Goal: Information Seeking & Learning: Learn about a topic

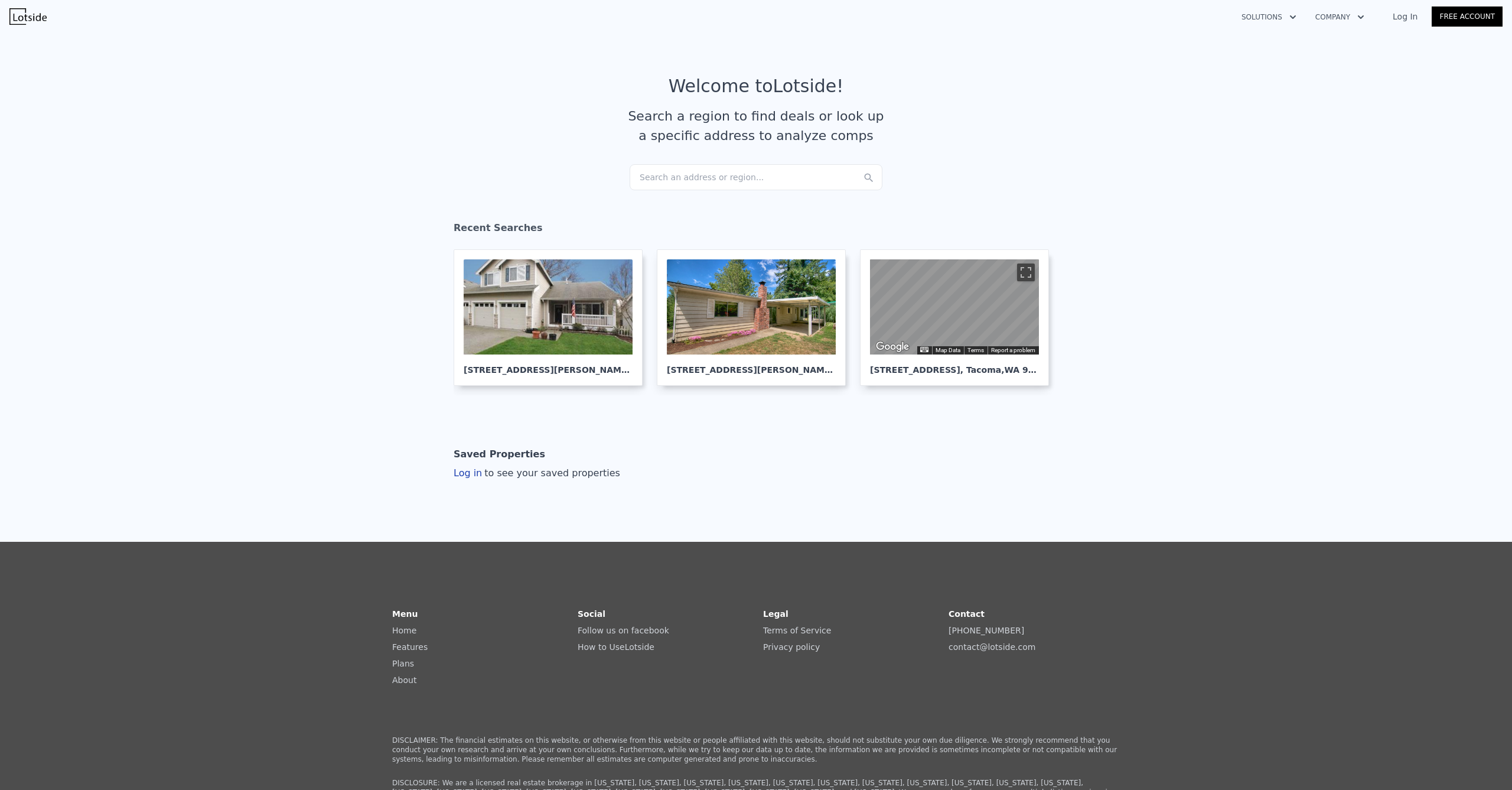
click at [693, 189] on div "Search an address or region..." at bounding box center [756, 177] width 252 height 26
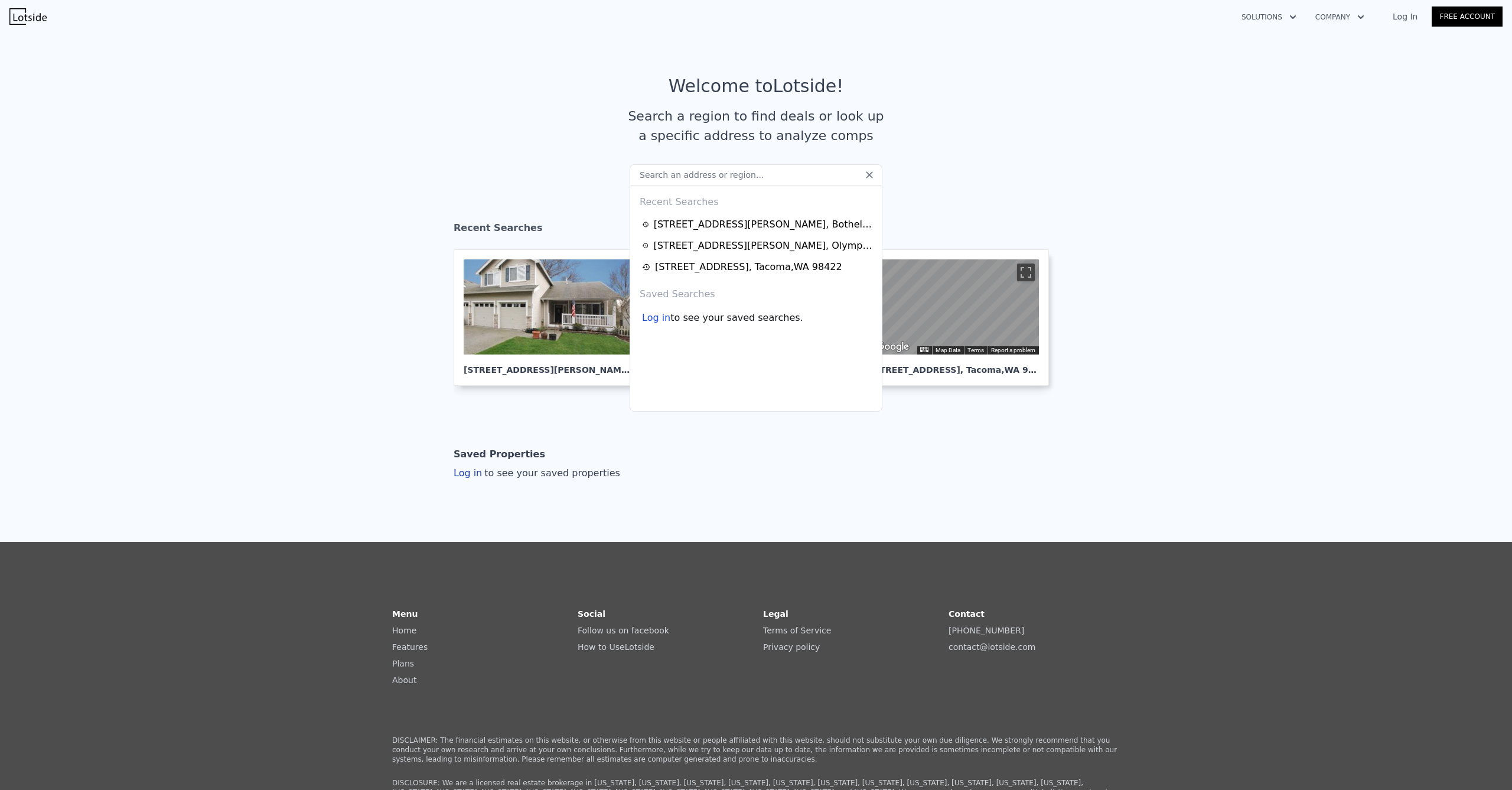
click at [691, 184] on input "text" at bounding box center [756, 175] width 252 height 21
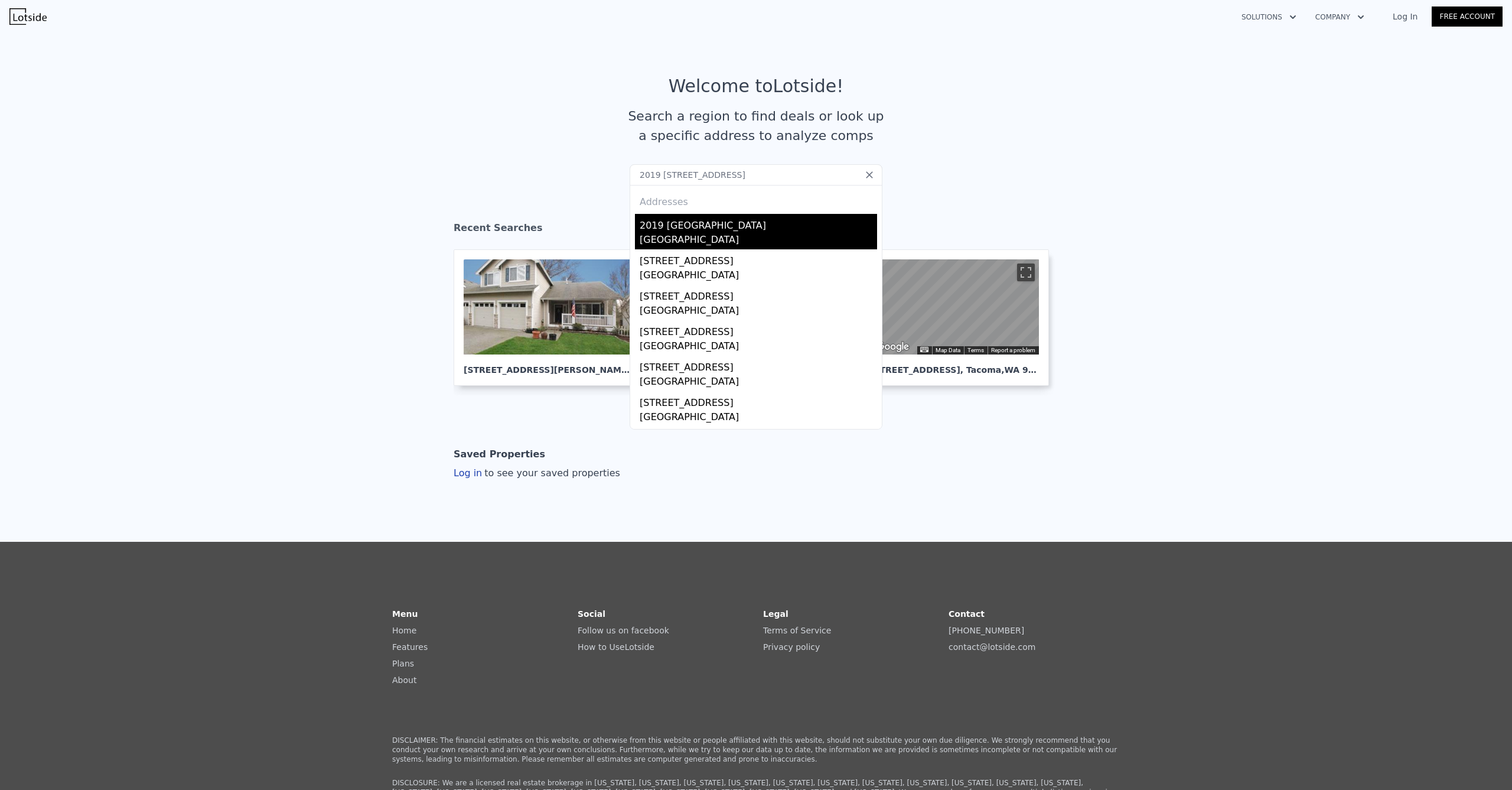
type input "2019 [STREET_ADDRESS]"
click at [709, 221] on div "2019 [GEOGRAPHIC_DATA]" at bounding box center [758, 223] width 237 height 19
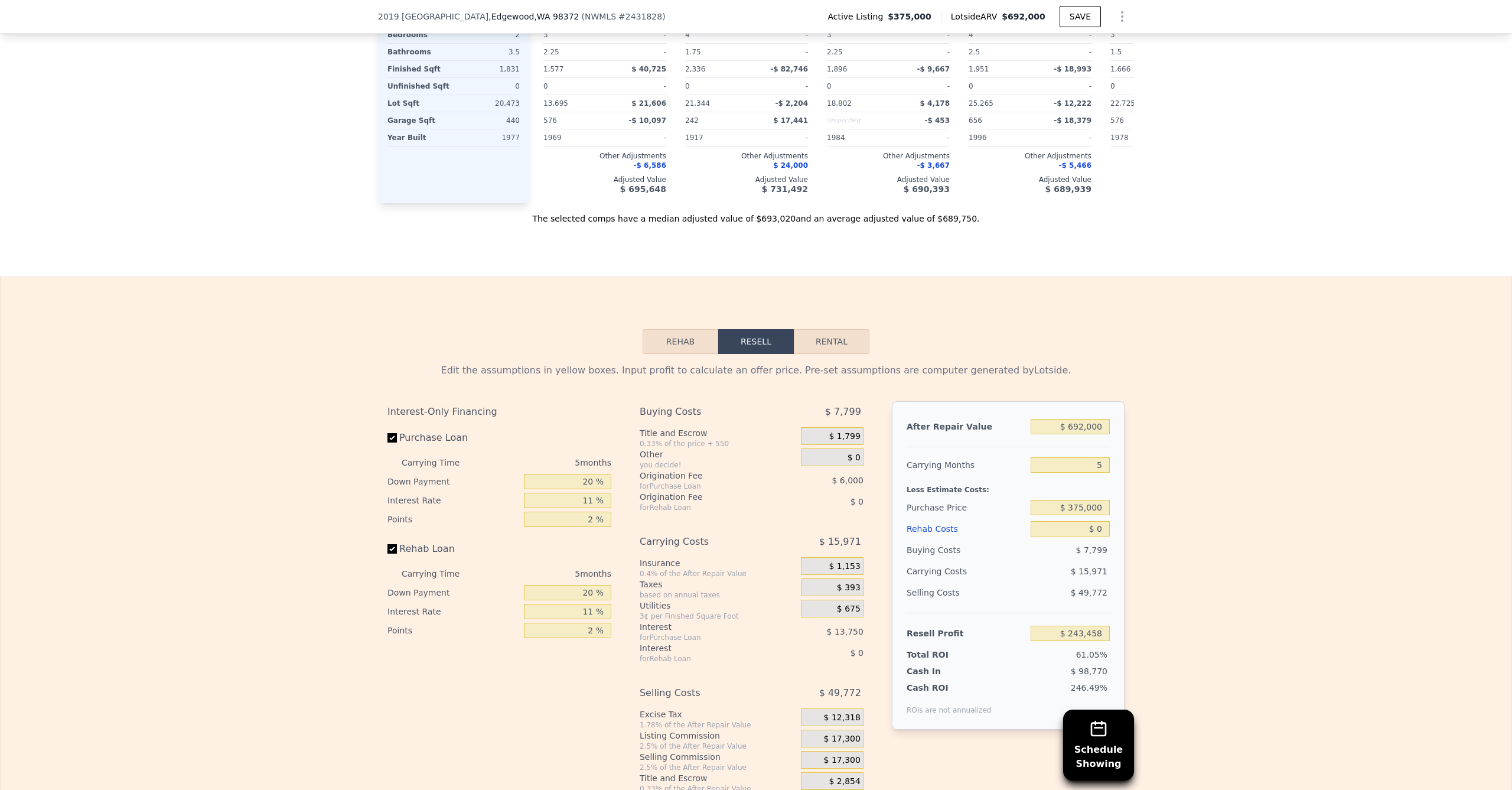
scroll to position [1643, 0]
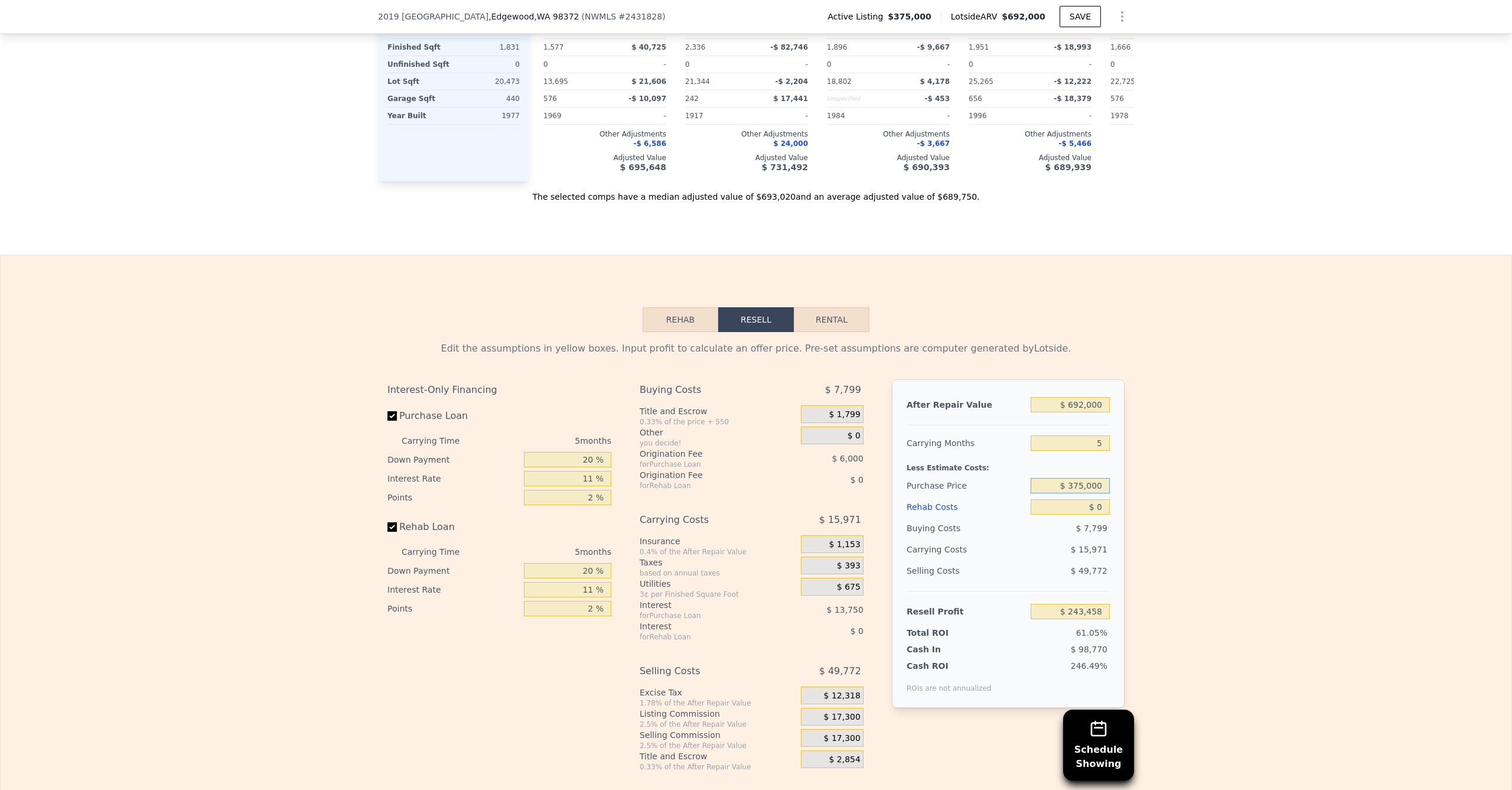
click at [1073, 493] on input "$ 375,000" at bounding box center [1070, 485] width 79 height 15
click at [1073, 413] on input "$ 692,000" at bounding box center [1070, 404] width 79 height 15
type input "$ 7"
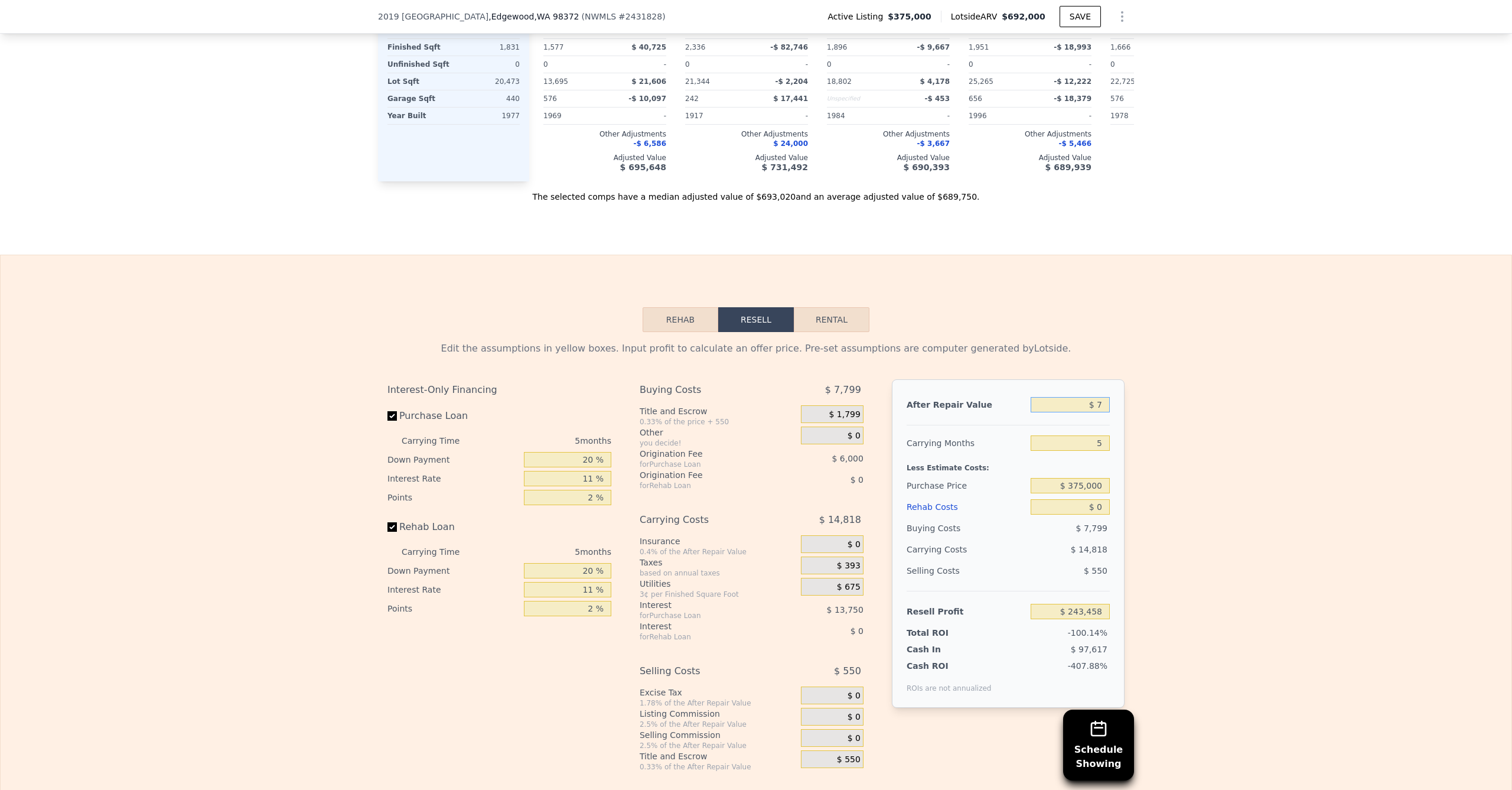
type input "-$ 398,160"
type input "$ 70"
type input "-$ 398,102"
type input "$ 7,000"
type input "-$ 391,677"
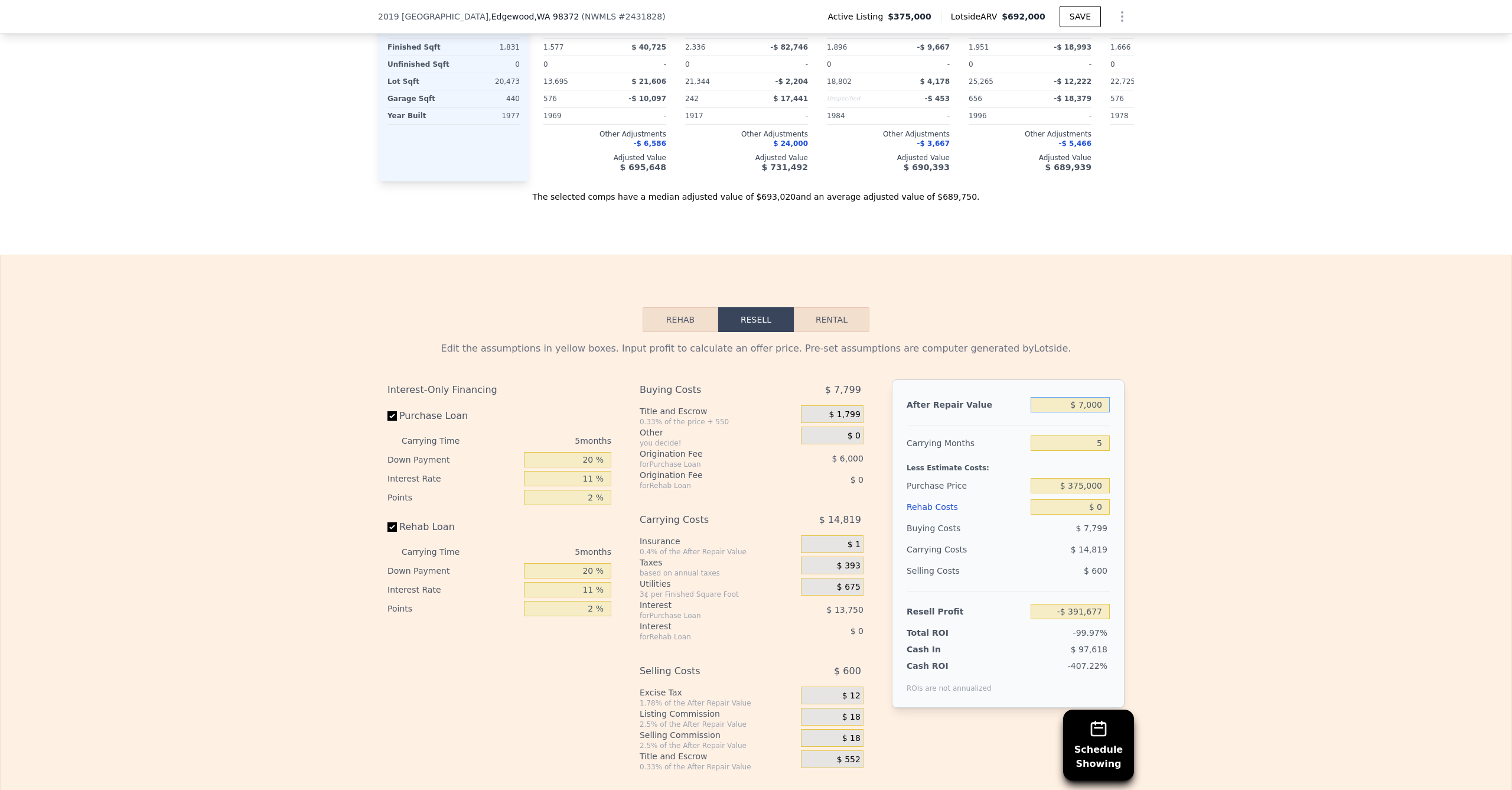
type input "$ 70,000"
type input "-$ 333,263"
type input "$ 700,000"
type input "$ 250,875"
click at [1058, 518] on div "$ 0" at bounding box center [1070, 507] width 79 height 21
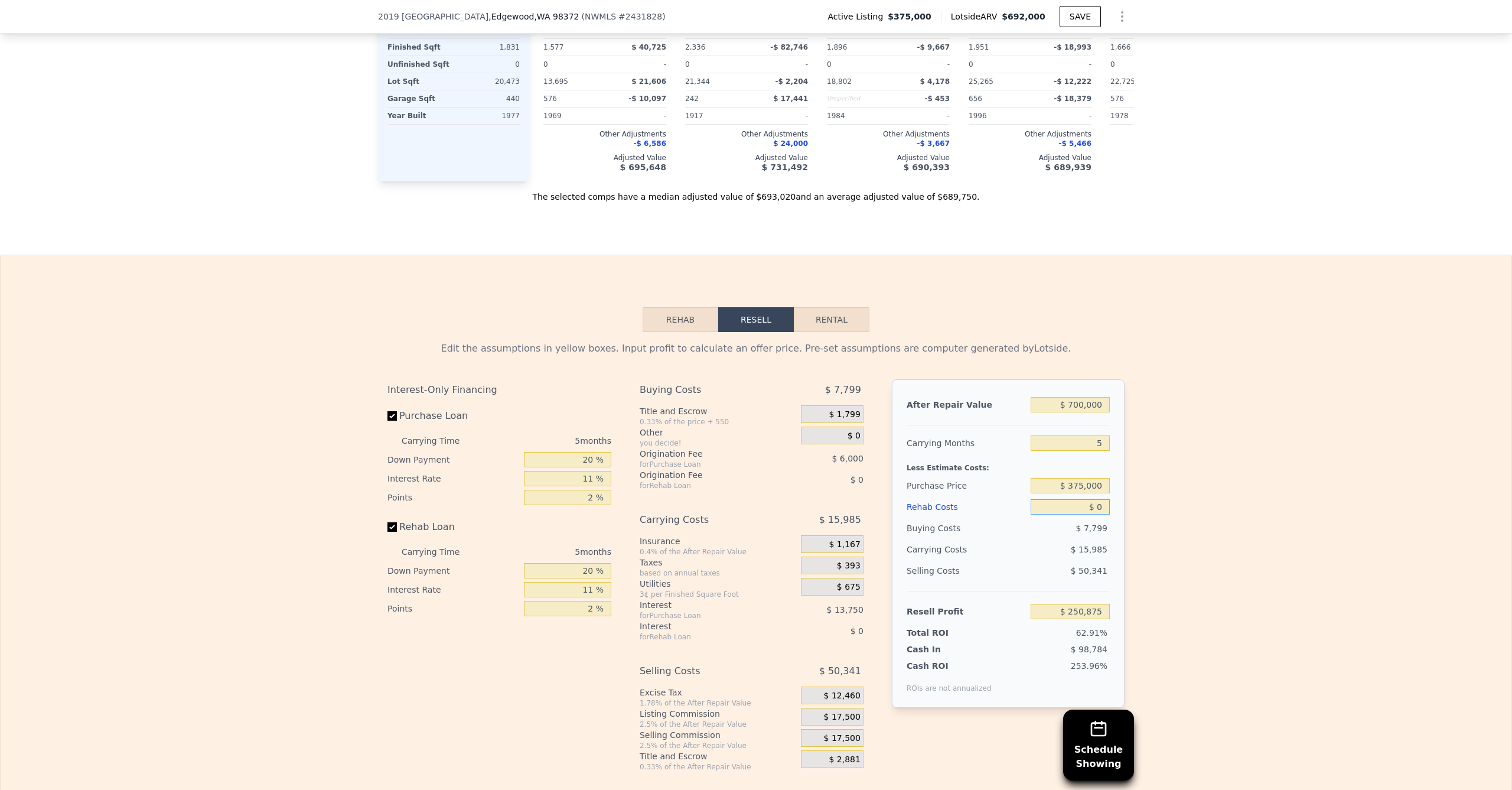
click at [1063, 514] on input "$ 0" at bounding box center [1070, 506] width 79 height 15
type input "$ 150"
type input "$ 250,718"
type input "$ 15,000"
type input "$ 235,085"
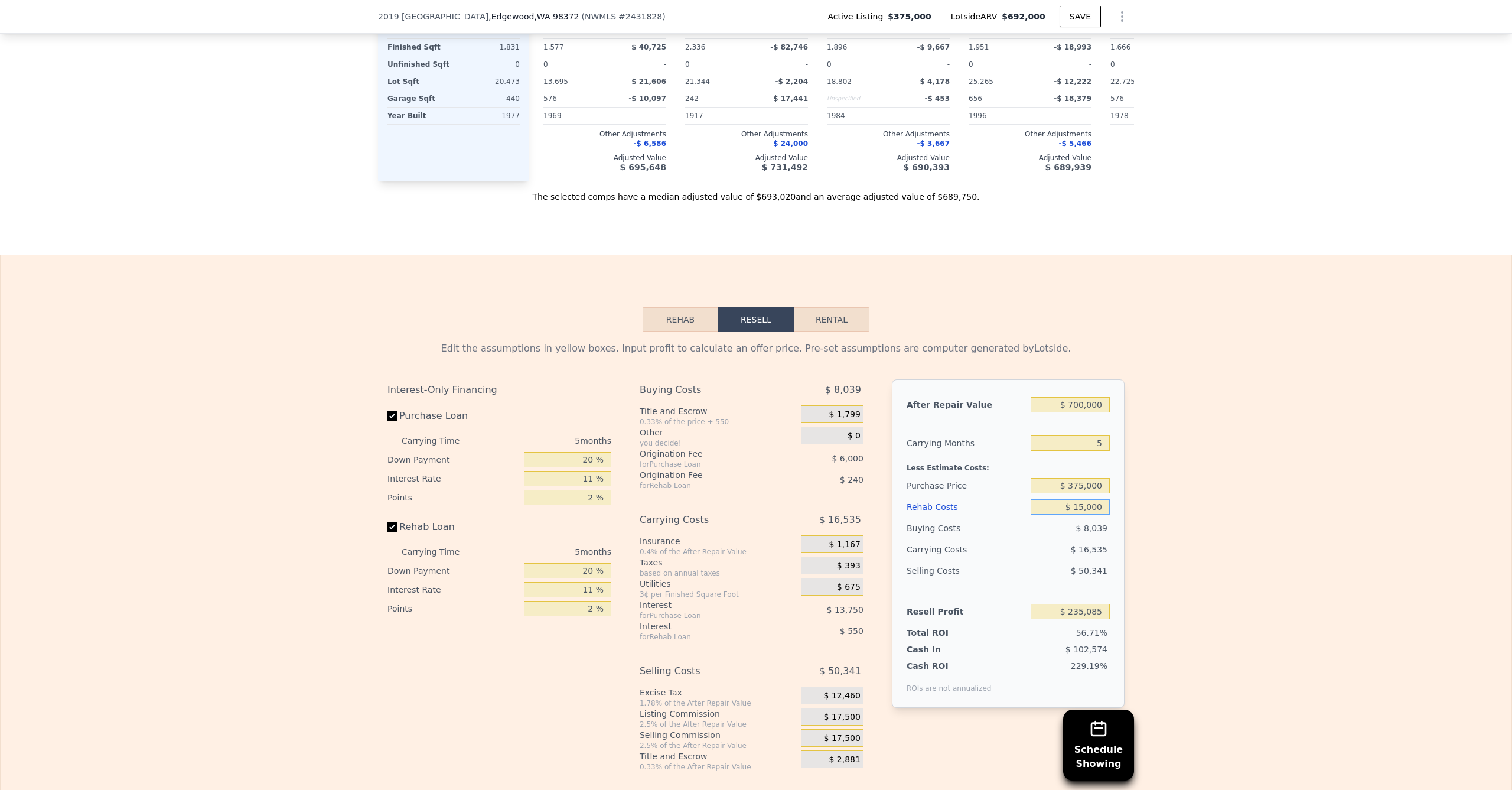
type input "$ 150,000"
type input "$ 92,975"
click at [1083, 493] on input "$ 375,000" at bounding box center [1070, 485] width 79 height 15
drag, startPoint x: 1260, startPoint y: 430, endPoint x: 983, endPoint y: 328, distance: 295.2
click at [1261, 422] on div "Edit the assumptions in yellow boxes. Input profit to calculate an offer price.…" at bounding box center [756, 551] width 1511 height 440
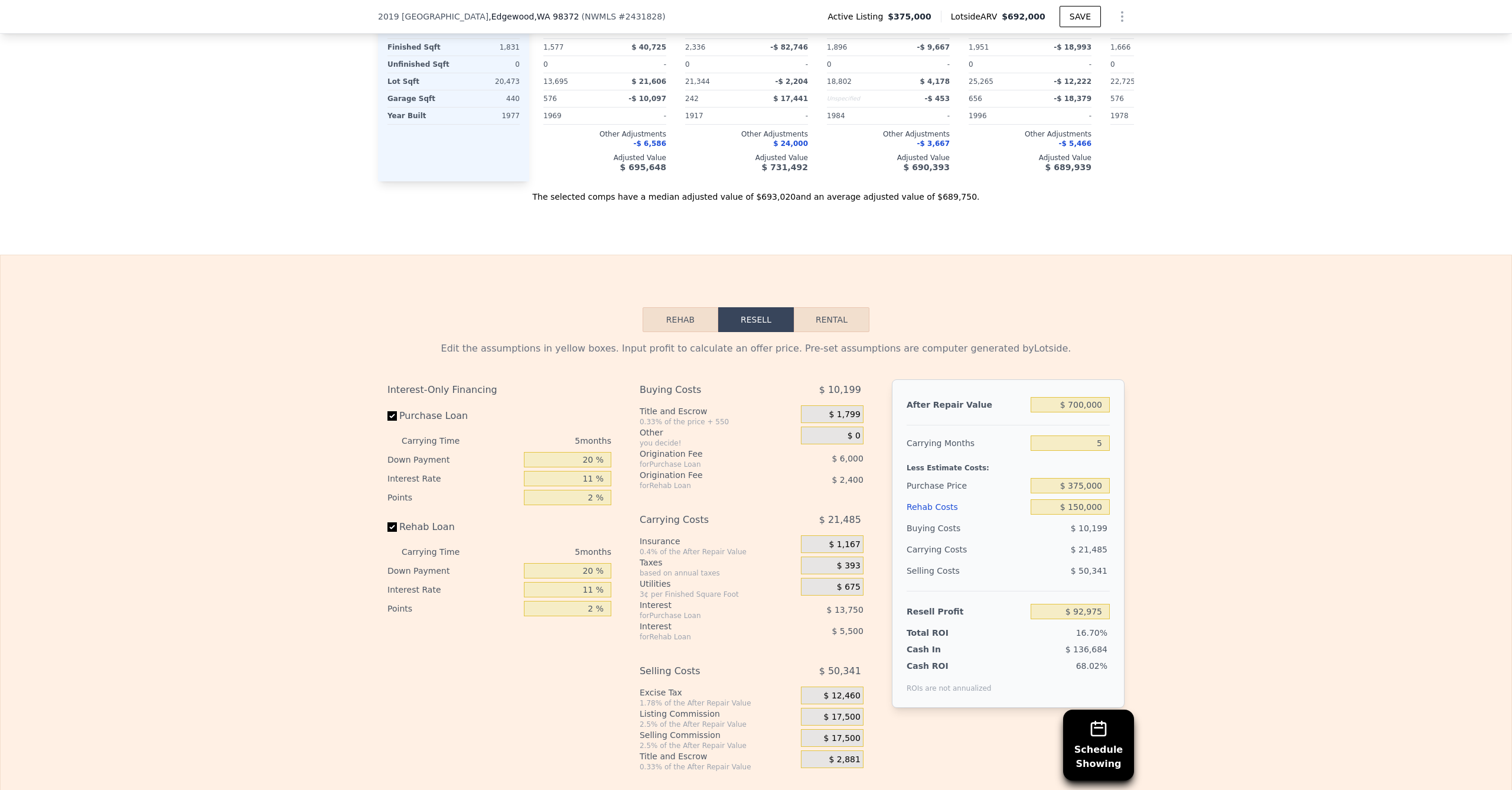
click at [319, 1] on div "2019 [STREET_ADDRESS] ( NWMLS # 2431828 ) Active Listing $375,000 Lotside ARV $…" at bounding box center [756, 17] width 1512 height 34
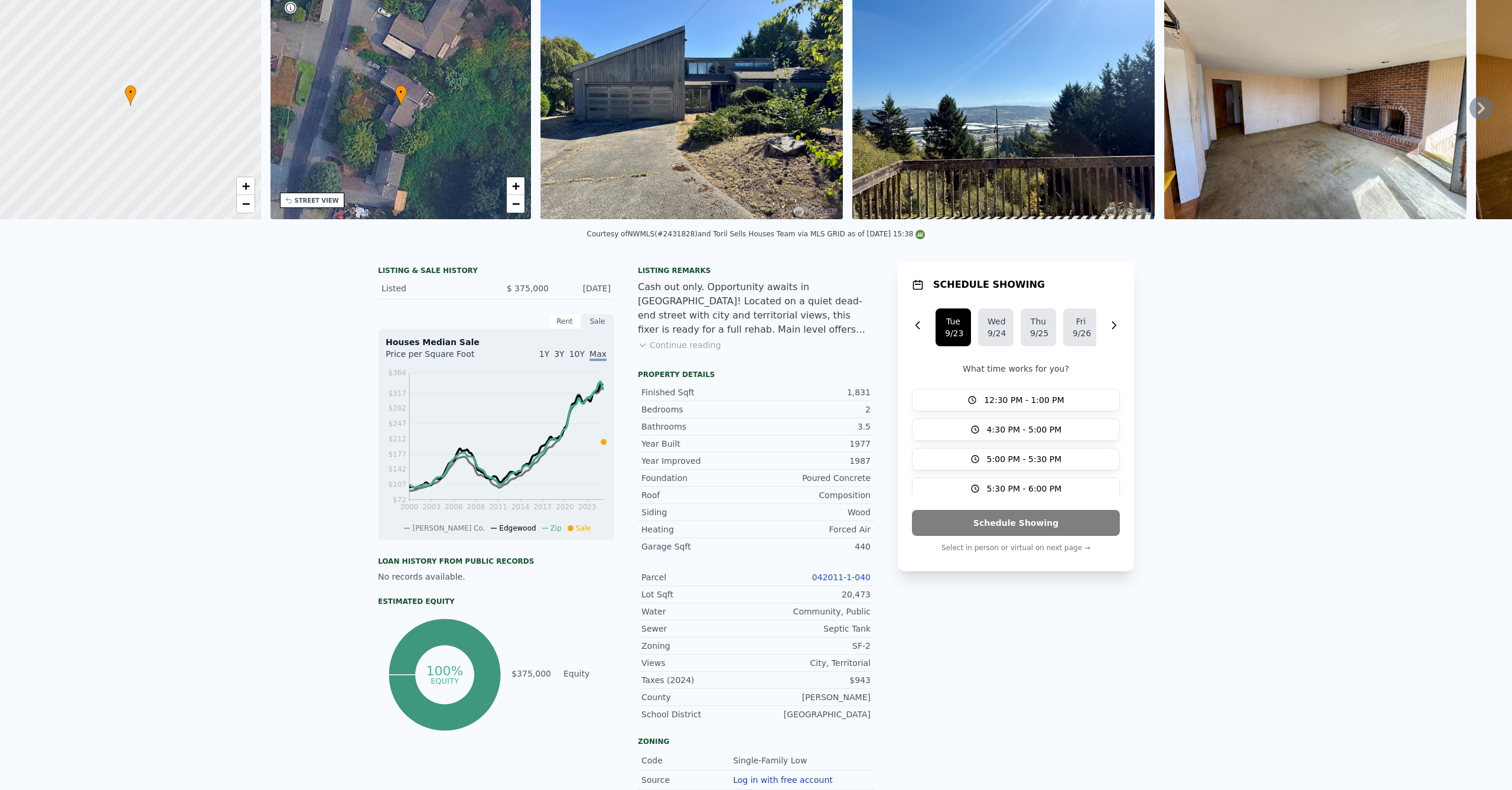
scroll to position [0, 0]
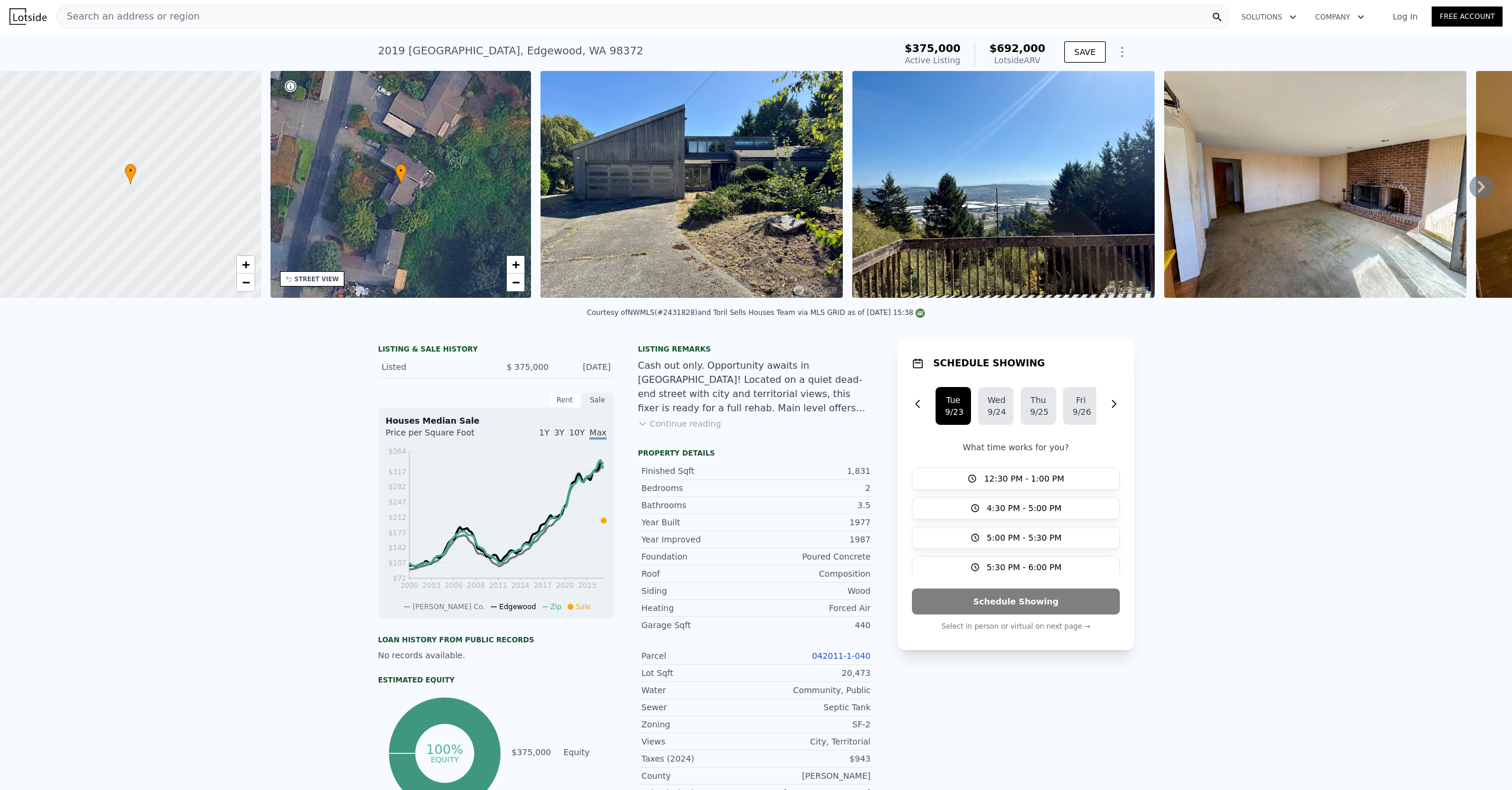
click at [36, 15] on img at bounding box center [28, 17] width 37 height 17
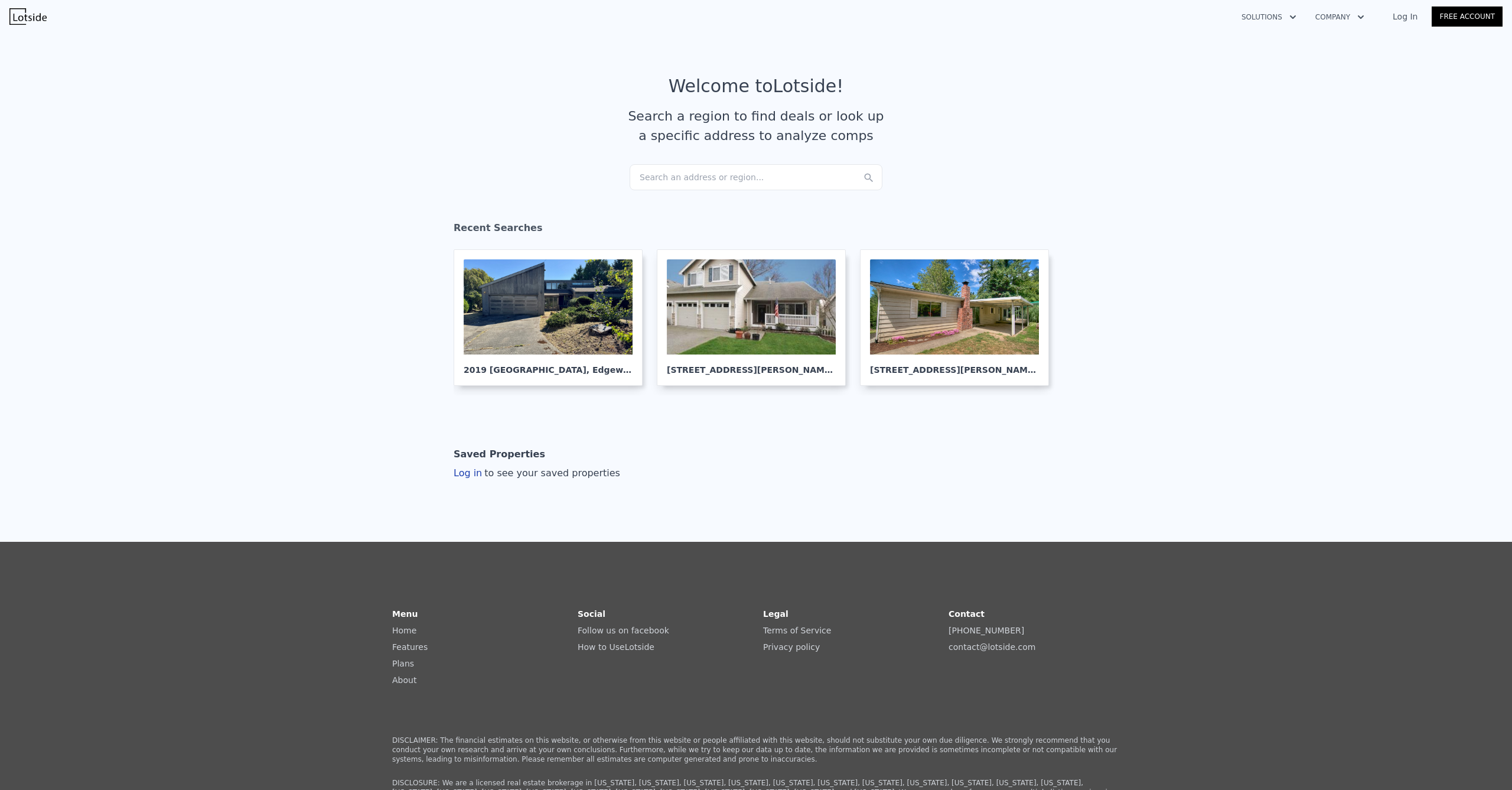
click at [709, 174] on div "Search an address or region..." at bounding box center [756, 177] width 252 height 26
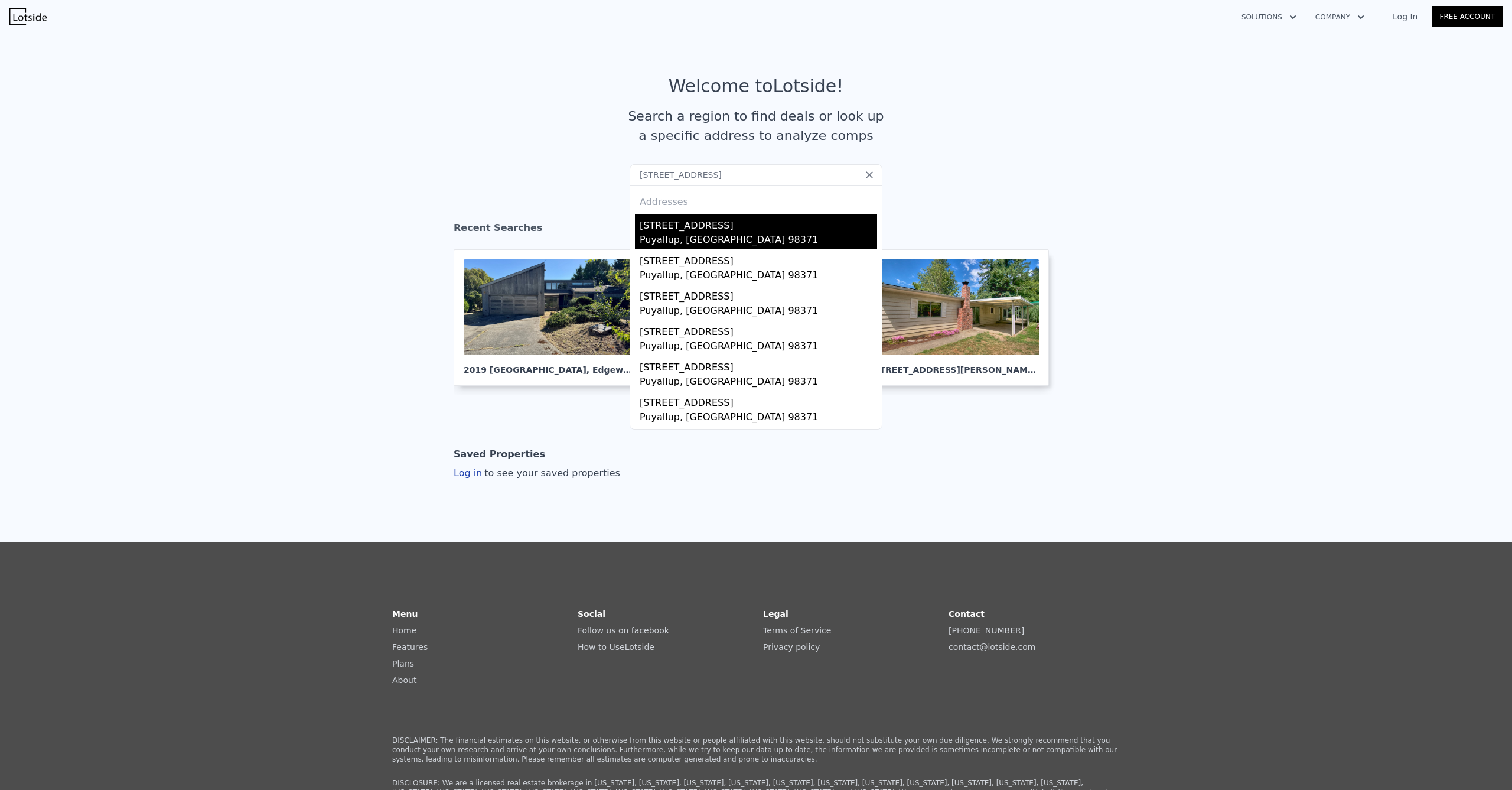
type input "[STREET_ADDRESS]"
click at [716, 229] on div "[STREET_ADDRESS]" at bounding box center [758, 223] width 237 height 19
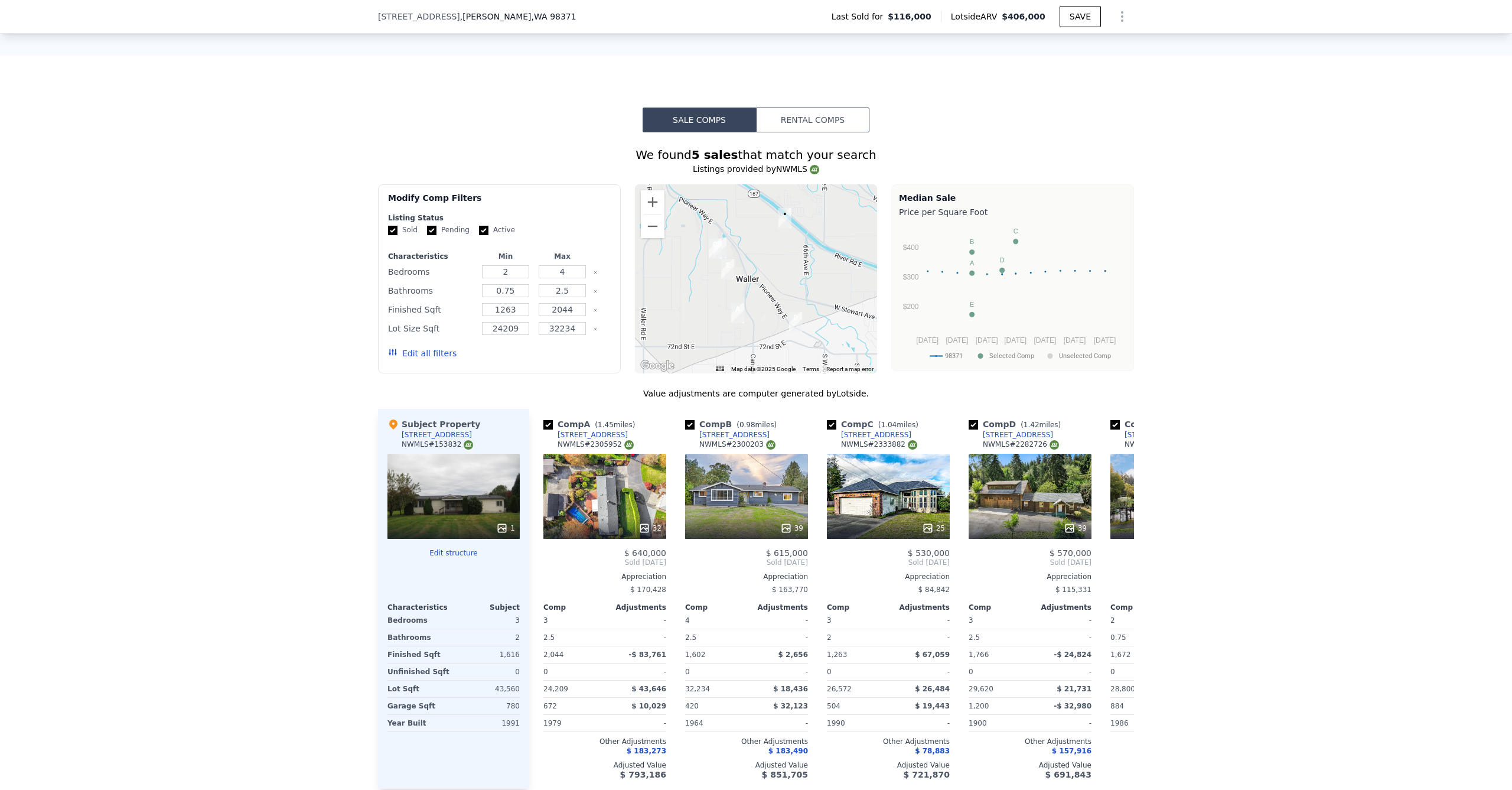
scroll to position [779, 0]
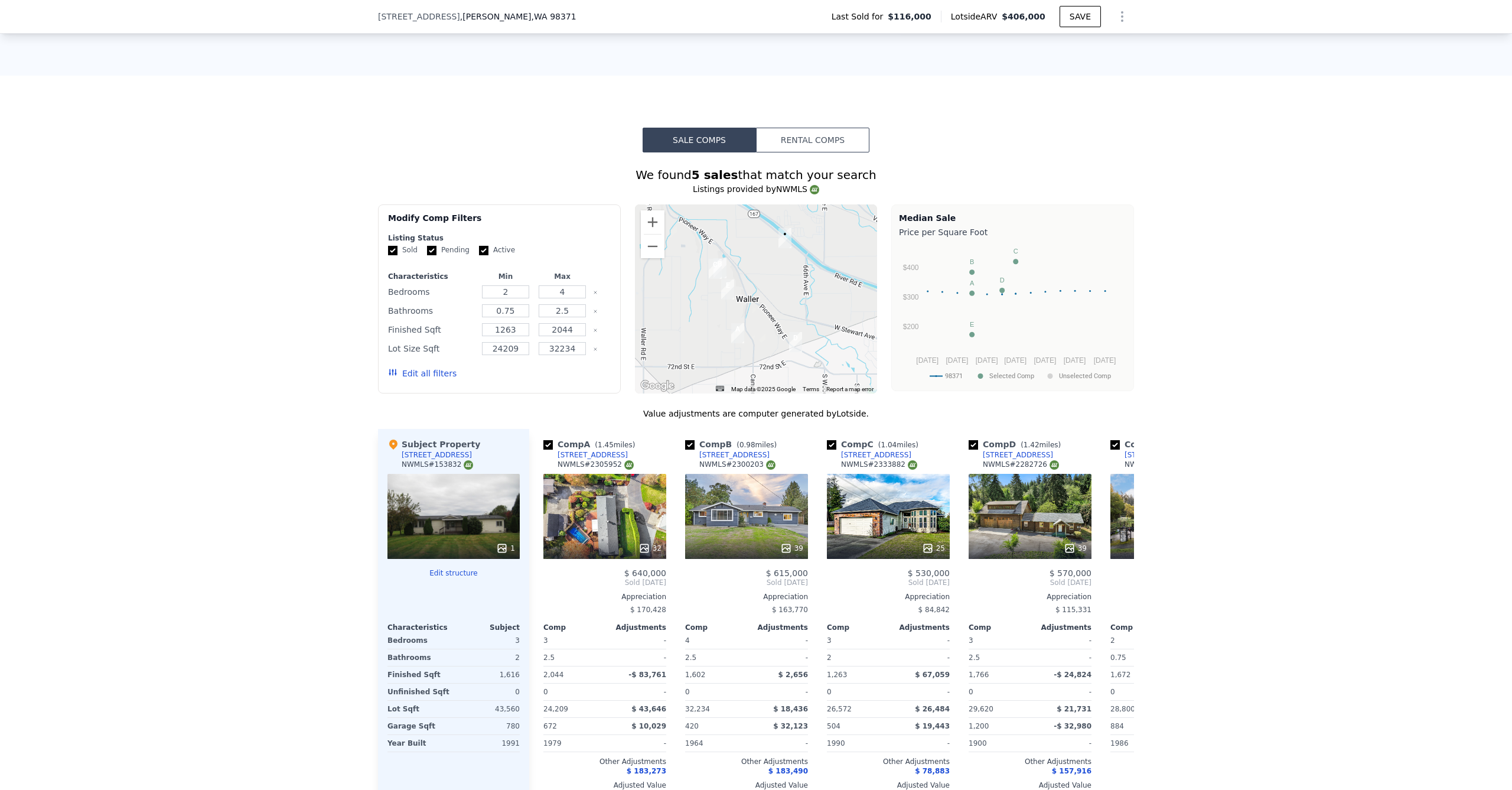
click at [416, 379] on button "Edit all filters" at bounding box center [422, 374] width 69 height 12
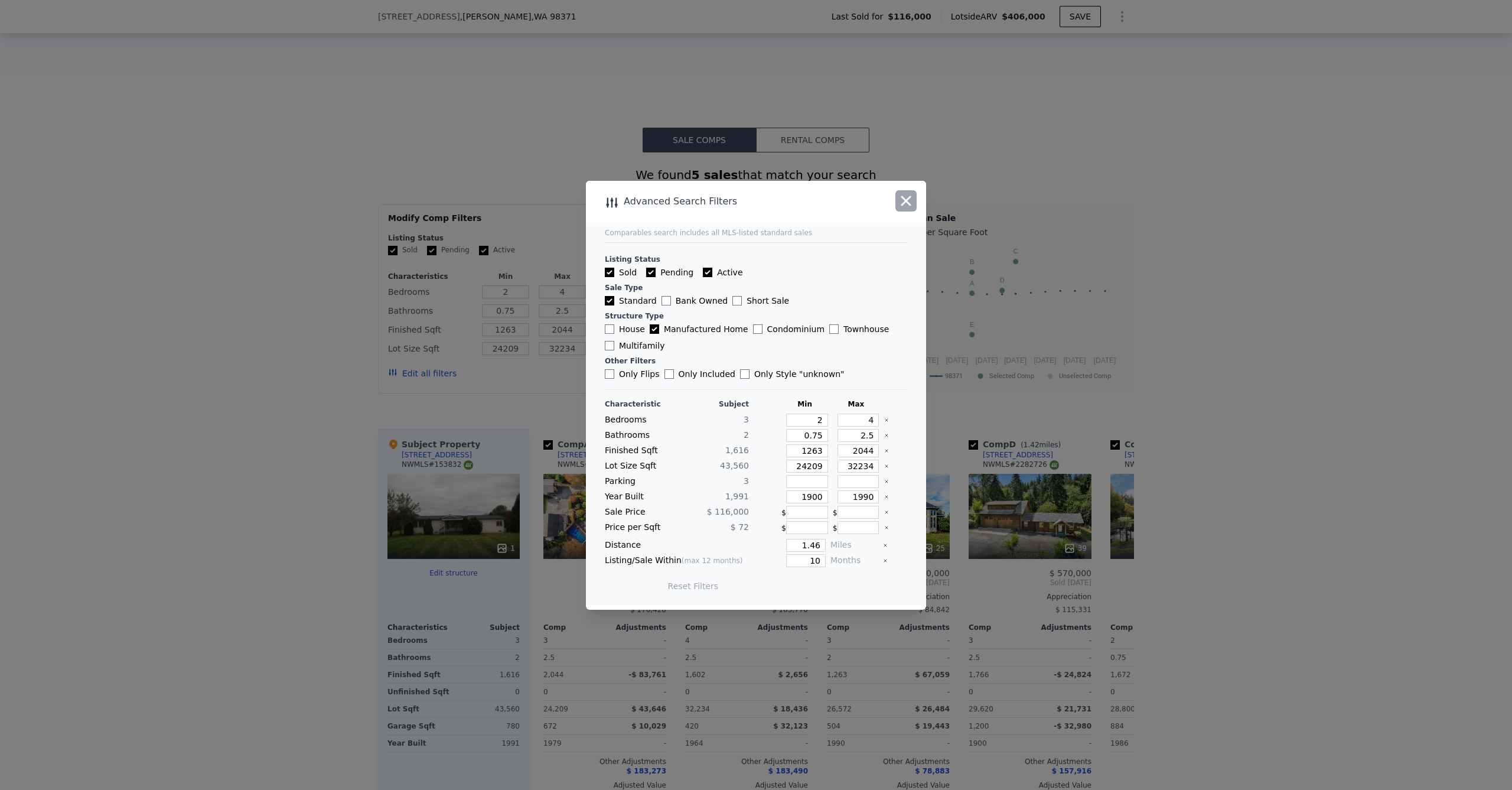
click at [899, 198] on icon "button" at bounding box center [905, 200] width 17 height 17
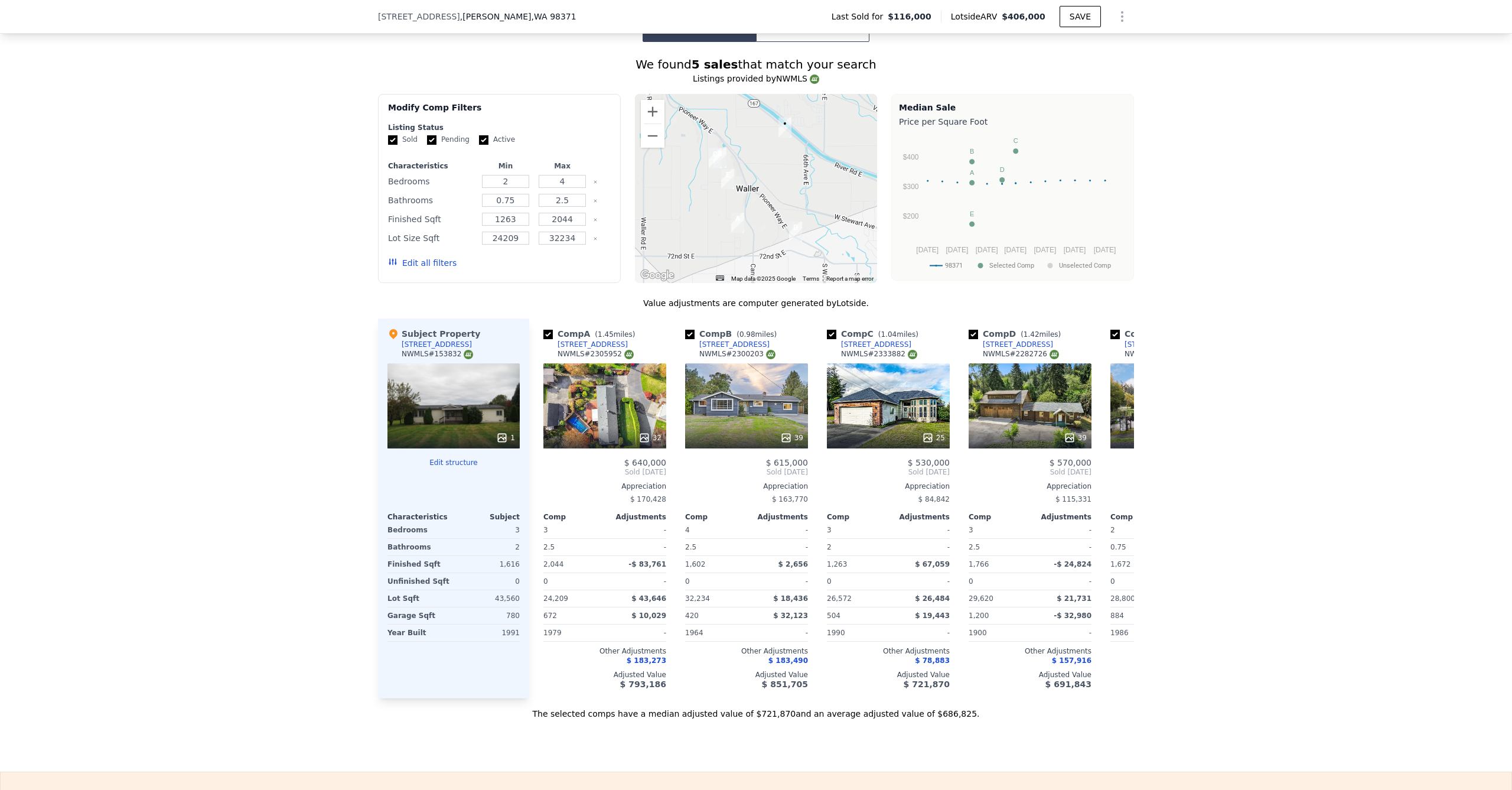
scroll to position [891, 0]
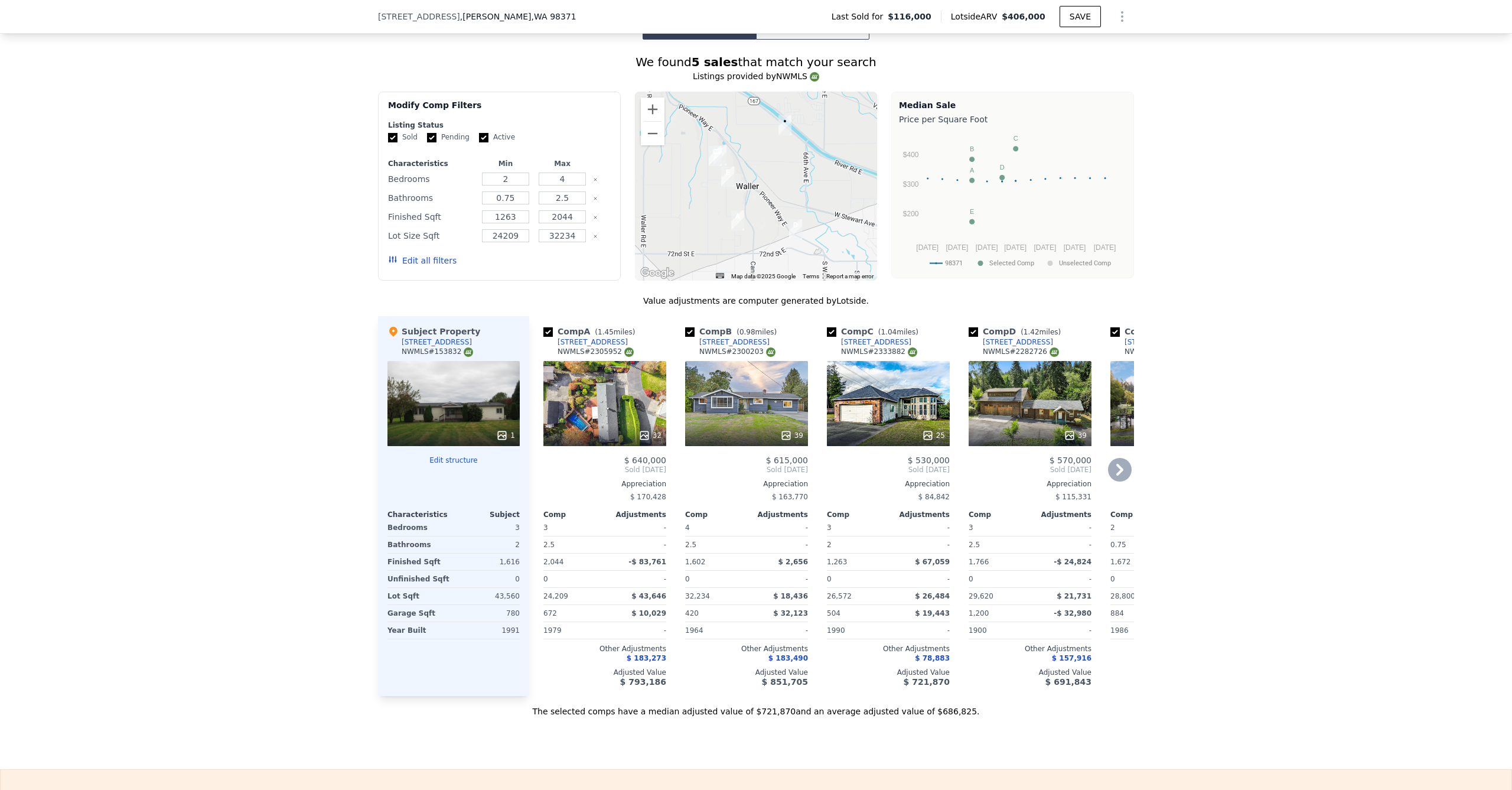
click at [610, 416] on div "32" at bounding box center [605, 403] width 123 height 85
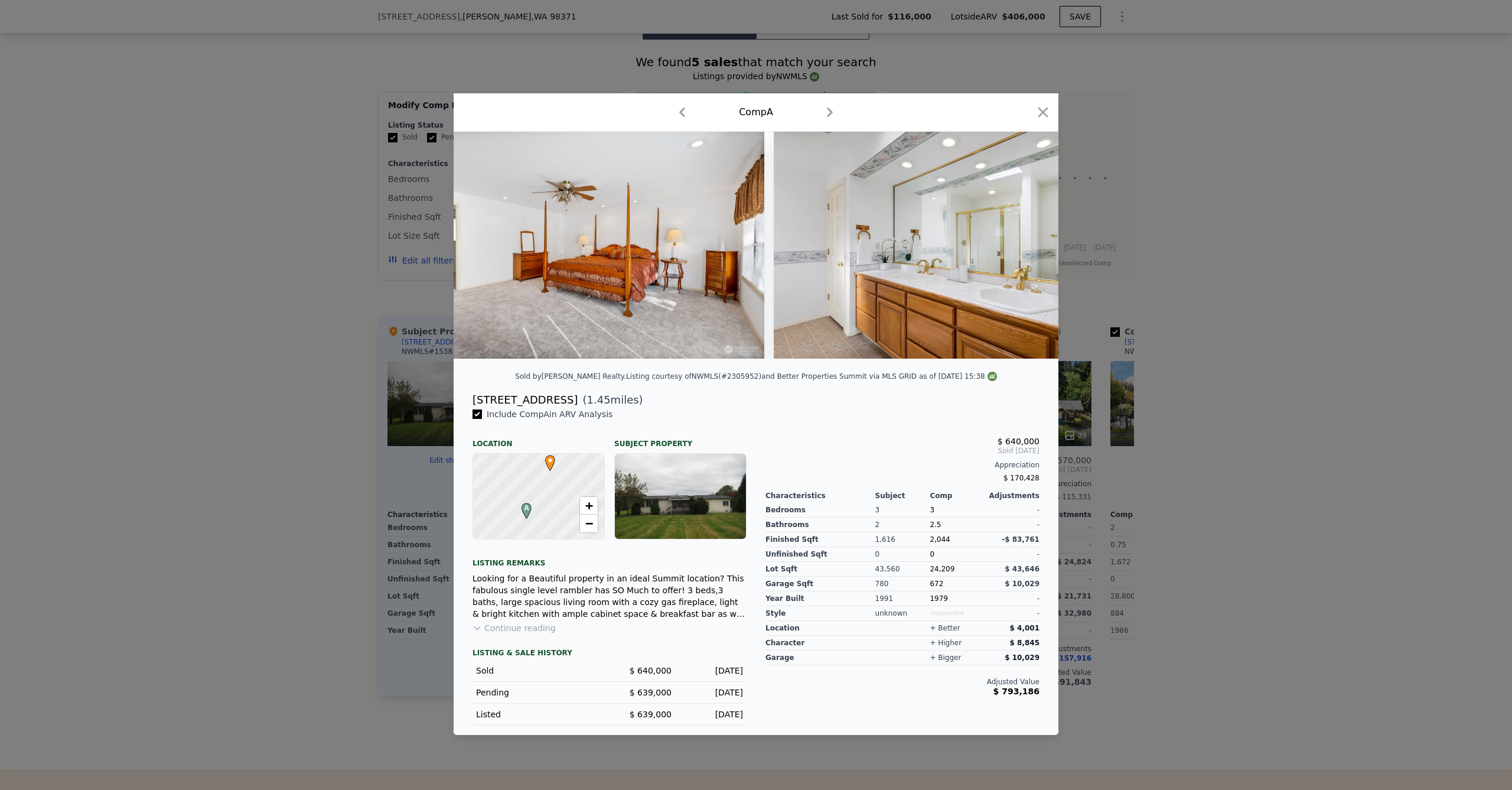
scroll to position [0, 6423]
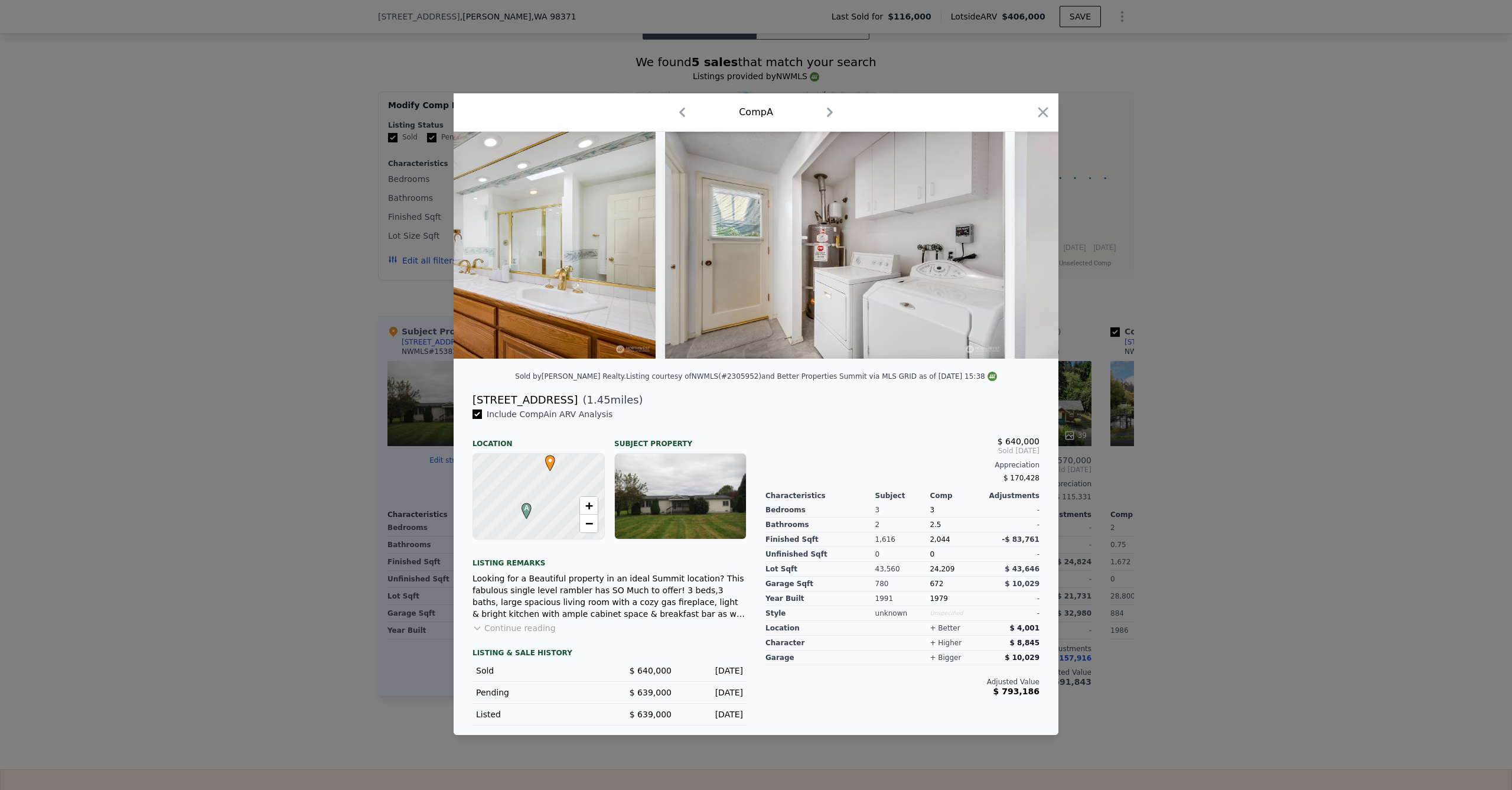
click at [293, 352] on div at bounding box center [756, 395] width 1512 height 790
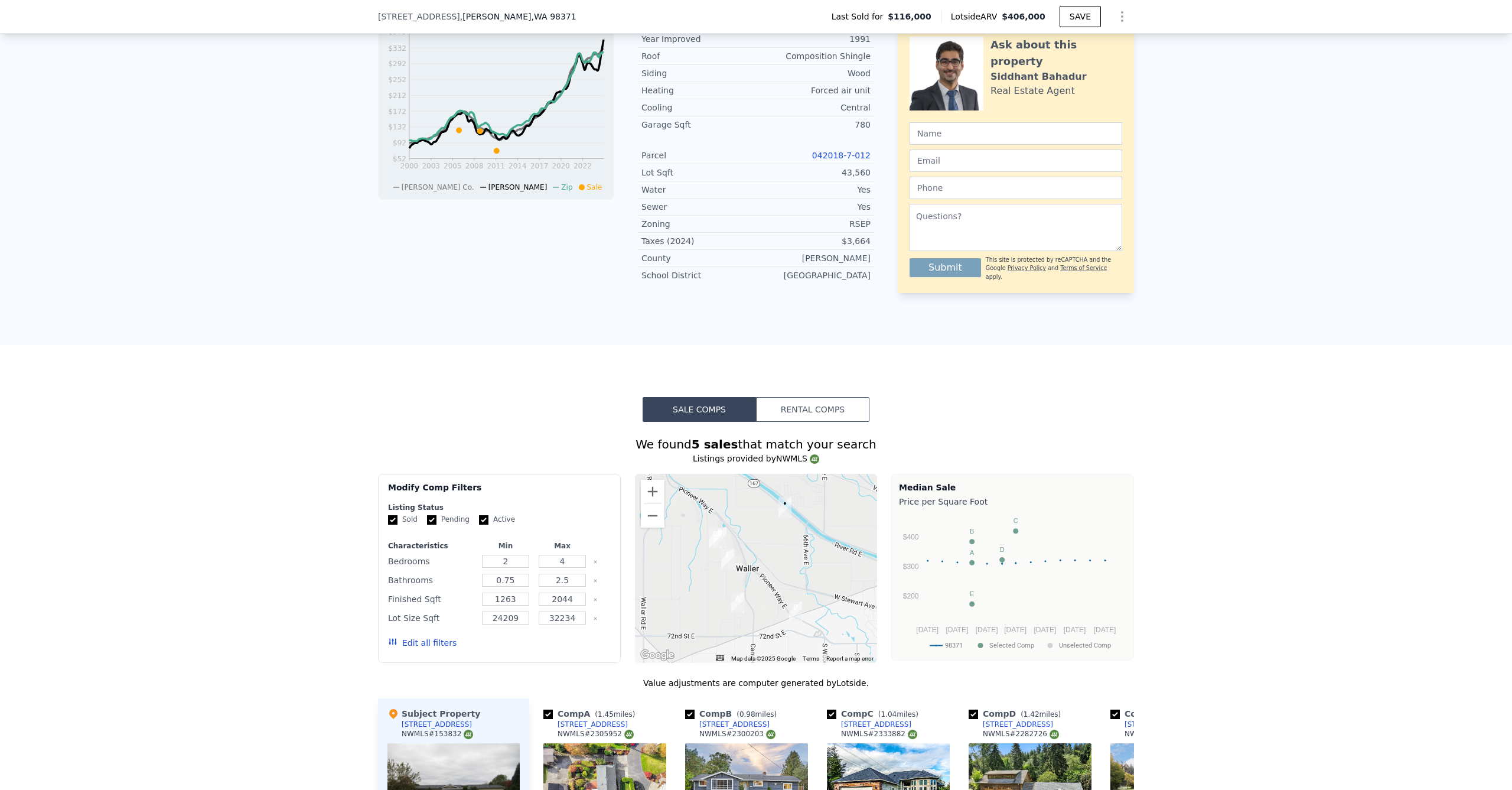
scroll to position [512, 0]
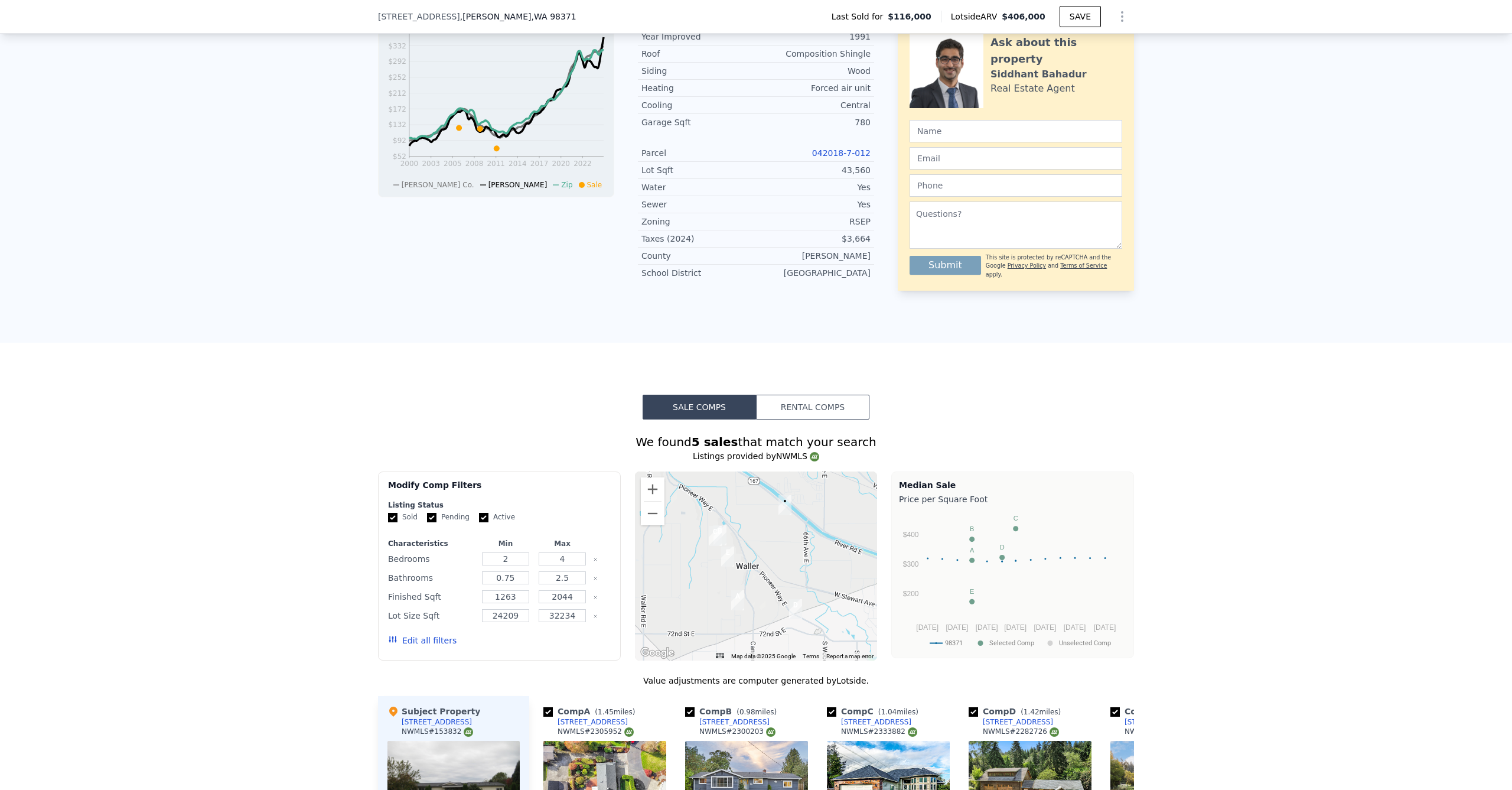
click at [412, 647] on button "Edit all filters" at bounding box center [422, 641] width 69 height 12
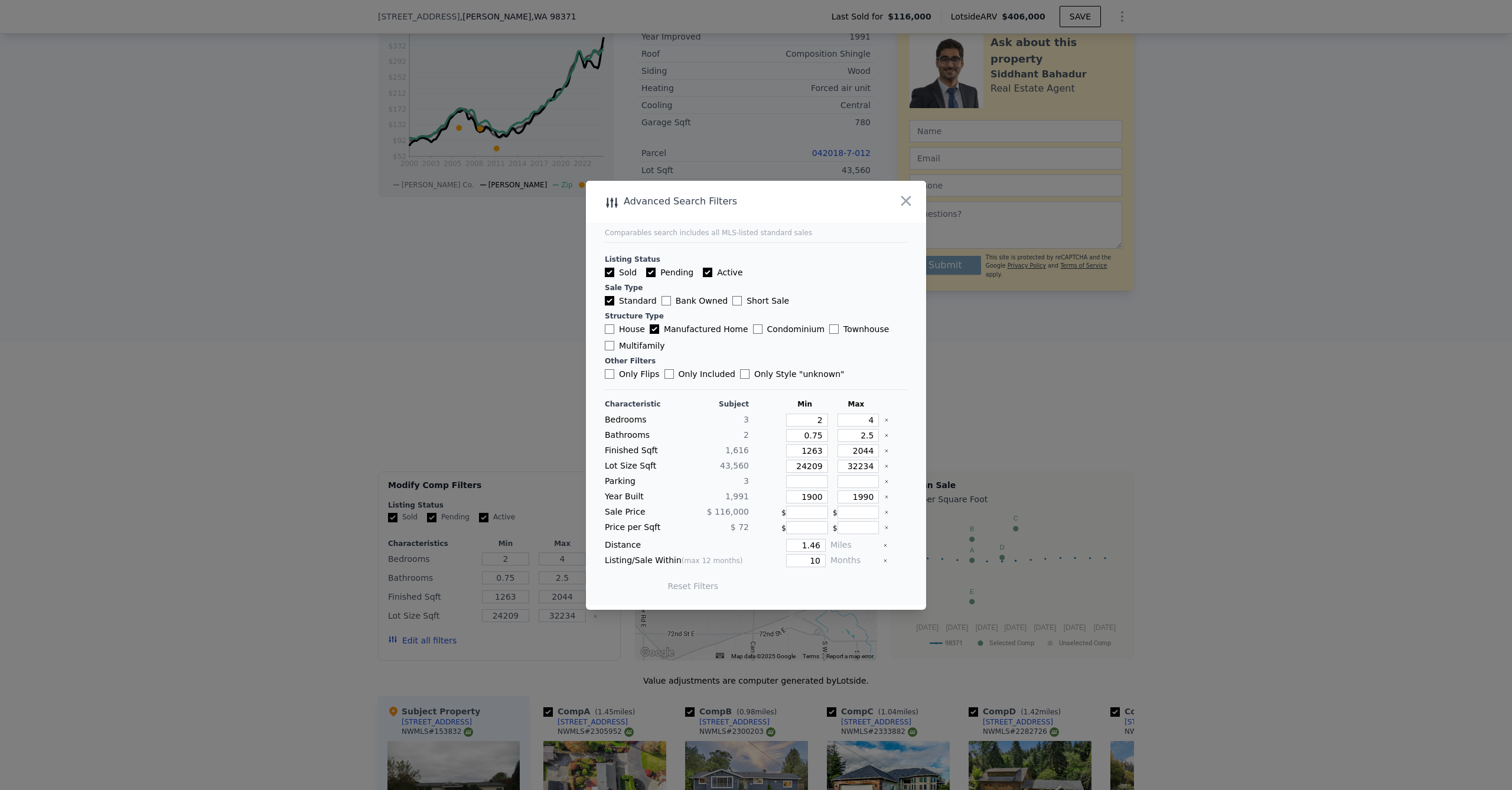
drag, startPoint x: 609, startPoint y: 370, endPoint x: 626, endPoint y: 372, distance: 17.1
click at [610, 370] on label "Only Flips" at bounding box center [632, 374] width 55 height 12
click at [610, 370] on input "Only Flips" at bounding box center [609, 374] width 9 height 9
checkbox input "true"
click at [837, 585] on button "Update Search" at bounding box center [821, 586] width 89 height 17
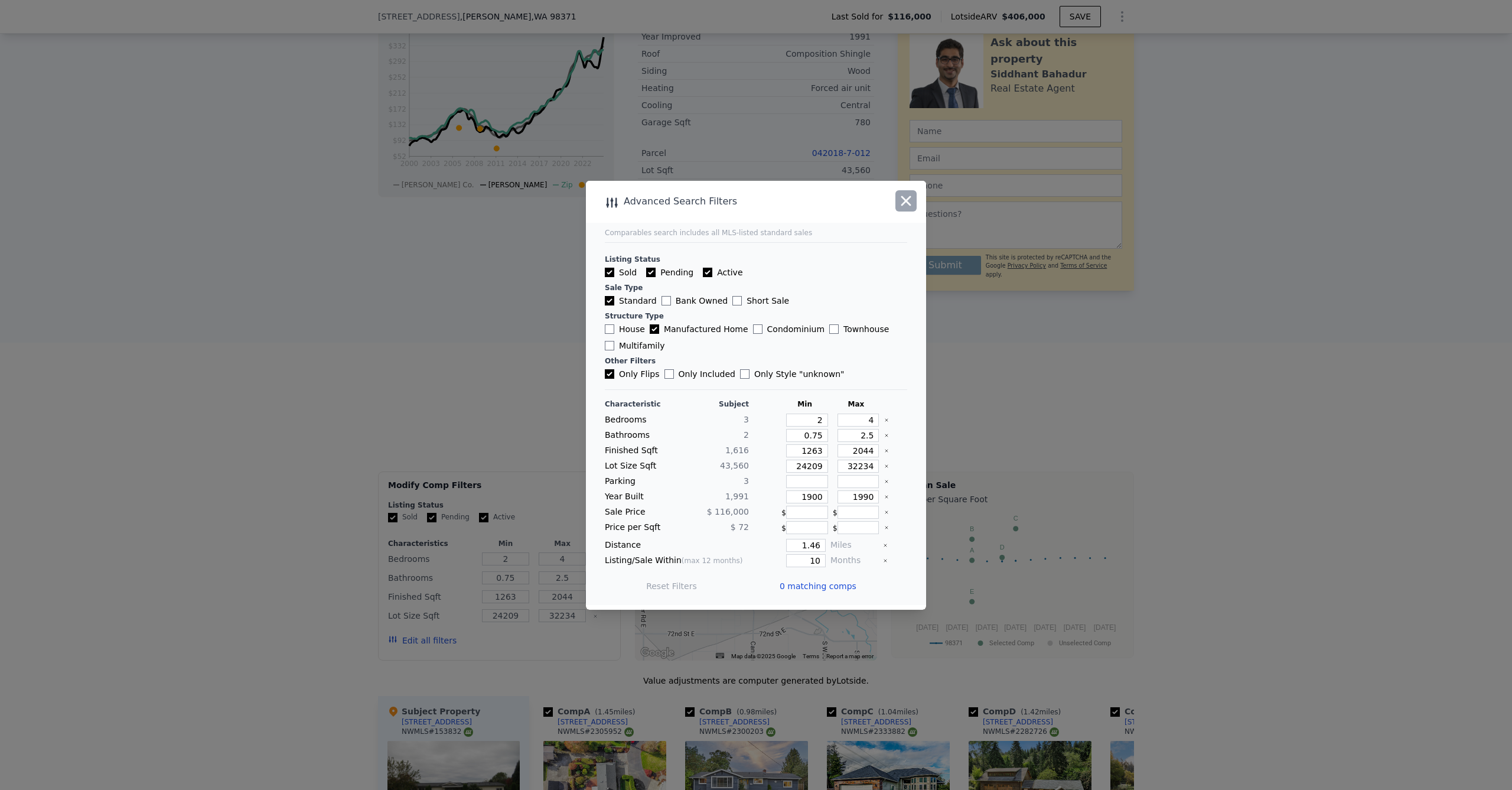
click at [905, 206] on icon "button" at bounding box center [905, 200] width 17 height 17
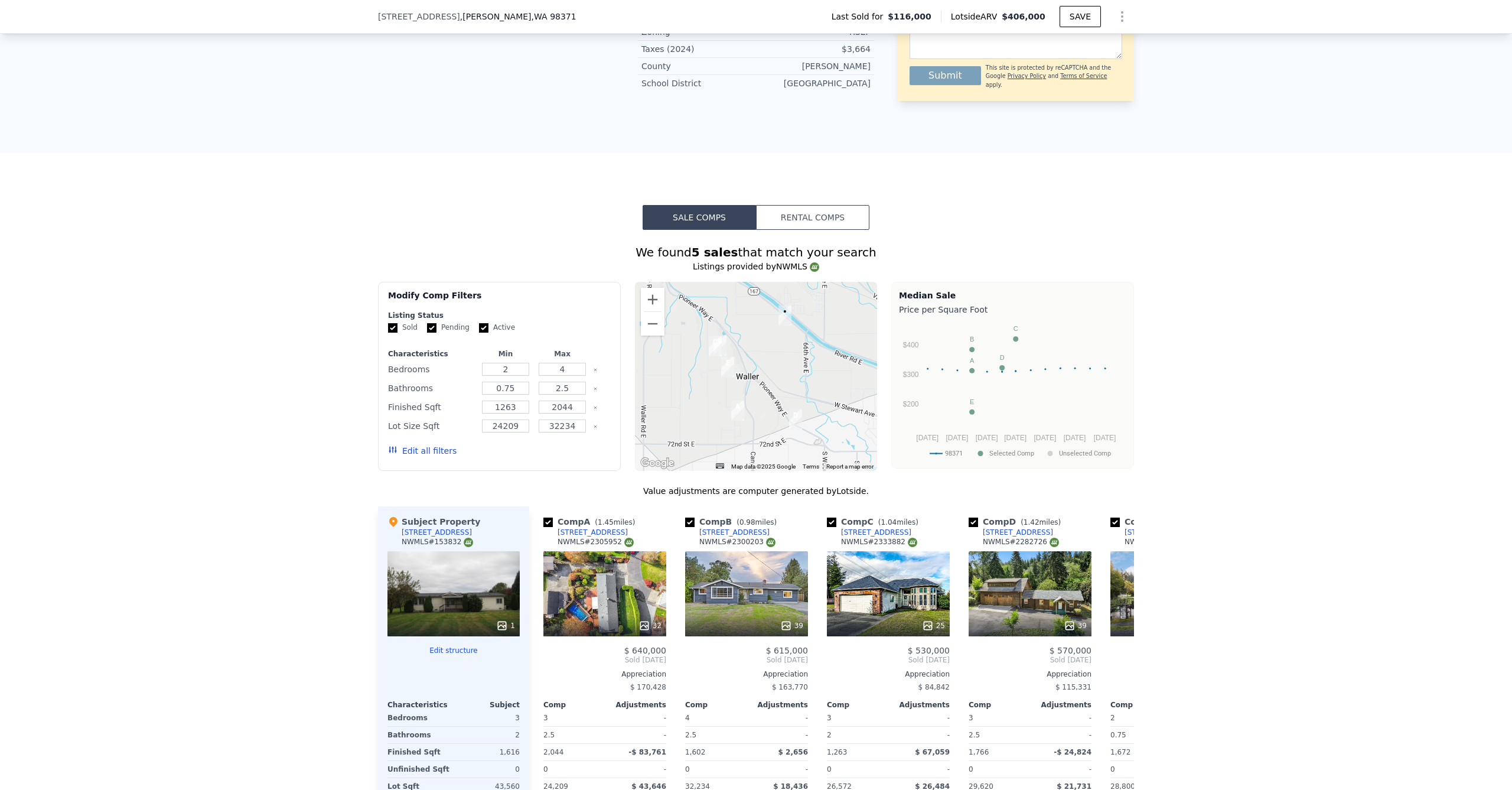
scroll to position [721, 0]
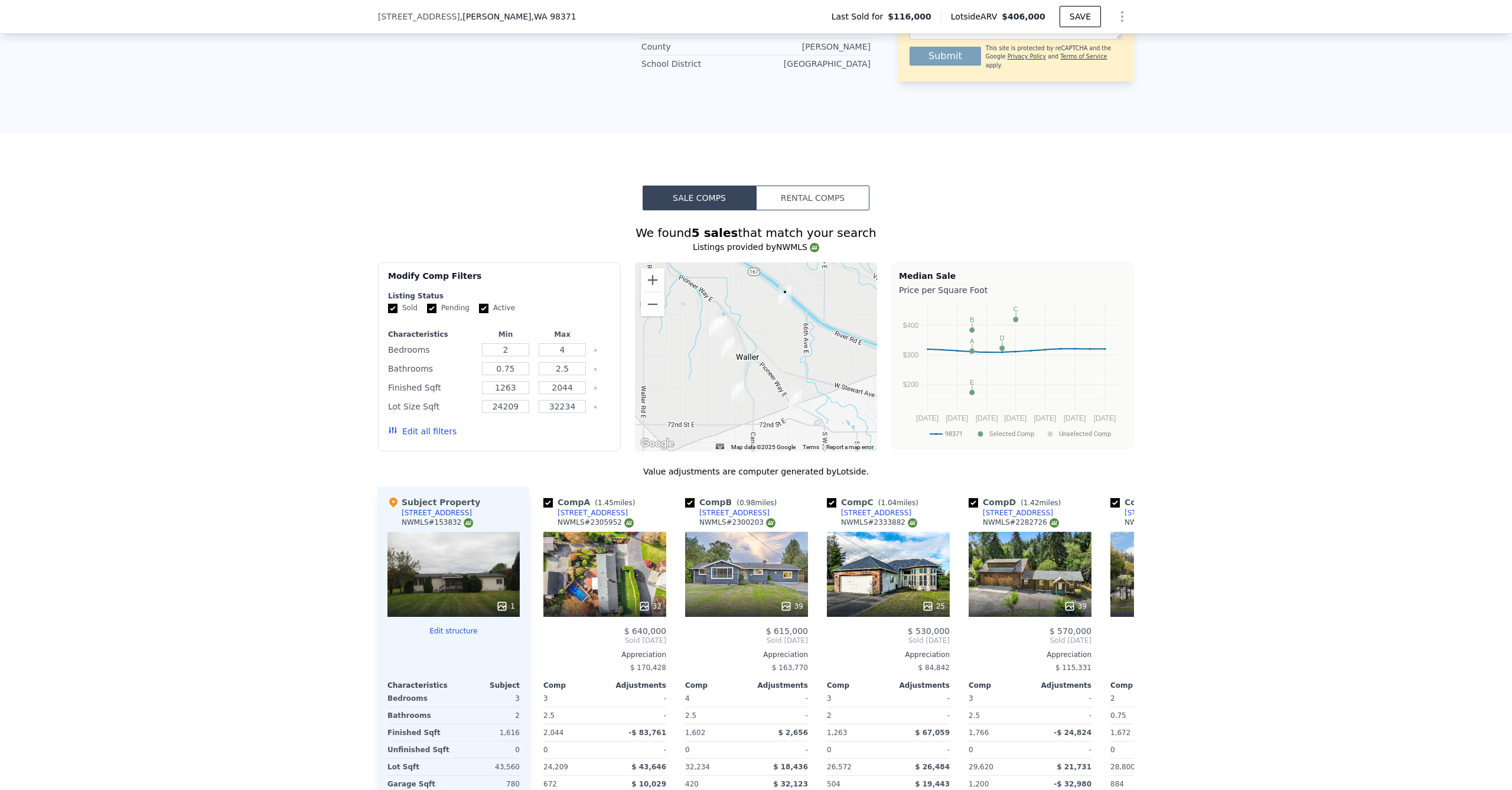
click at [593, 409] on icon "Clear" at bounding box center [595, 407] width 5 height 5
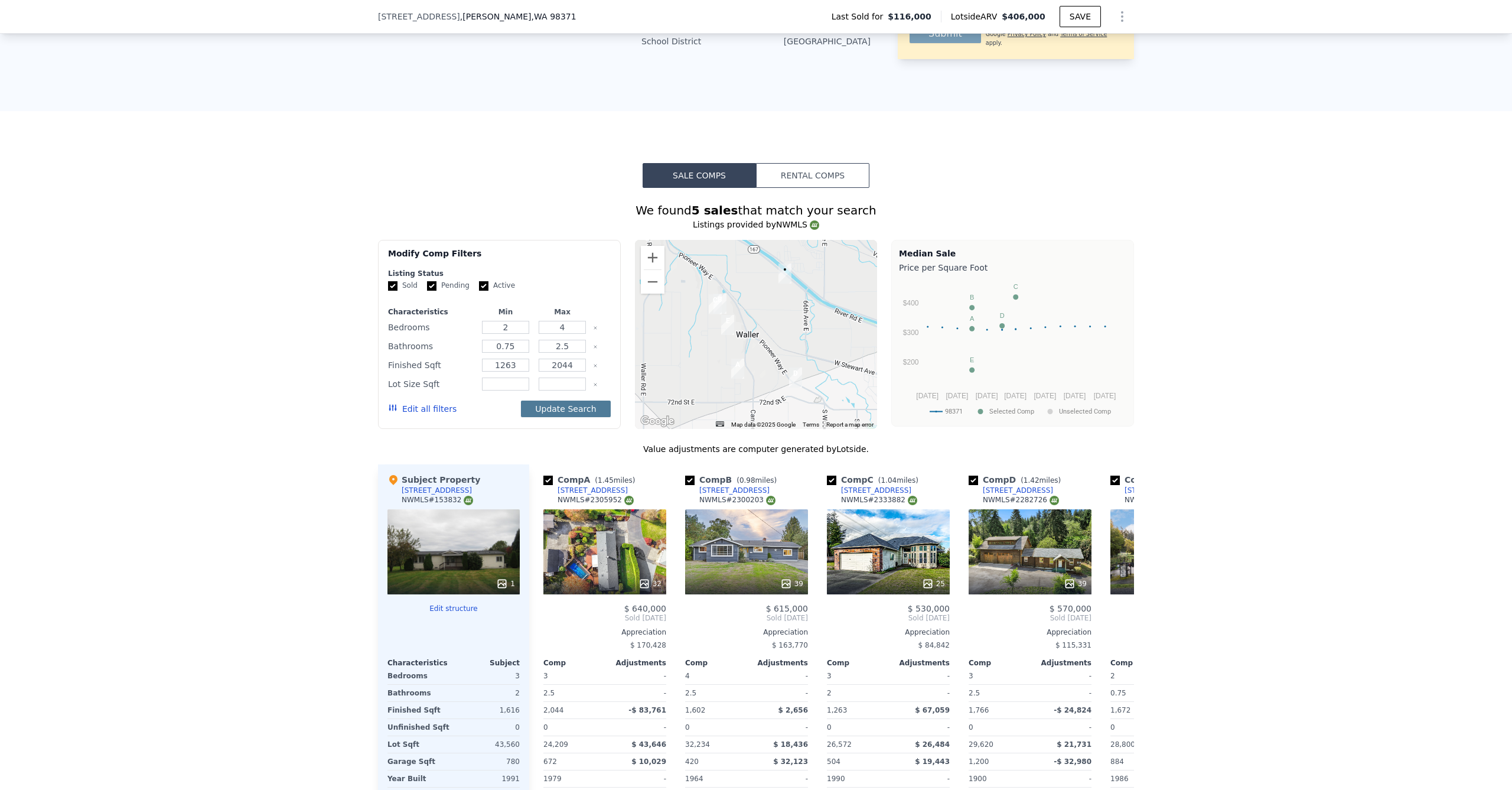
click at [560, 417] on button "Update Search" at bounding box center [565, 409] width 89 height 17
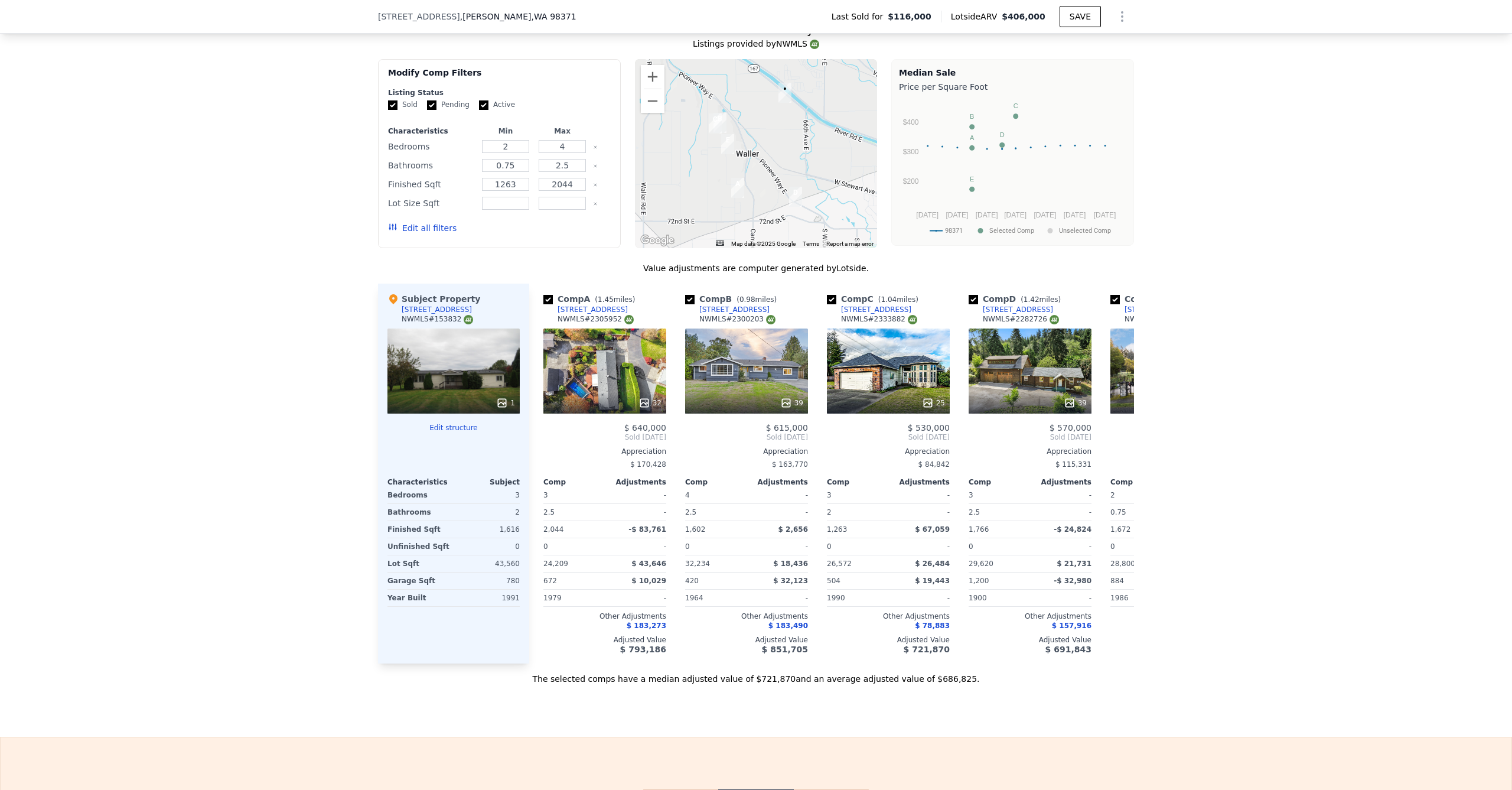
scroll to position [717, 0]
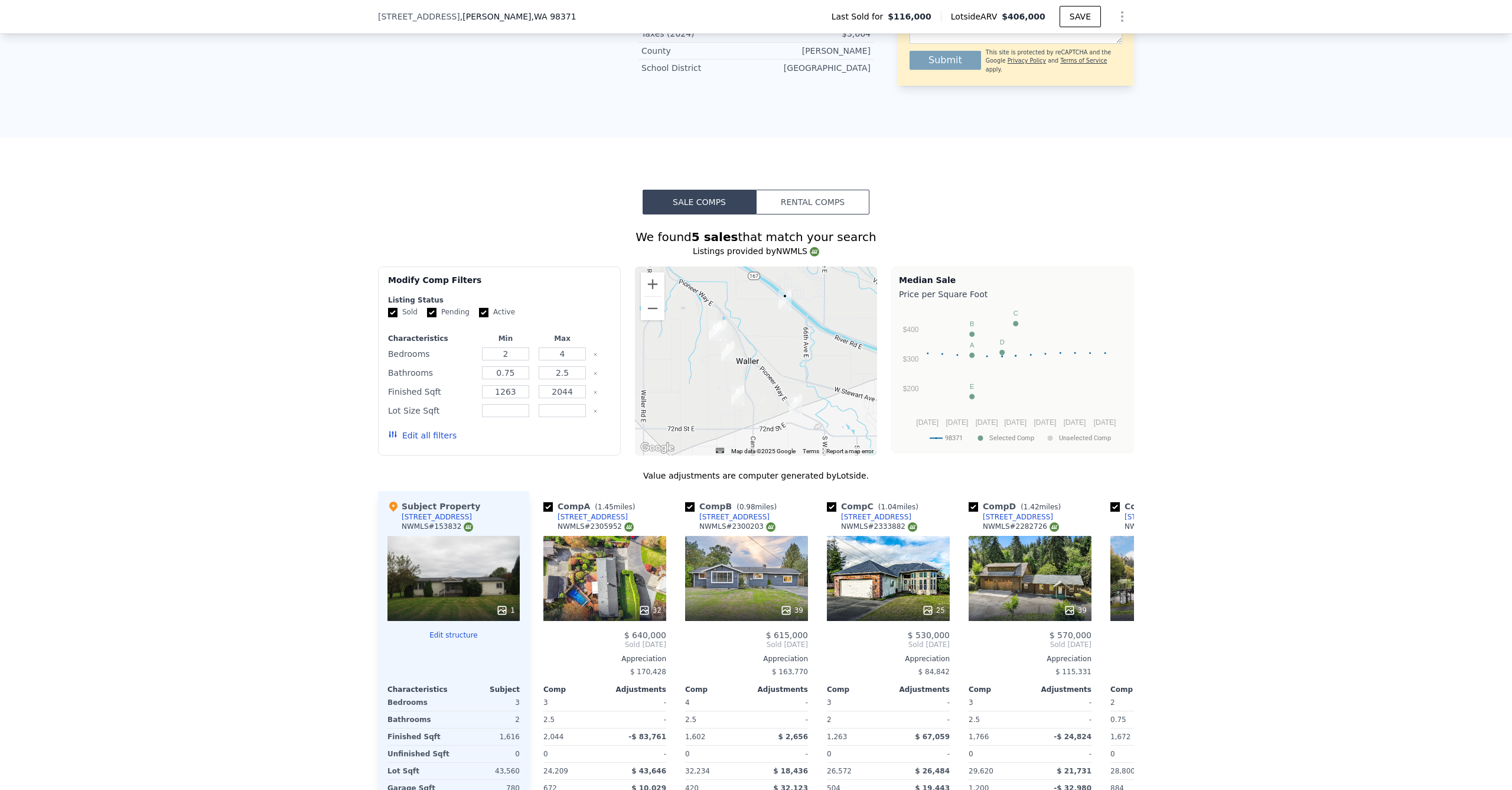
click at [416, 442] on button "Edit all filters" at bounding box center [422, 436] width 69 height 12
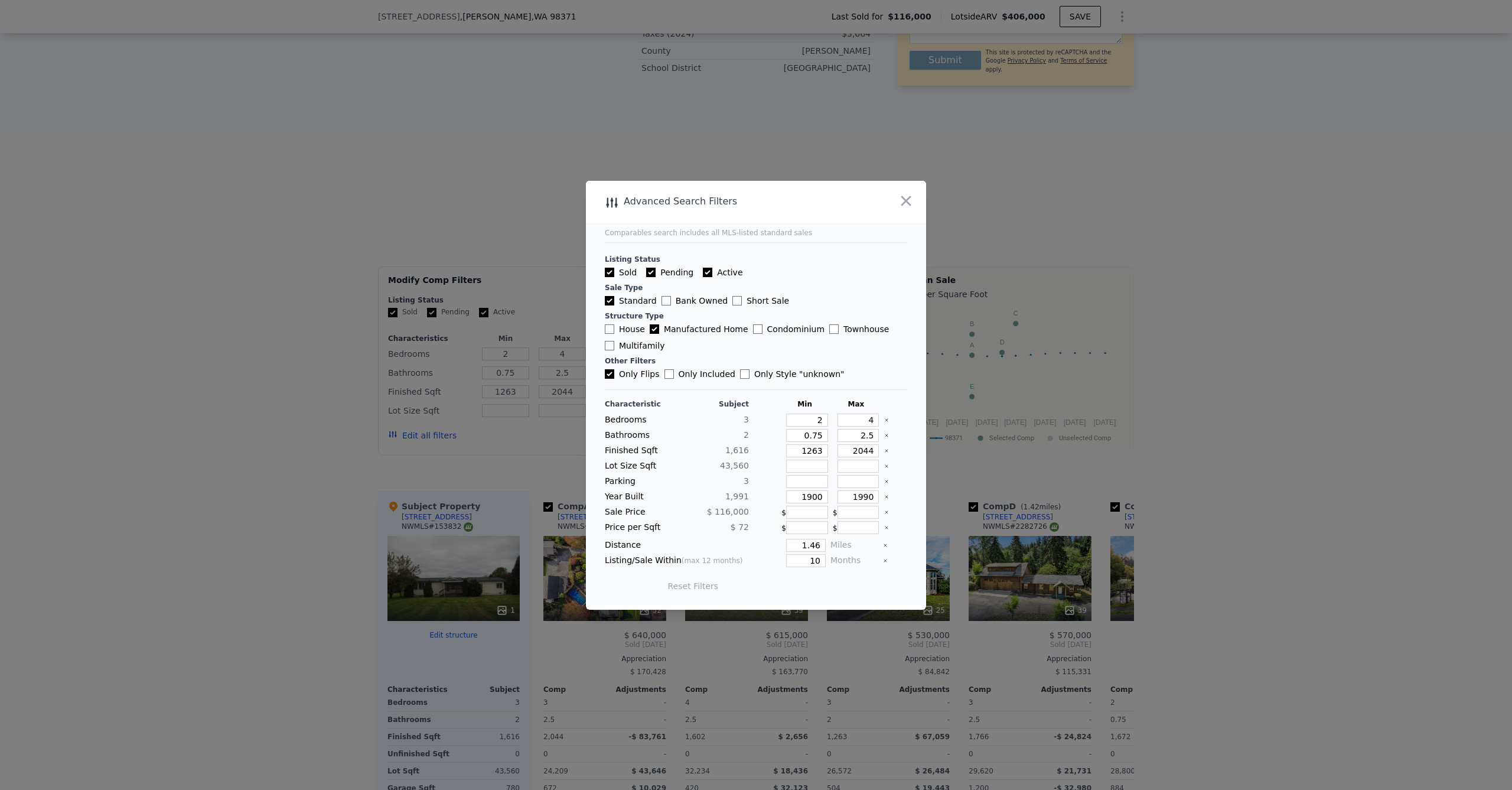
click at [603, 375] on main "Comparables search includes all MLS-listed standard sales Listing Status Sold P…" at bounding box center [755, 393] width 340 height 424
click at [610, 374] on input "Only Flips" at bounding box center [609, 374] width 9 height 9
checkbox input "false"
click at [813, 588] on button "Update Search" at bounding box center [821, 586] width 89 height 17
drag, startPoint x: 912, startPoint y: 205, endPoint x: 800, endPoint y: 222, distance: 113.3
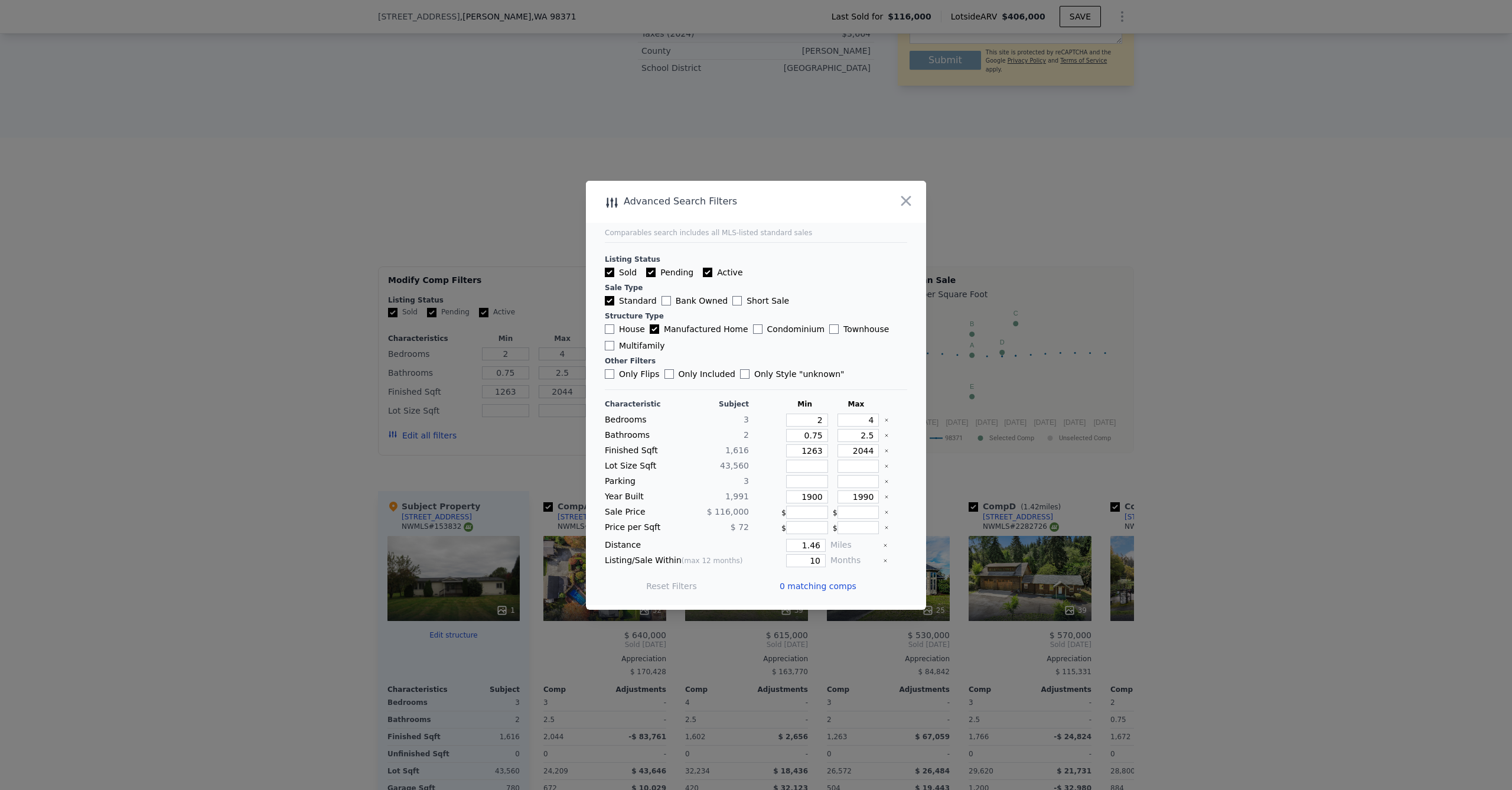
click at [911, 206] on icon "button" at bounding box center [905, 200] width 17 height 17
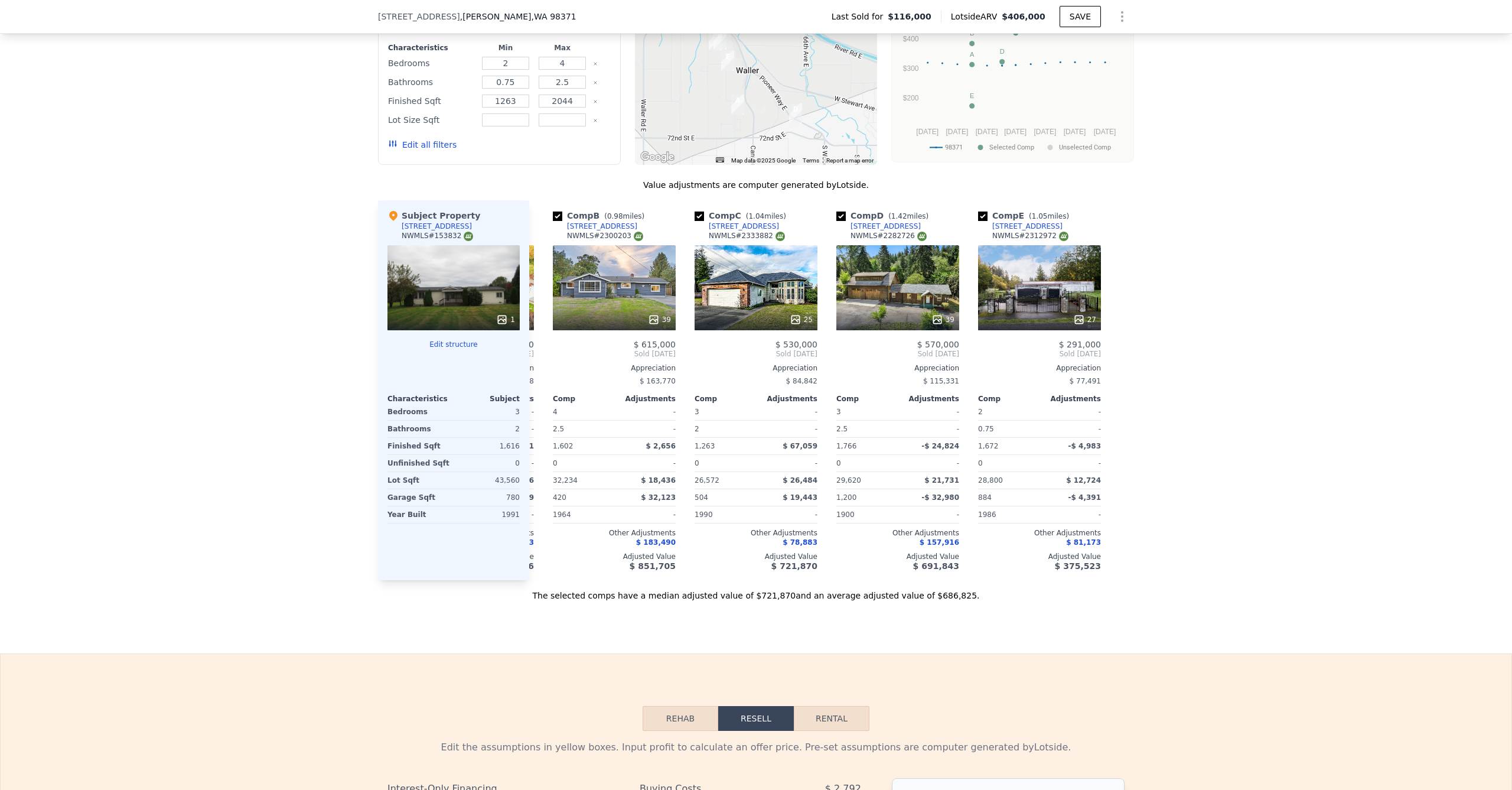
scroll to position [0, 0]
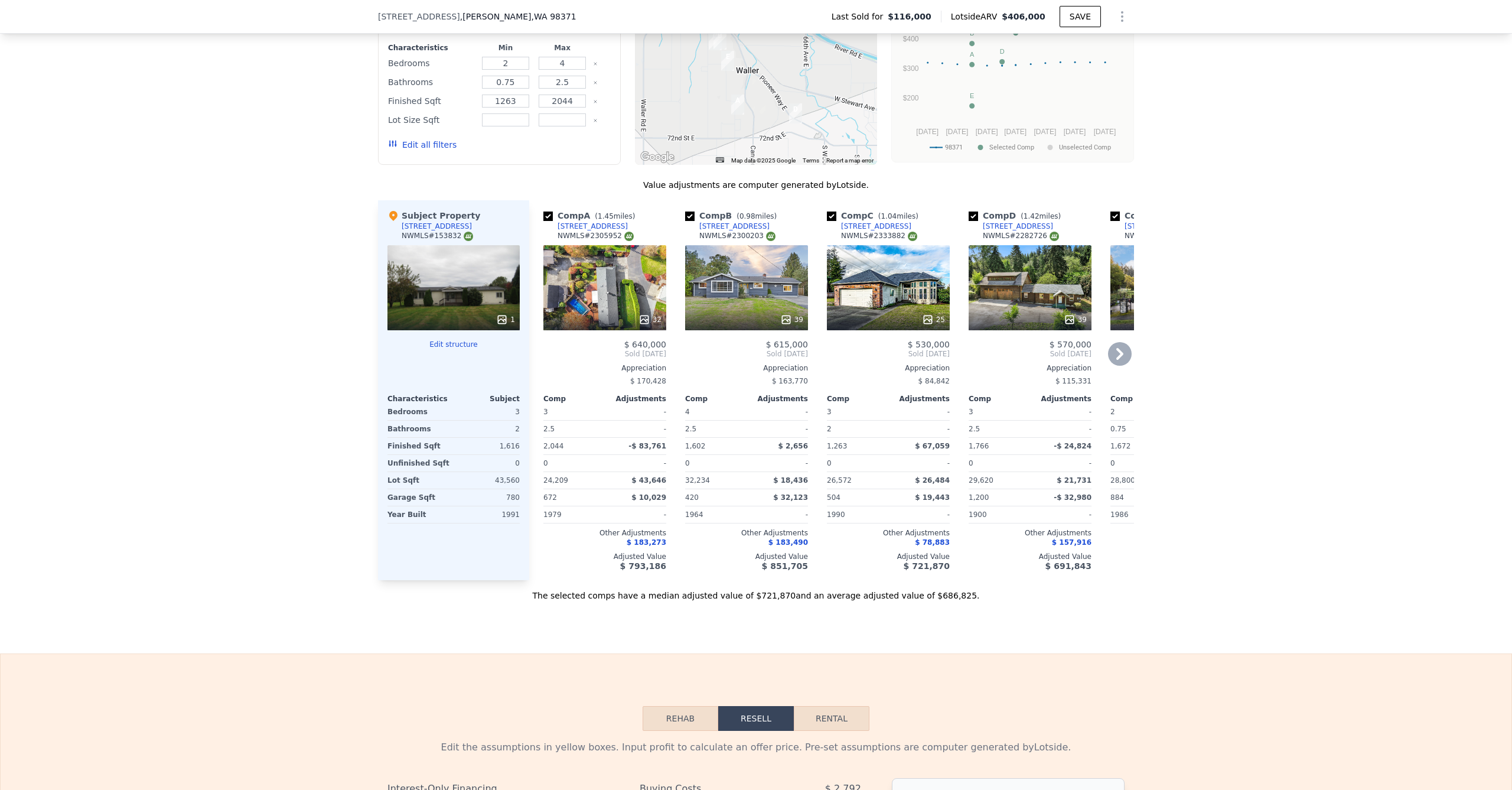
click at [732, 280] on div "39" at bounding box center [747, 288] width 123 height 85
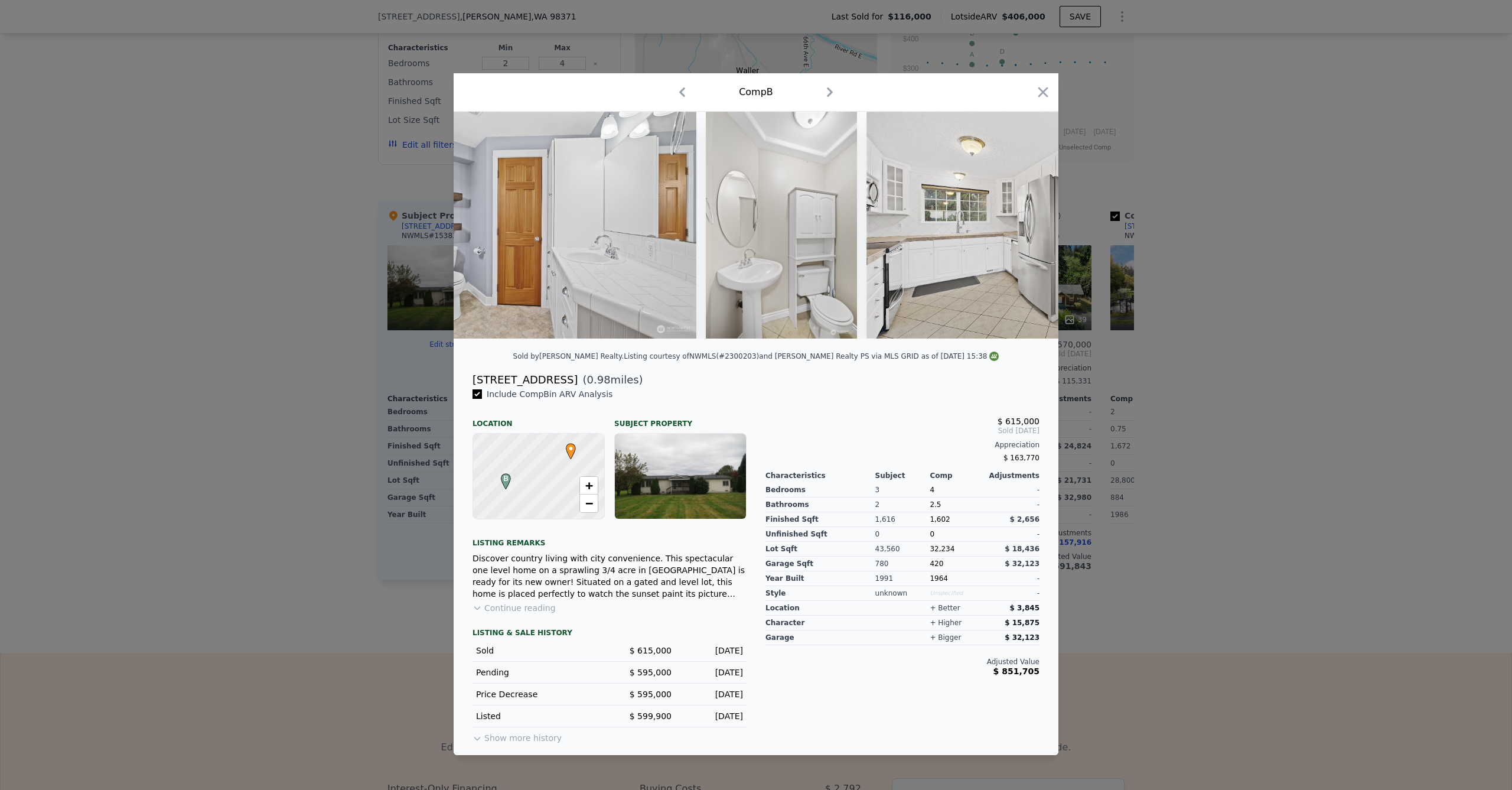
scroll to position [0, 4099]
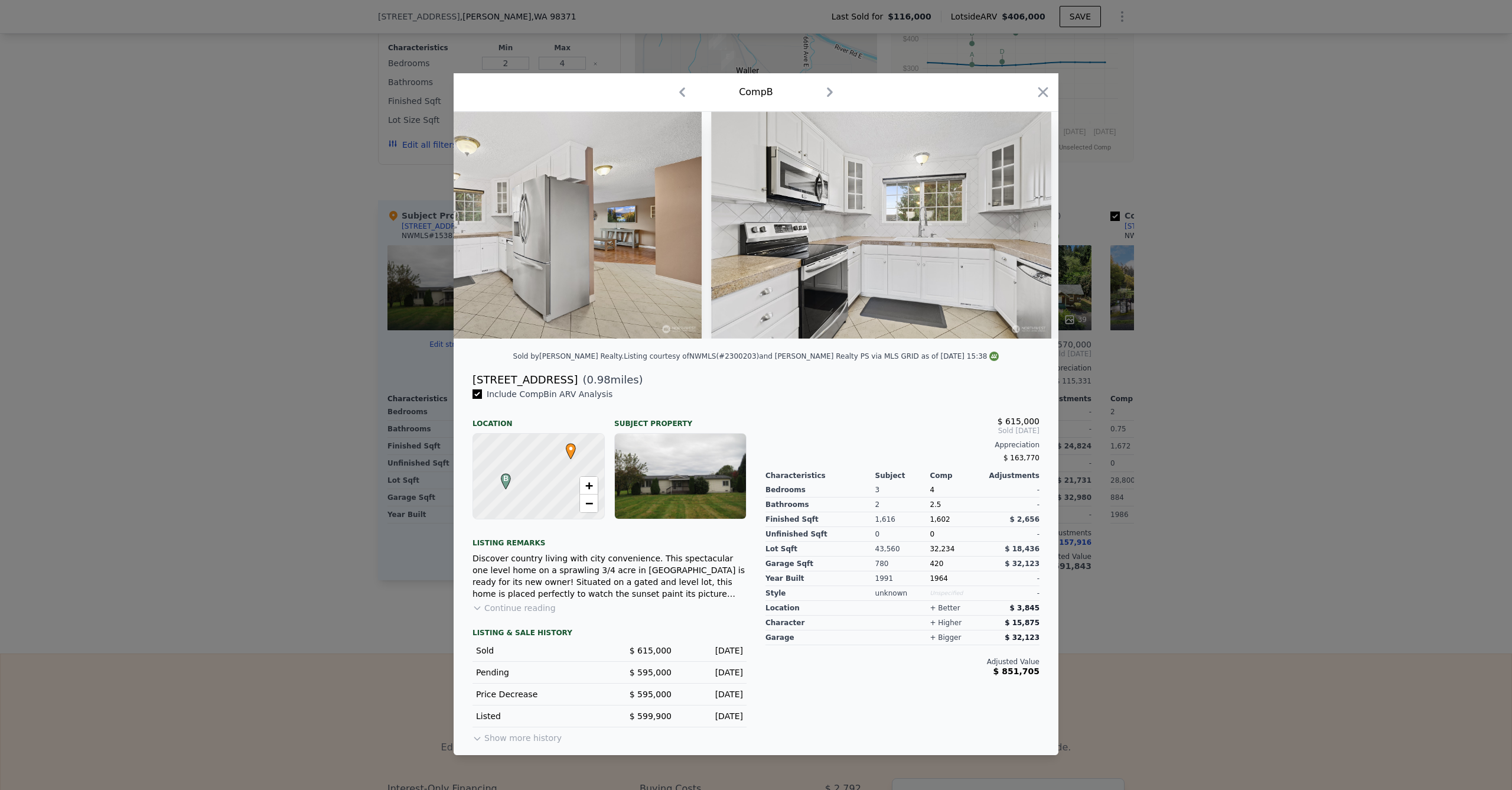
click at [342, 342] on div at bounding box center [756, 395] width 1512 height 790
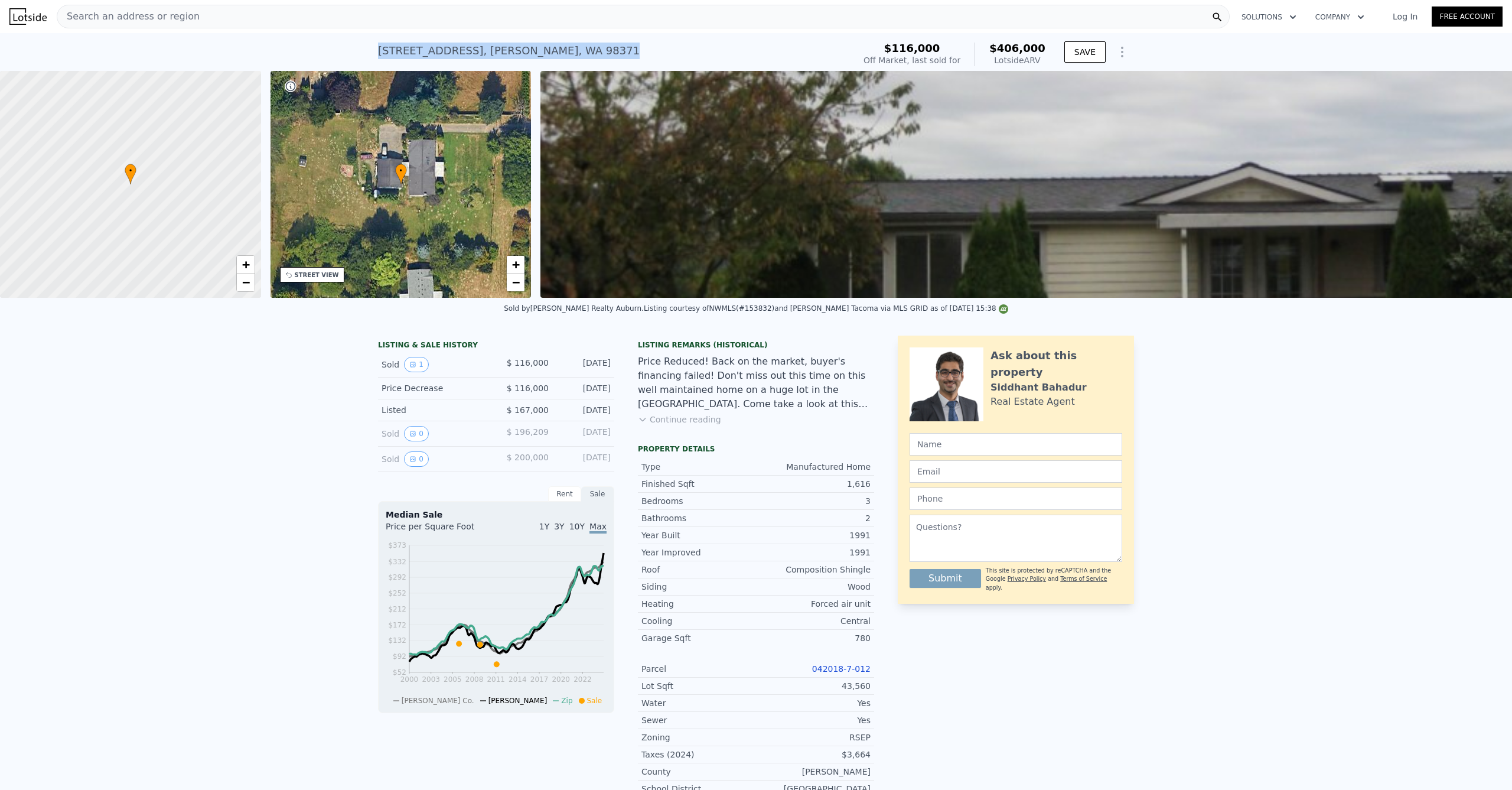
drag, startPoint x: 469, startPoint y: 42, endPoint x: 349, endPoint y: 34, distance: 120.3
click at [378, 42] on div "[STREET_ADDRESS][PERSON_NAME] Sold [DATE] for $116k (~ARV $406k )" at bounding box center [613, 54] width 471 height 33
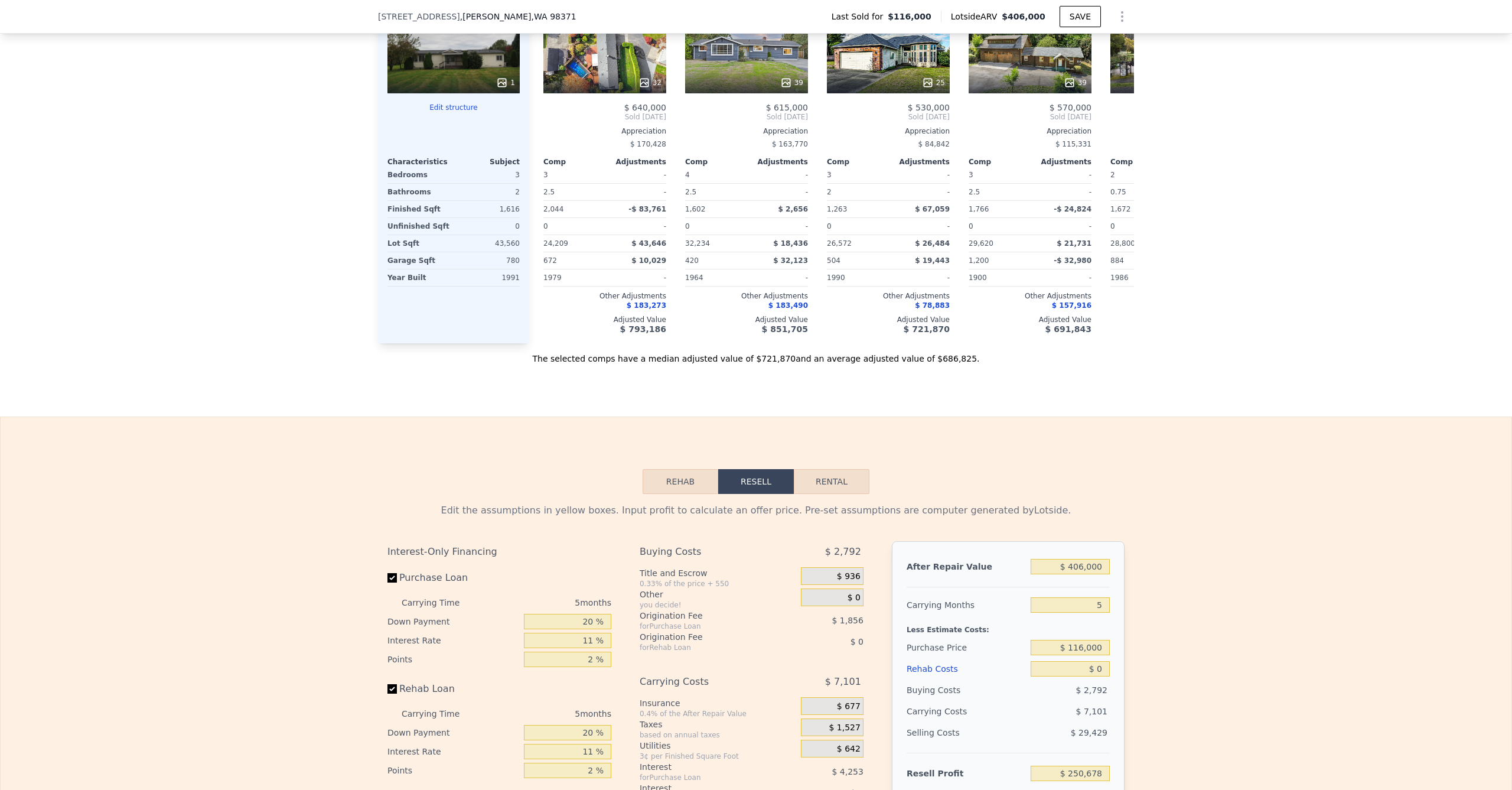
type input "24209"
type input "32234"
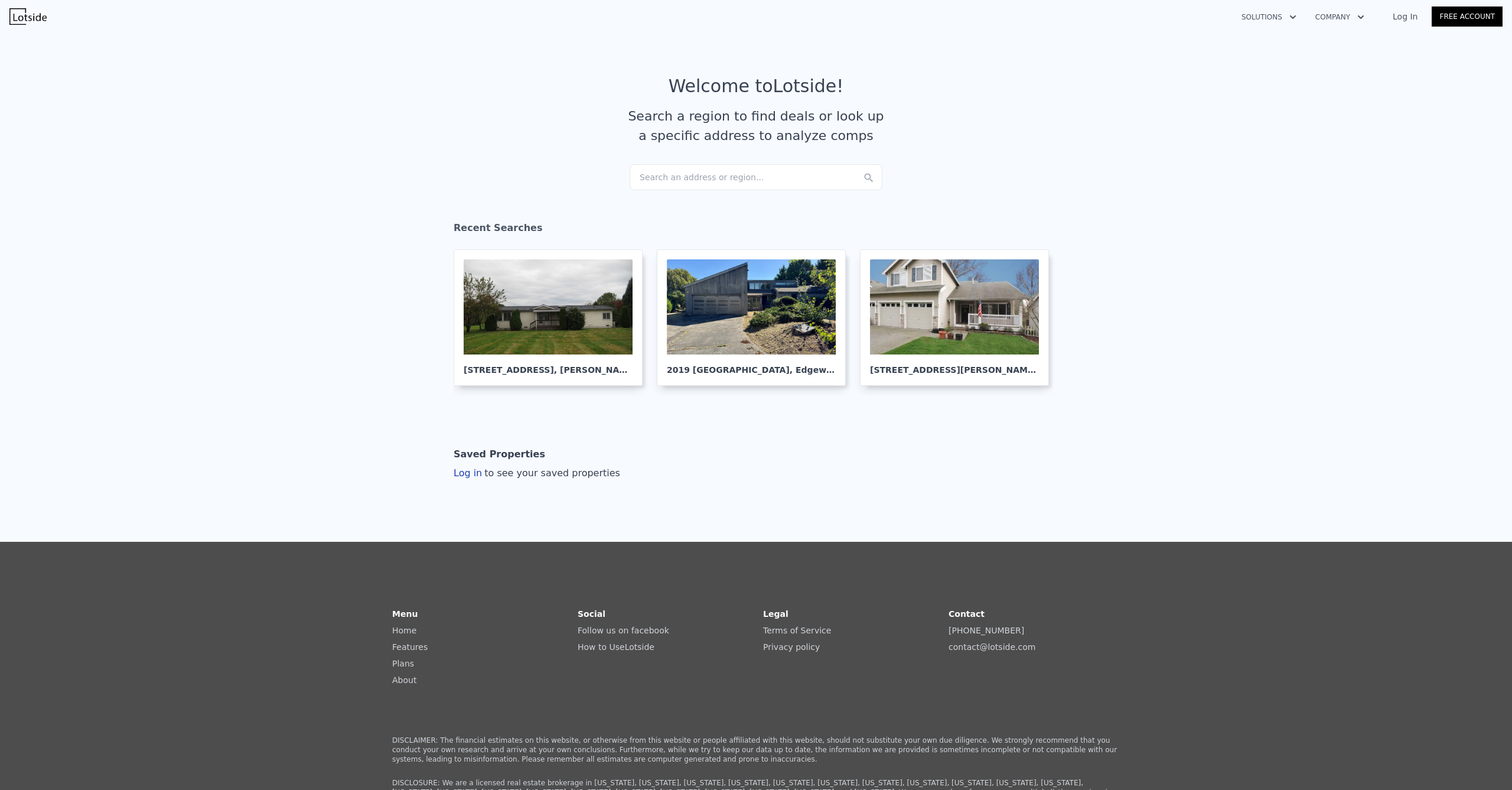
click at [734, 180] on div "Search an address or region..." at bounding box center [756, 177] width 252 height 26
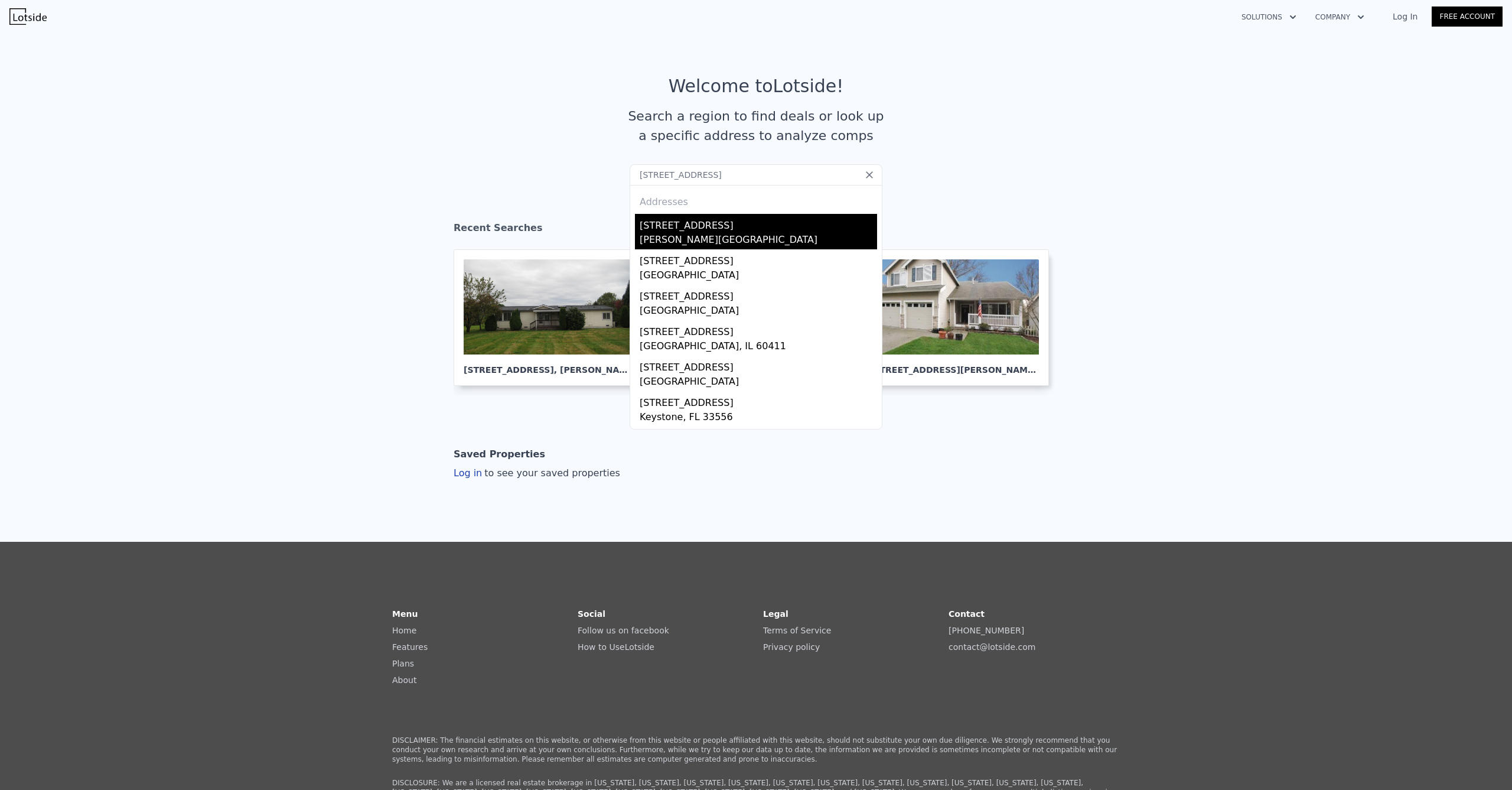
type input "19804 Church Lake Rd E"
click at [714, 227] on div "19804 Church Lake Rd E" at bounding box center [758, 223] width 237 height 19
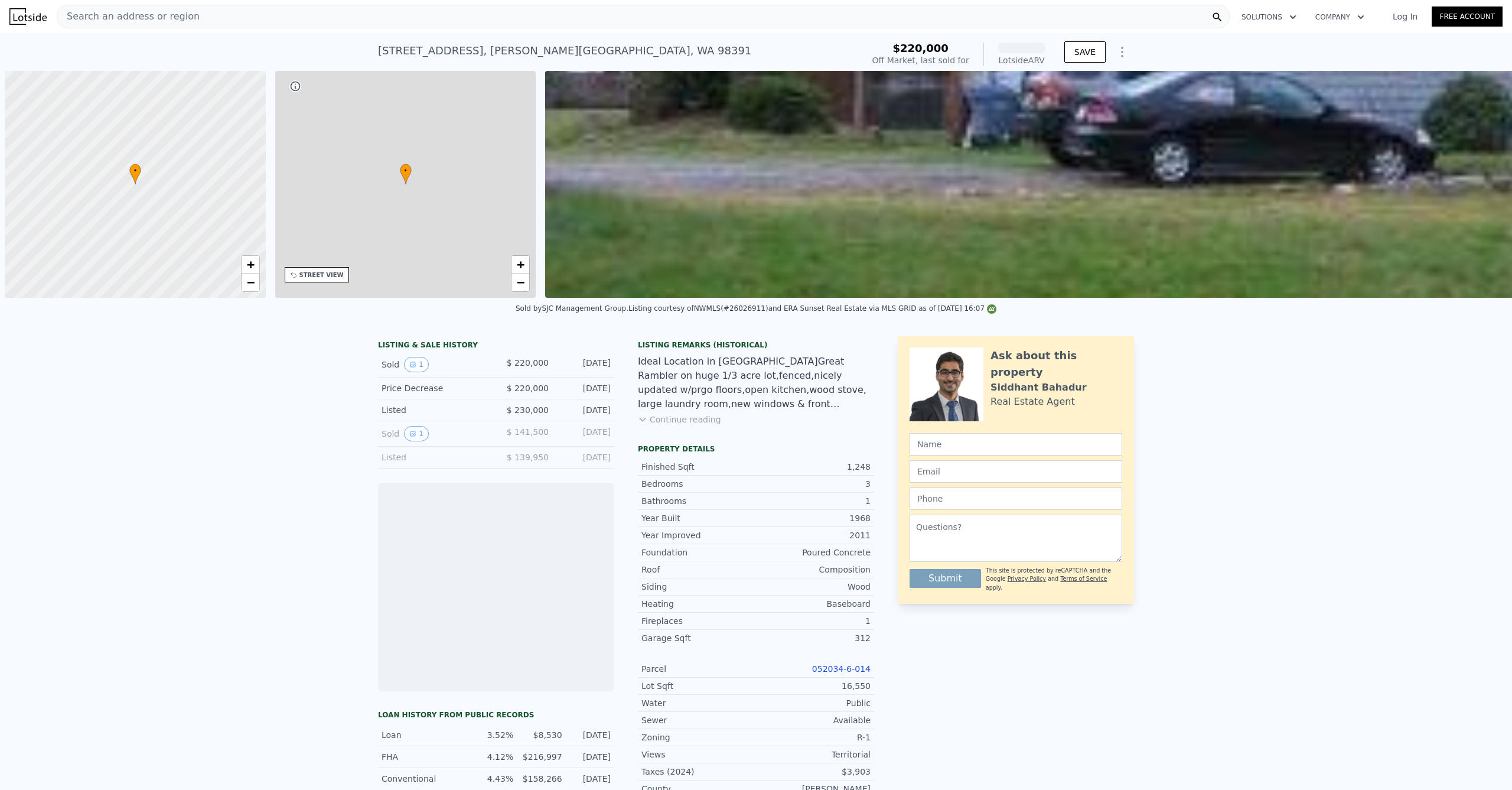
scroll to position [0, 5]
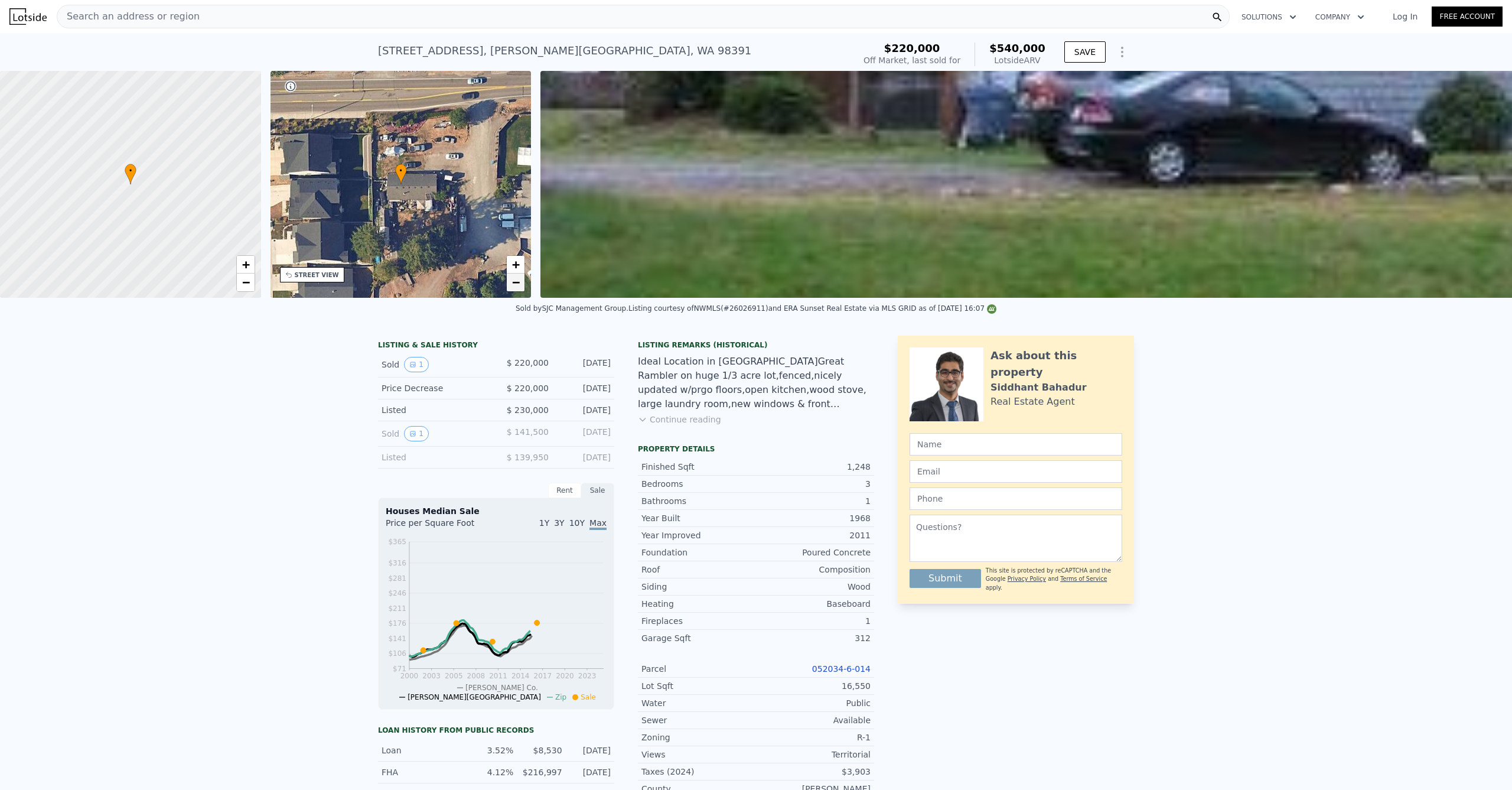
click at [516, 280] on span "−" at bounding box center [516, 282] width 8 height 15
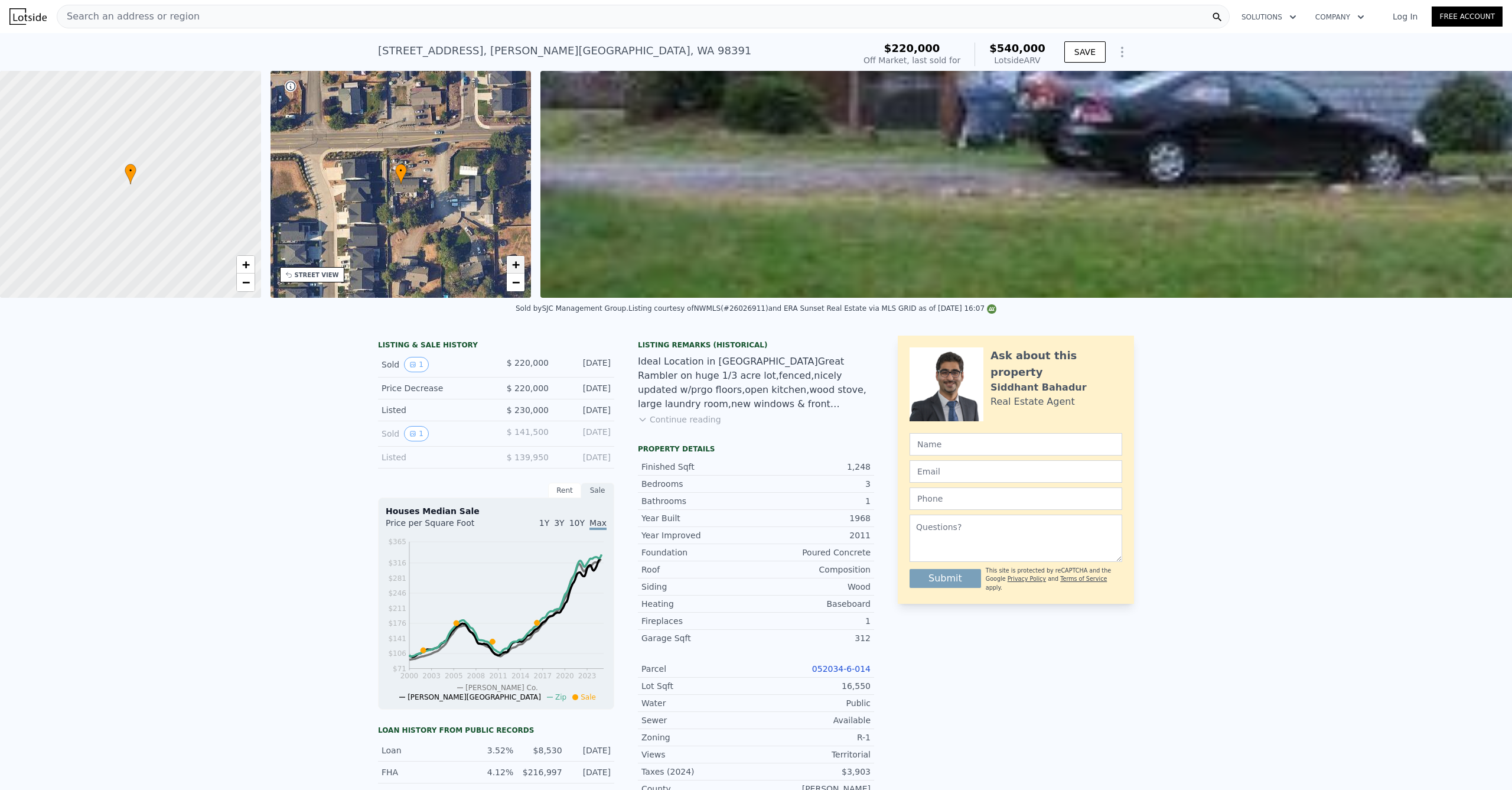
click at [513, 261] on span "+" at bounding box center [516, 264] width 8 height 15
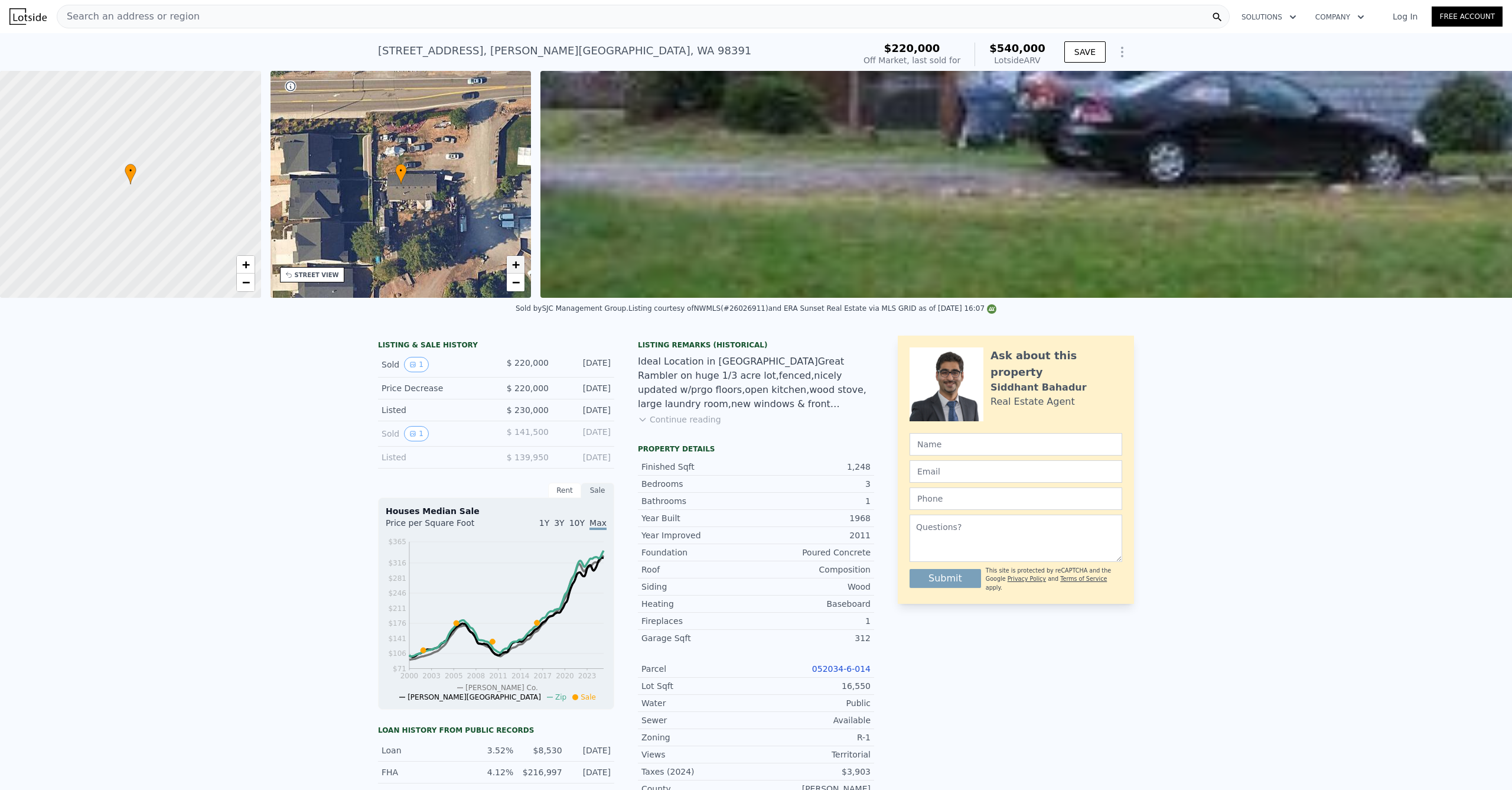
click at [514, 261] on span "+" at bounding box center [516, 264] width 8 height 15
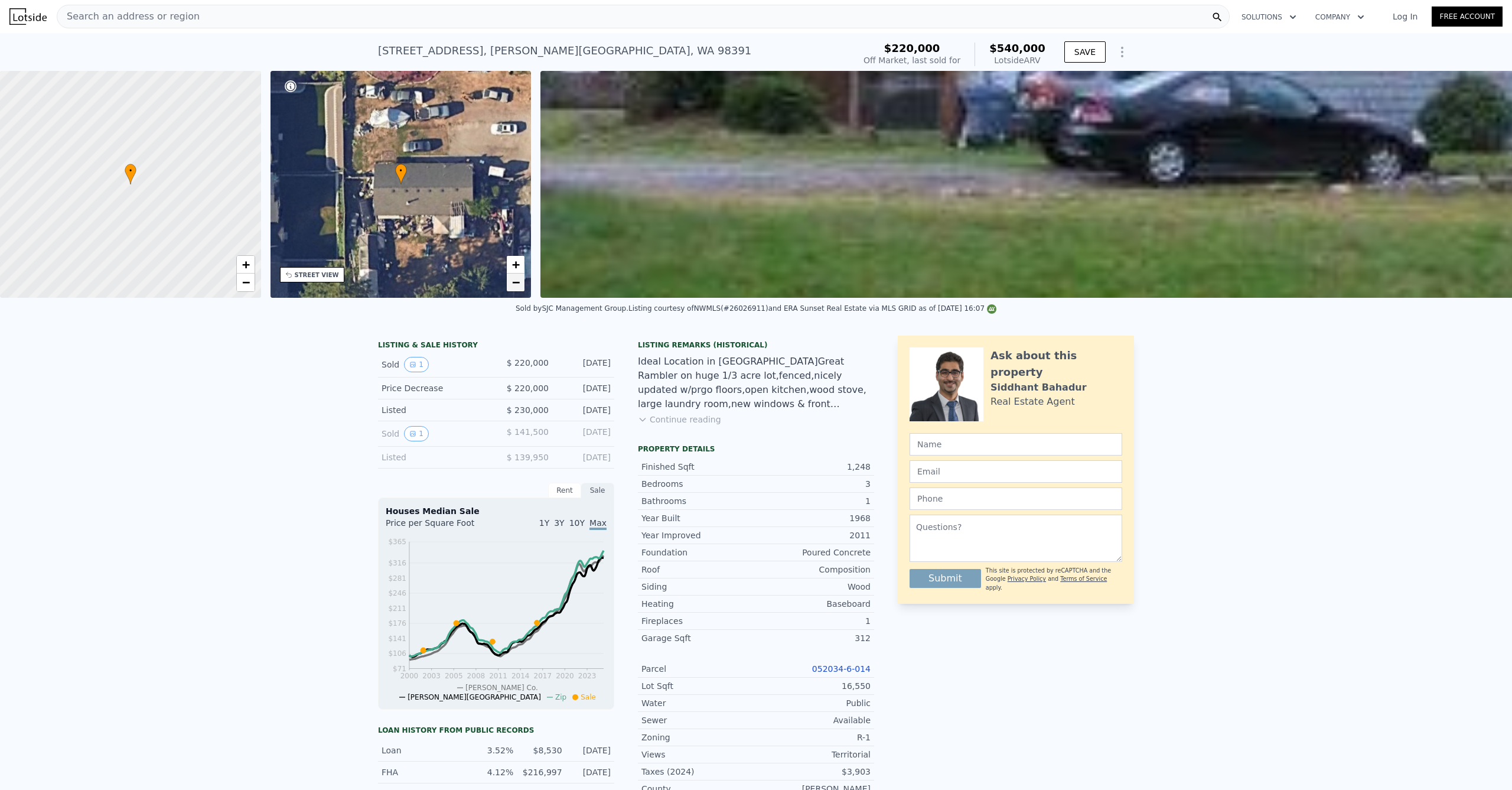
click at [510, 277] on link "−" at bounding box center [515, 282] width 18 height 18
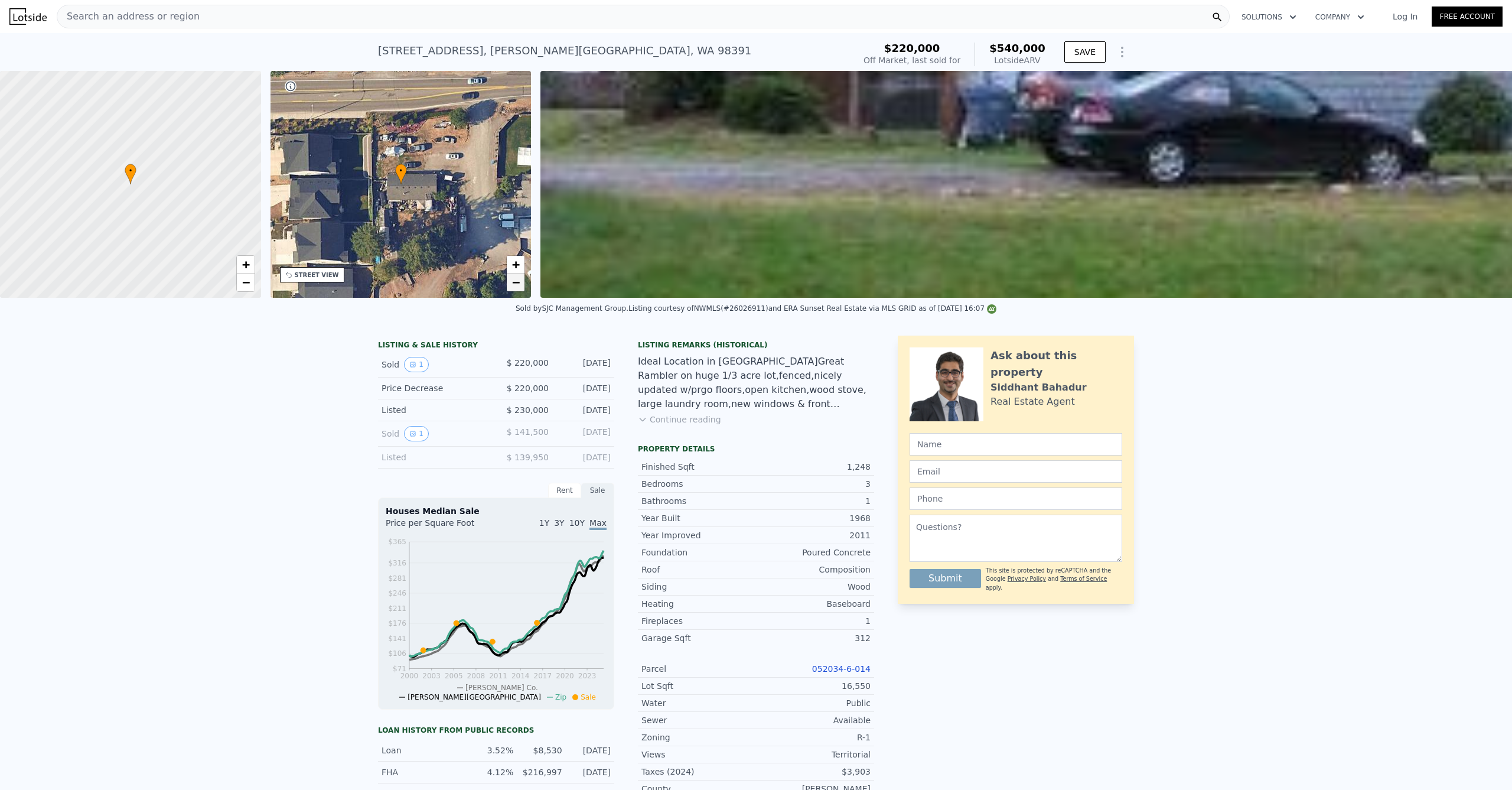
click at [521, 282] on link "−" at bounding box center [515, 282] width 18 height 18
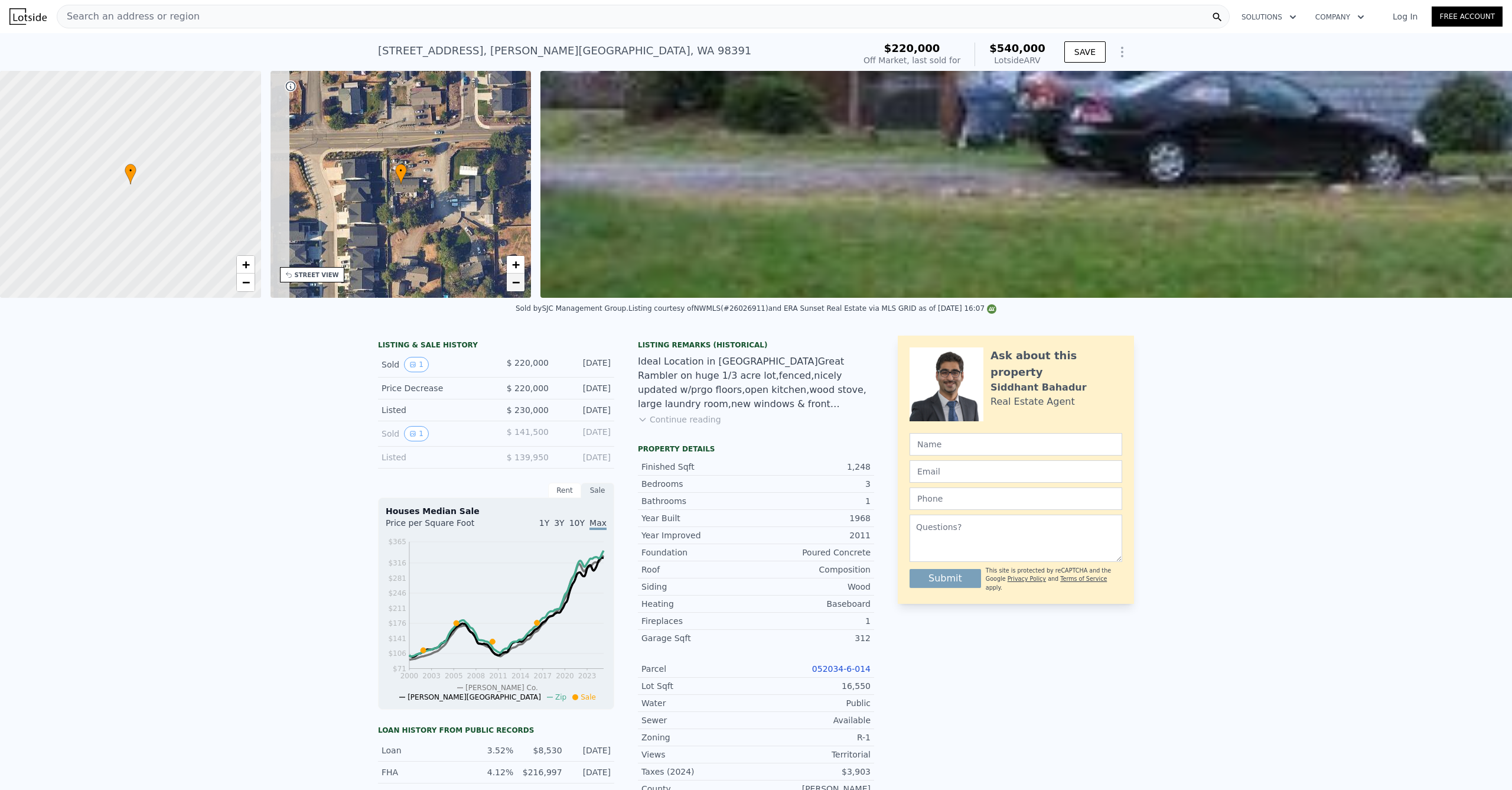
click at [521, 276] on link "−" at bounding box center [515, 282] width 18 height 18
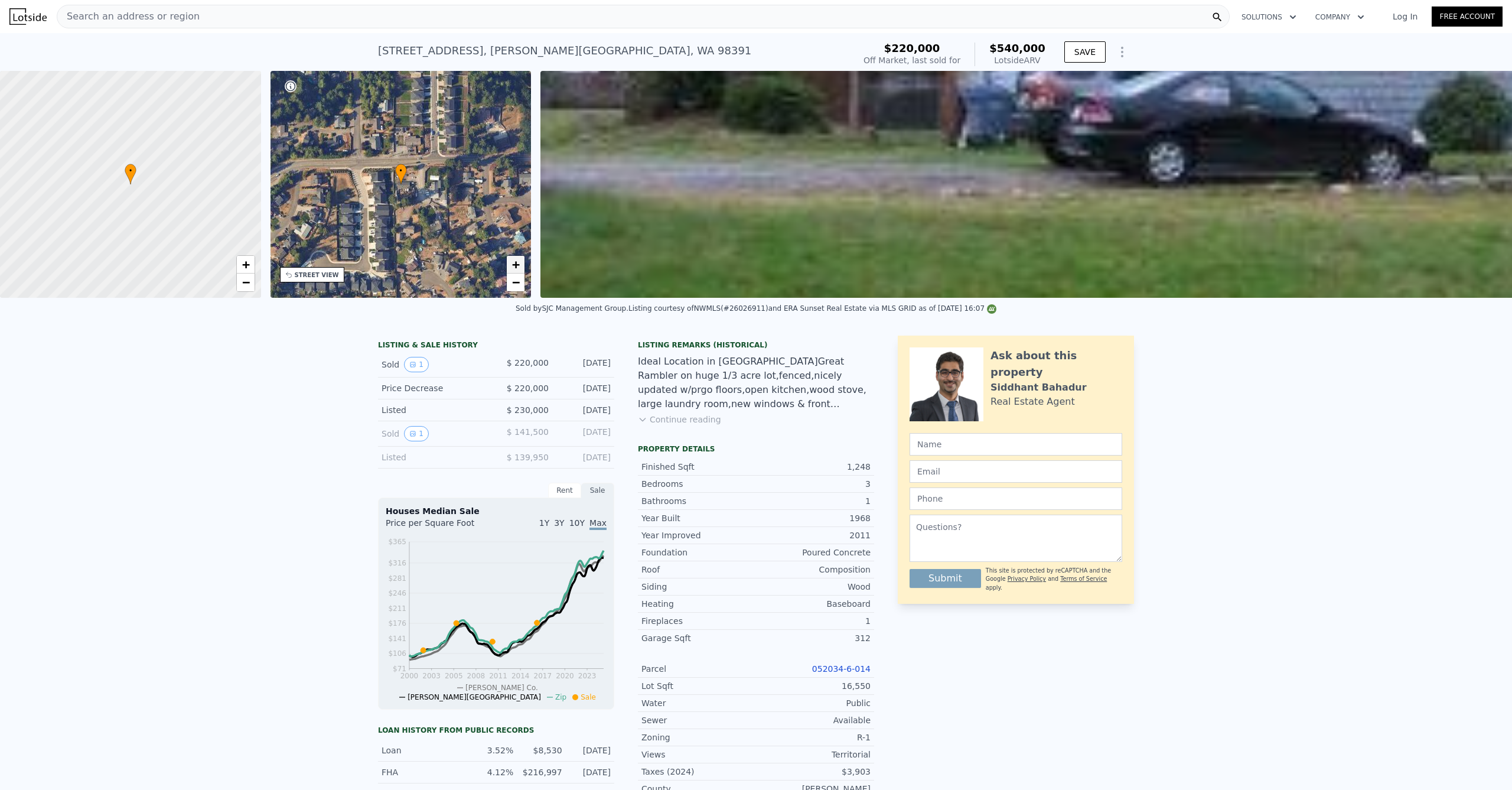
click at [520, 258] on link "+" at bounding box center [515, 264] width 18 height 18
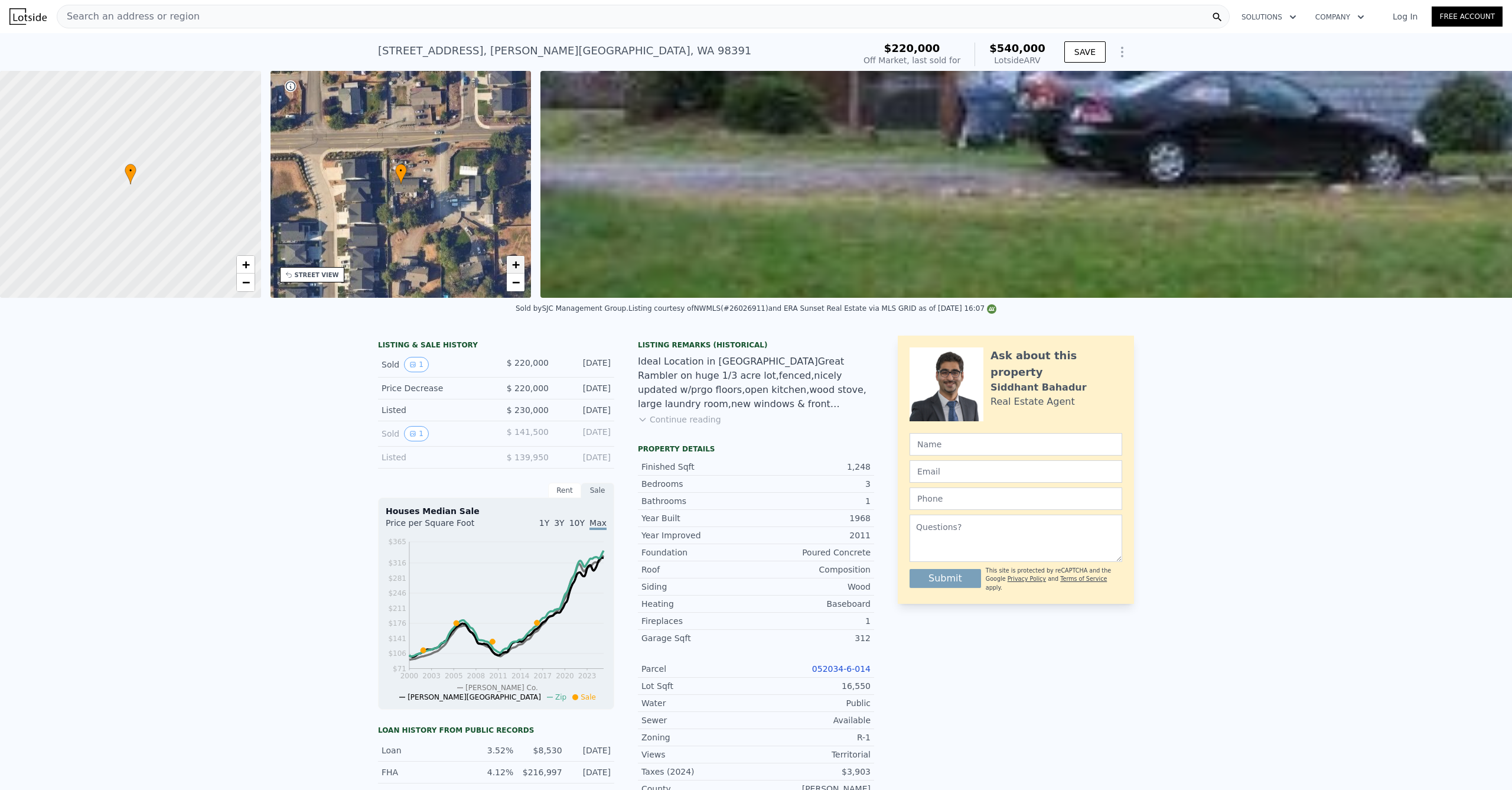
click at [520, 258] on link "+" at bounding box center [515, 264] width 18 height 18
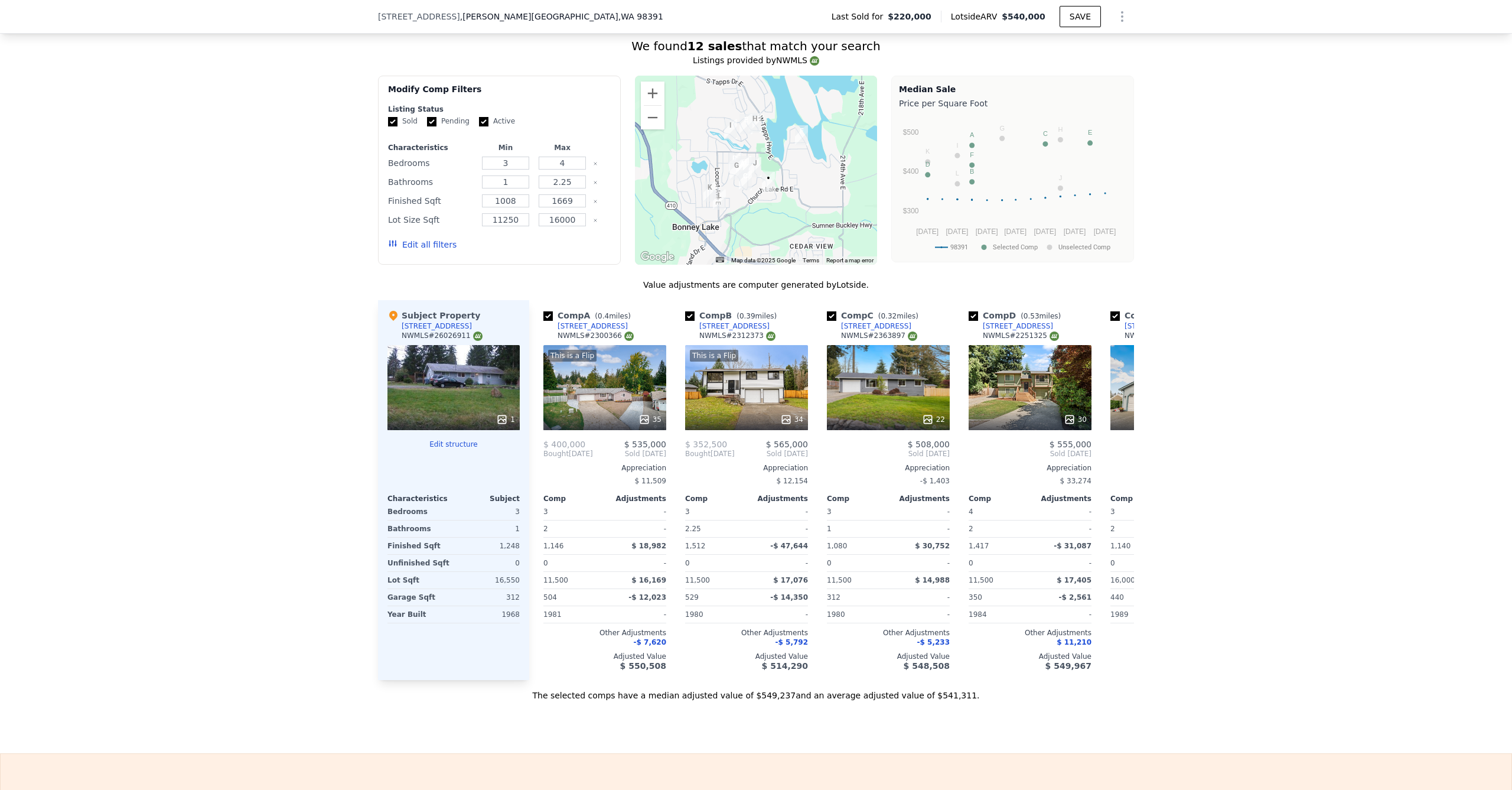
scroll to position [1269, 0]
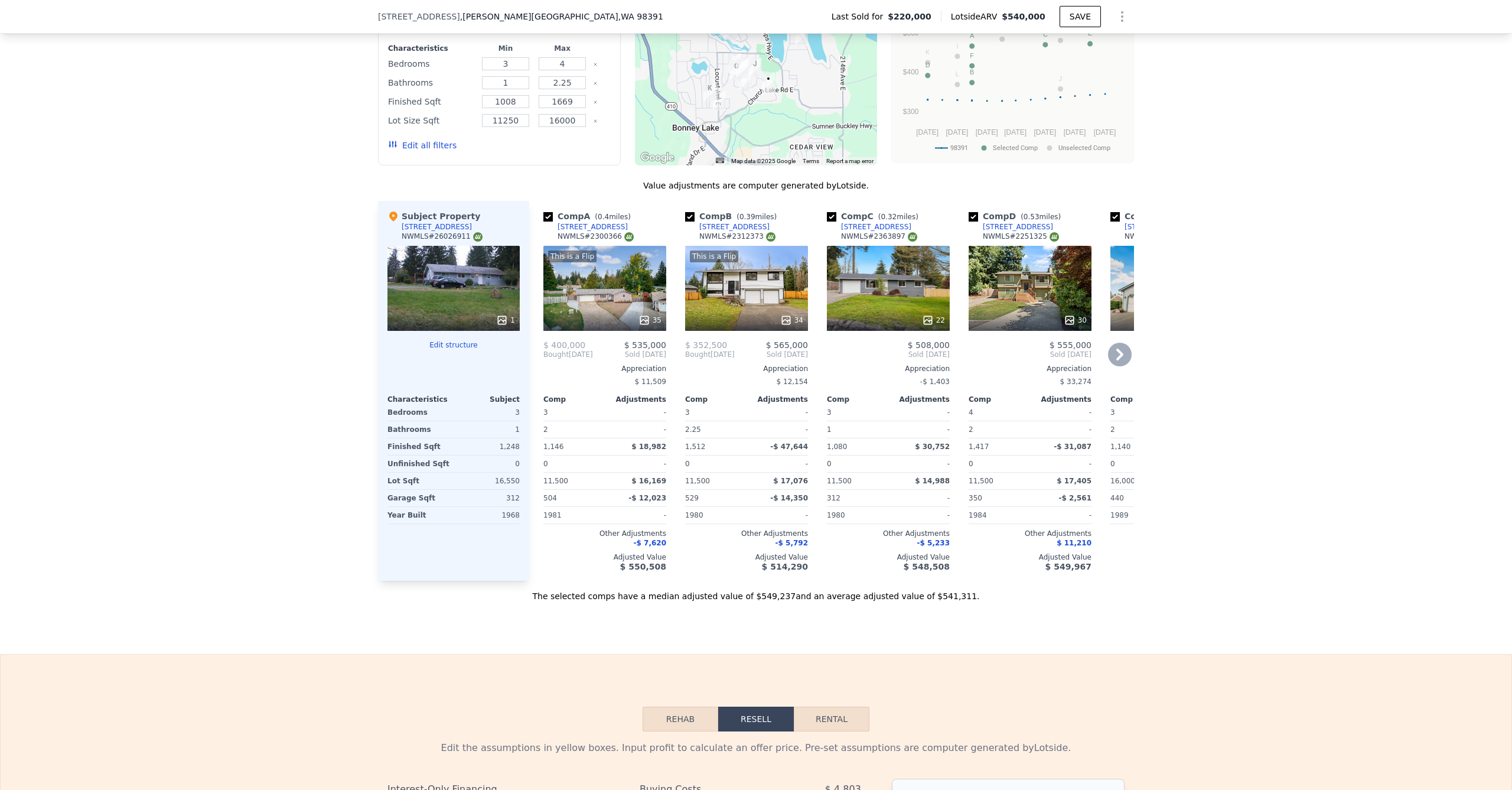
click at [586, 291] on div "This is a Flip 35" at bounding box center [605, 288] width 123 height 85
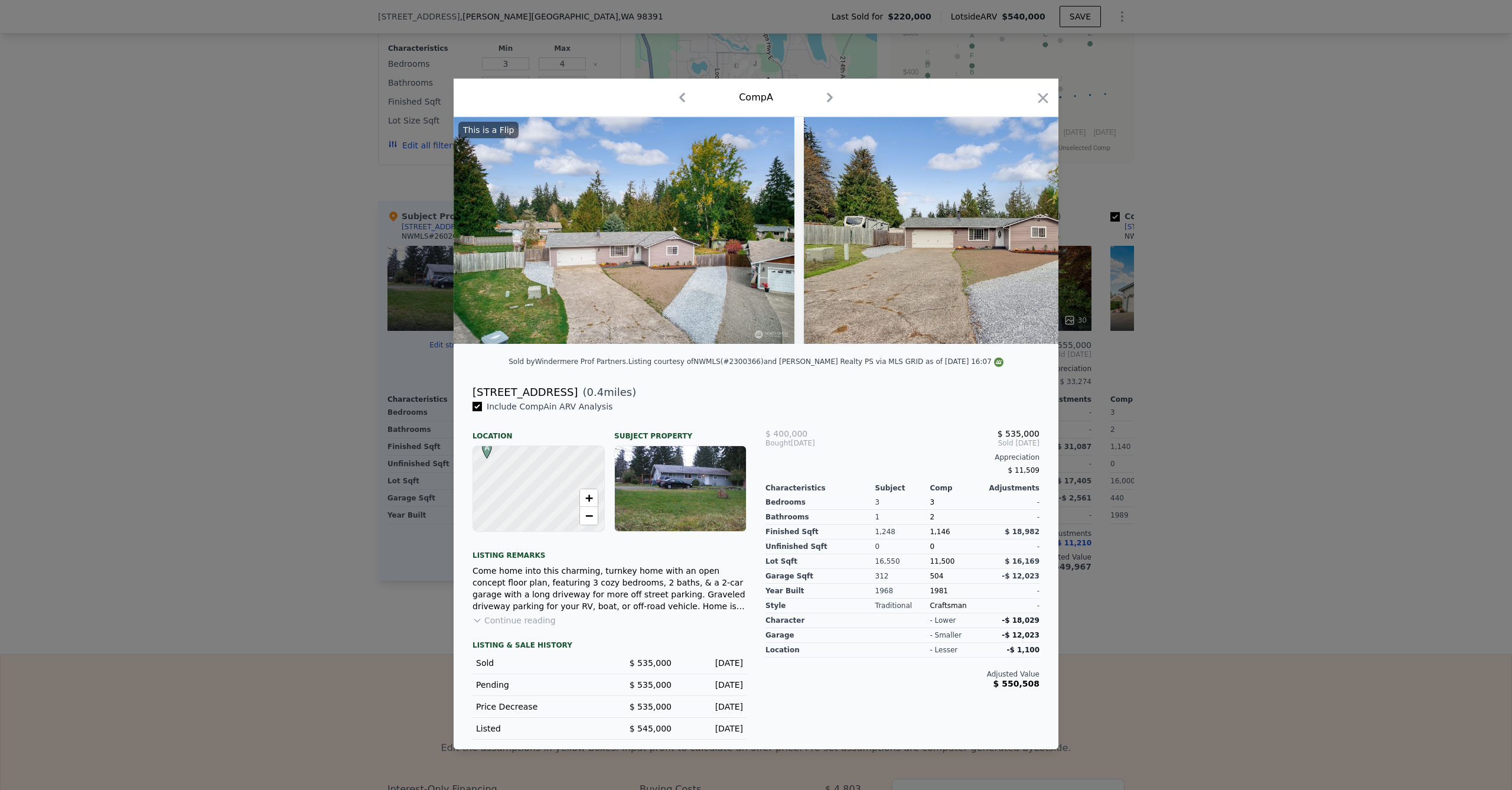
drag, startPoint x: 1049, startPoint y: 91, endPoint x: 1035, endPoint y: 108, distance: 22.0
click at [1049, 91] on icon "button" at bounding box center [1043, 98] width 17 height 17
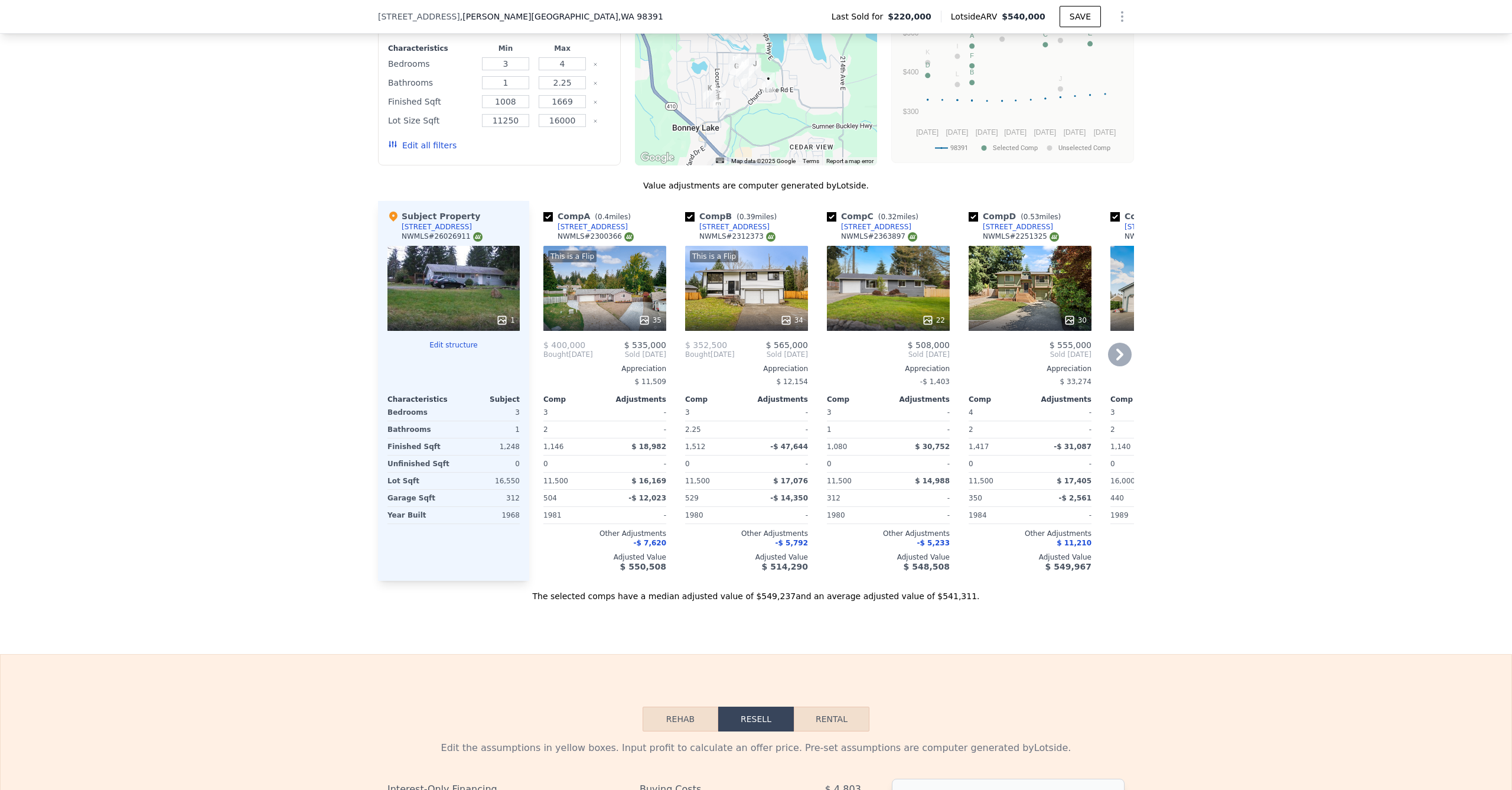
click at [630, 270] on div "This is a Flip 35" at bounding box center [605, 288] width 123 height 85
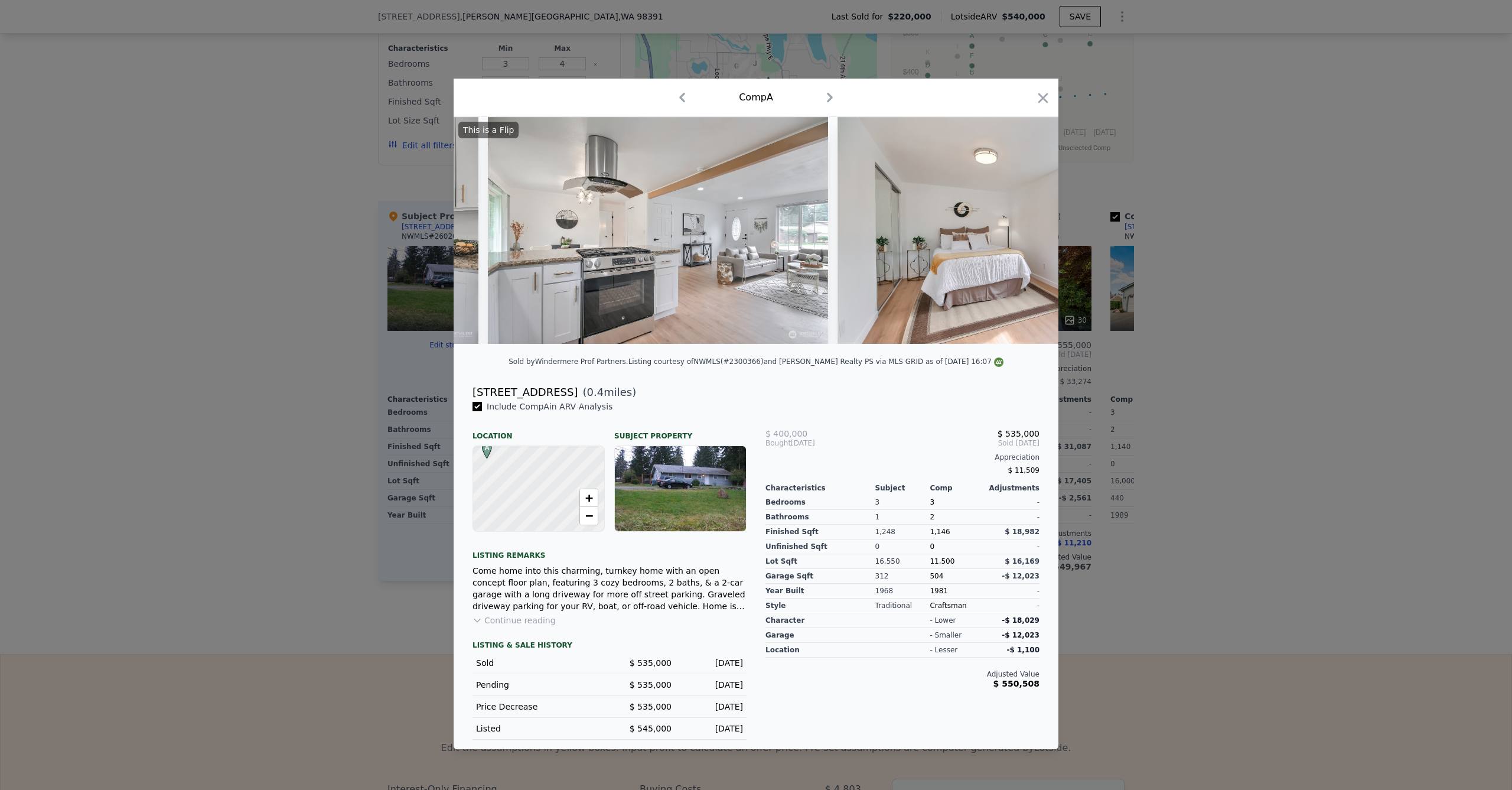
scroll to position [0, 5164]
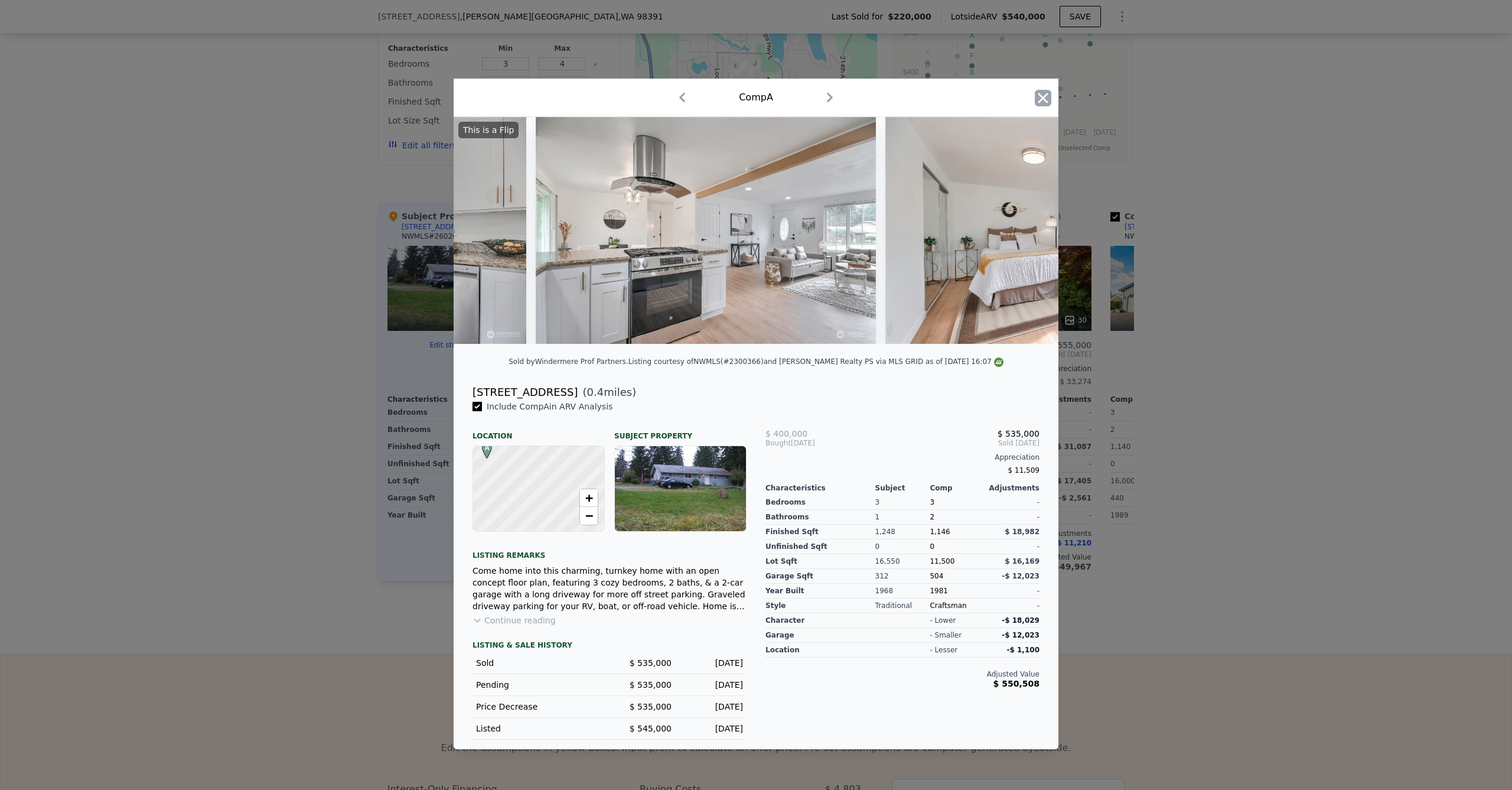
drag, startPoint x: 1053, startPoint y: 95, endPoint x: 1049, endPoint y: 100, distance: 6.4
click at [1052, 97] on div "Comp A" at bounding box center [755, 98] width 605 height 38
click at [1040, 97] on icon "button" at bounding box center [1043, 97] width 10 height 10
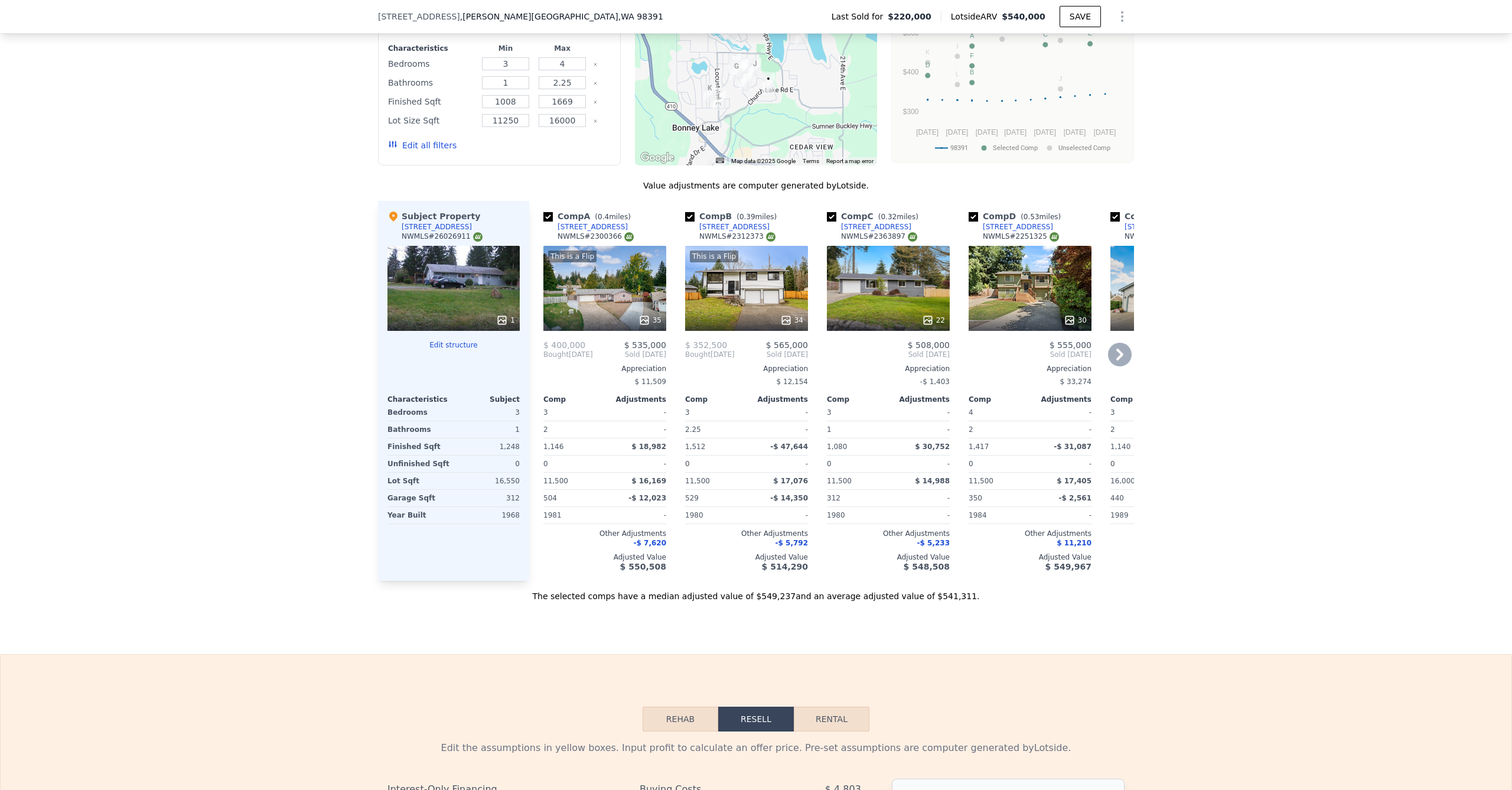
click at [858, 302] on div "22" at bounding box center [888, 288] width 123 height 85
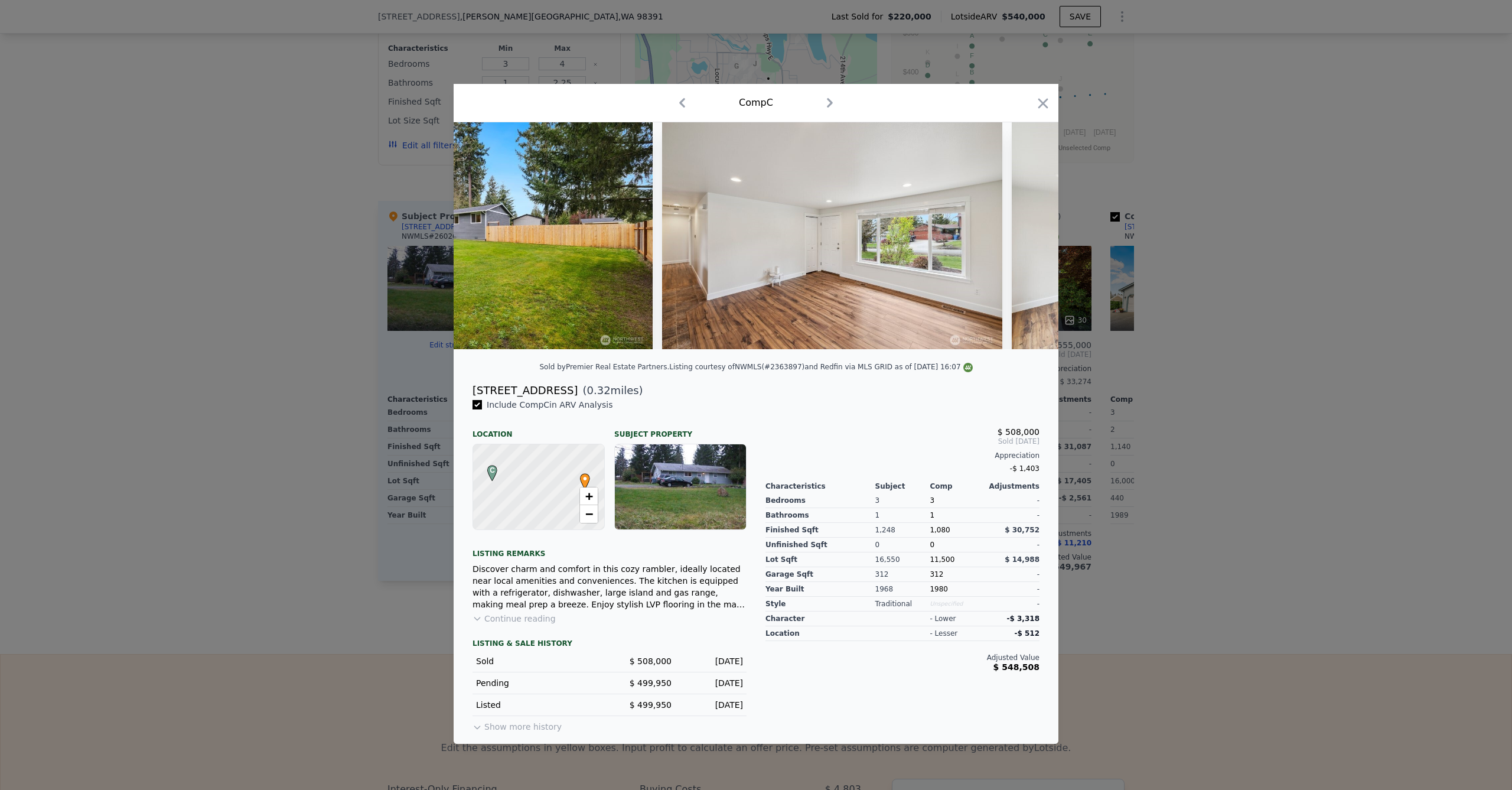
scroll to position [0, 1197]
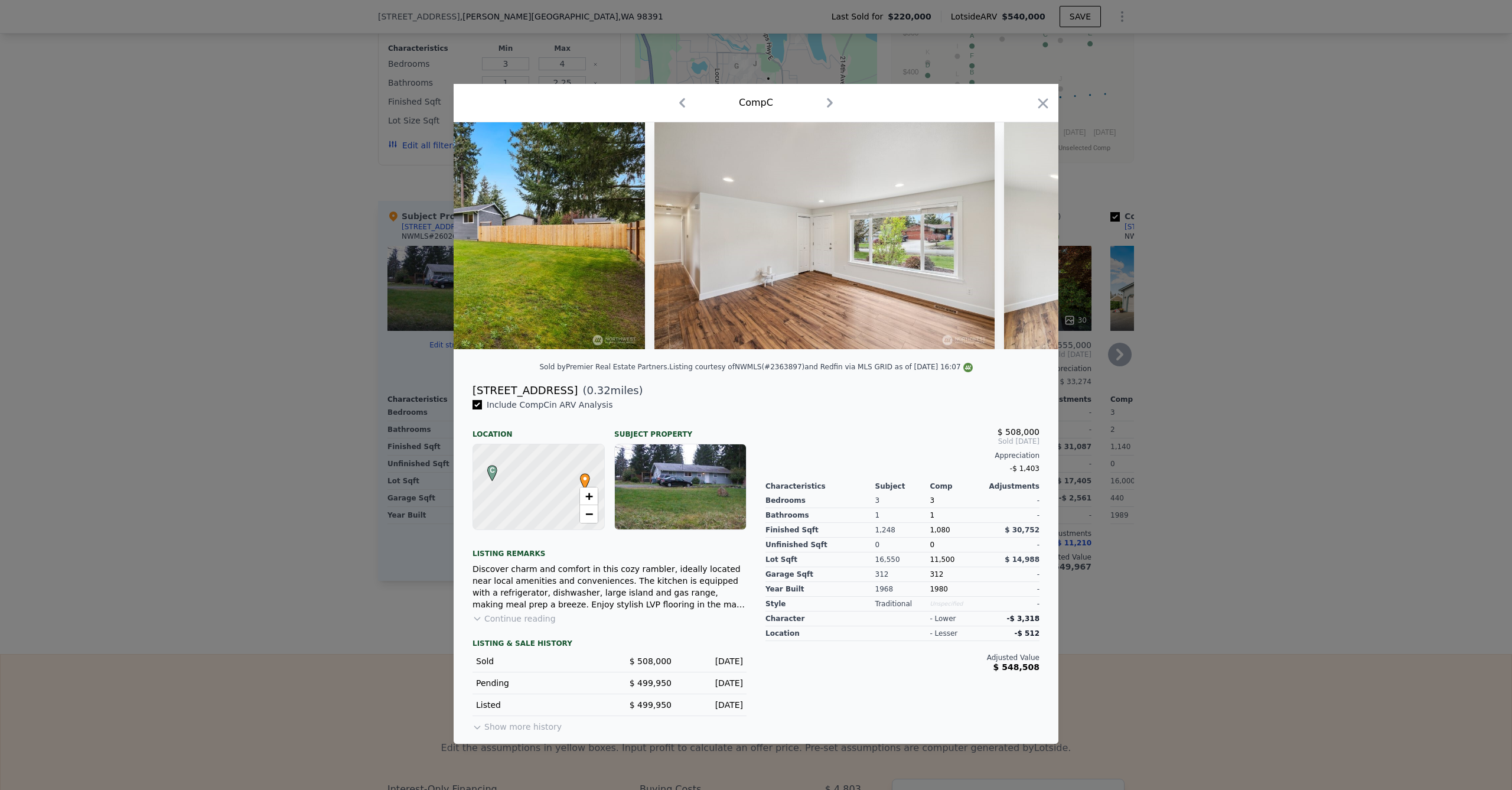
drag, startPoint x: 1045, startPoint y: 102, endPoint x: 923, endPoint y: 319, distance: 248.9
click at [1045, 104] on icon "button" at bounding box center [1043, 103] width 17 height 17
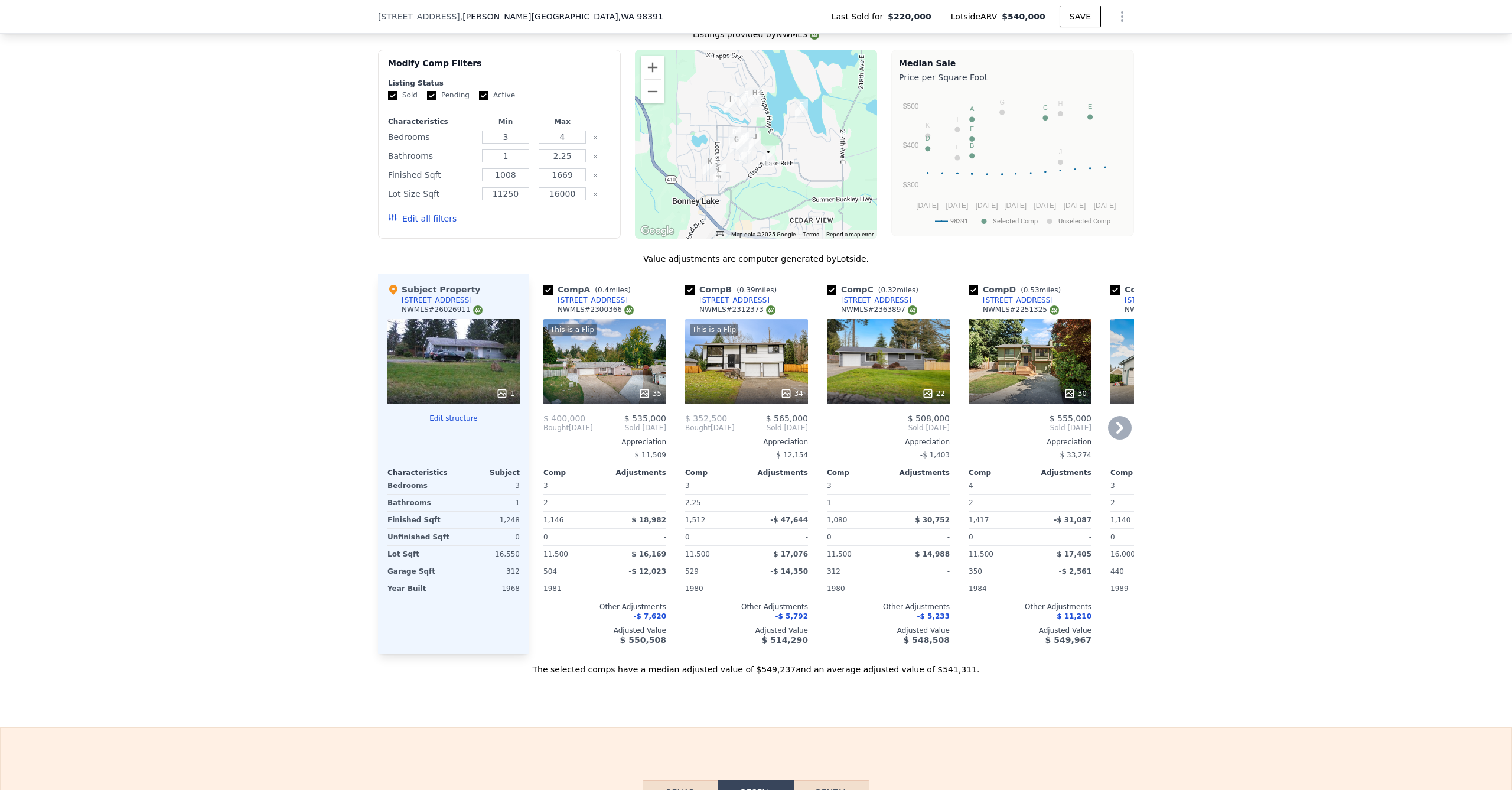
click at [597, 389] on div "35" at bounding box center [605, 393] width 113 height 12
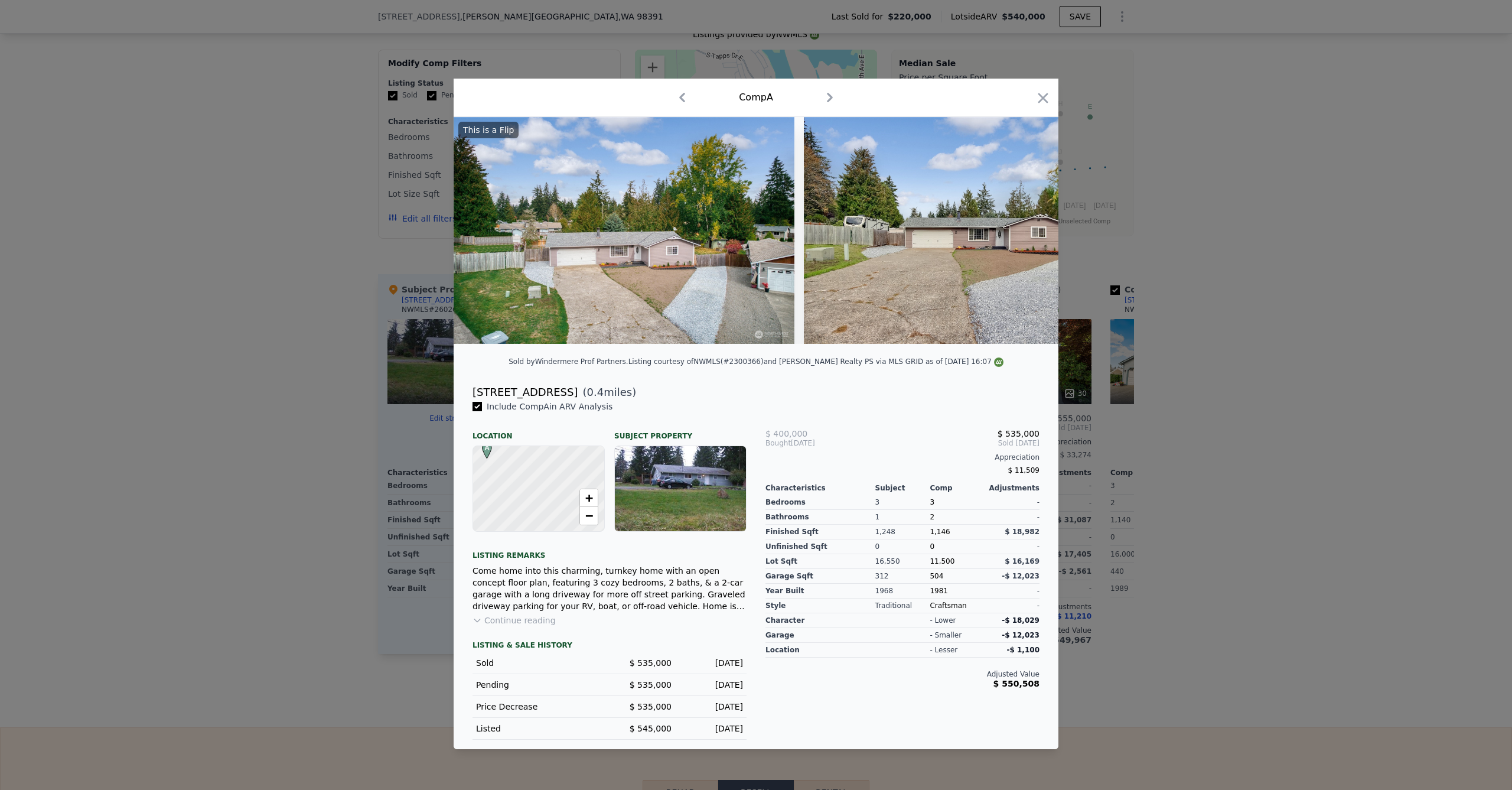
click at [309, 315] on div at bounding box center [756, 395] width 1512 height 790
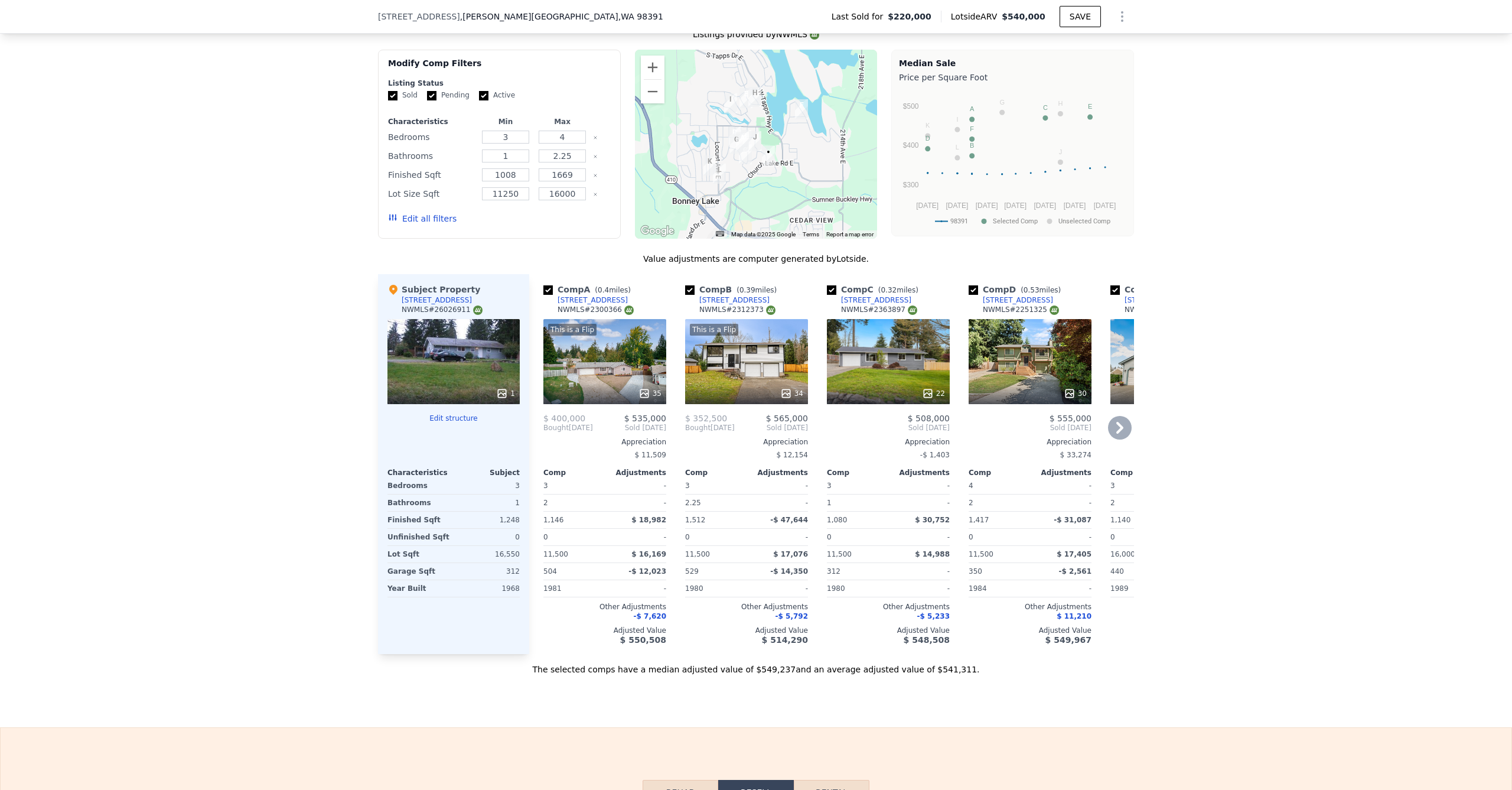
click at [592, 379] on div "This is a Flip 35" at bounding box center [605, 362] width 123 height 85
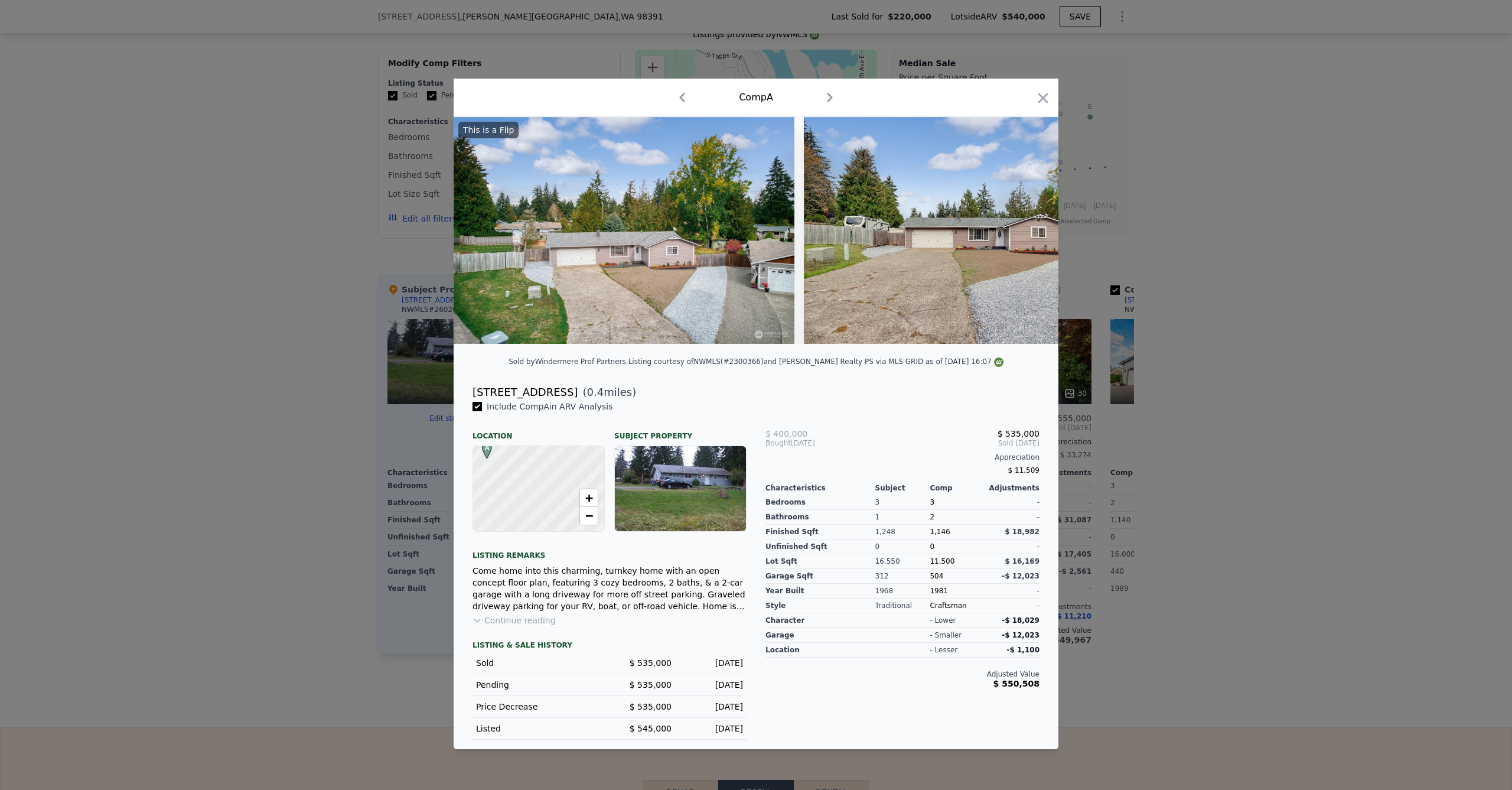
click at [280, 344] on div at bounding box center [756, 395] width 1512 height 790
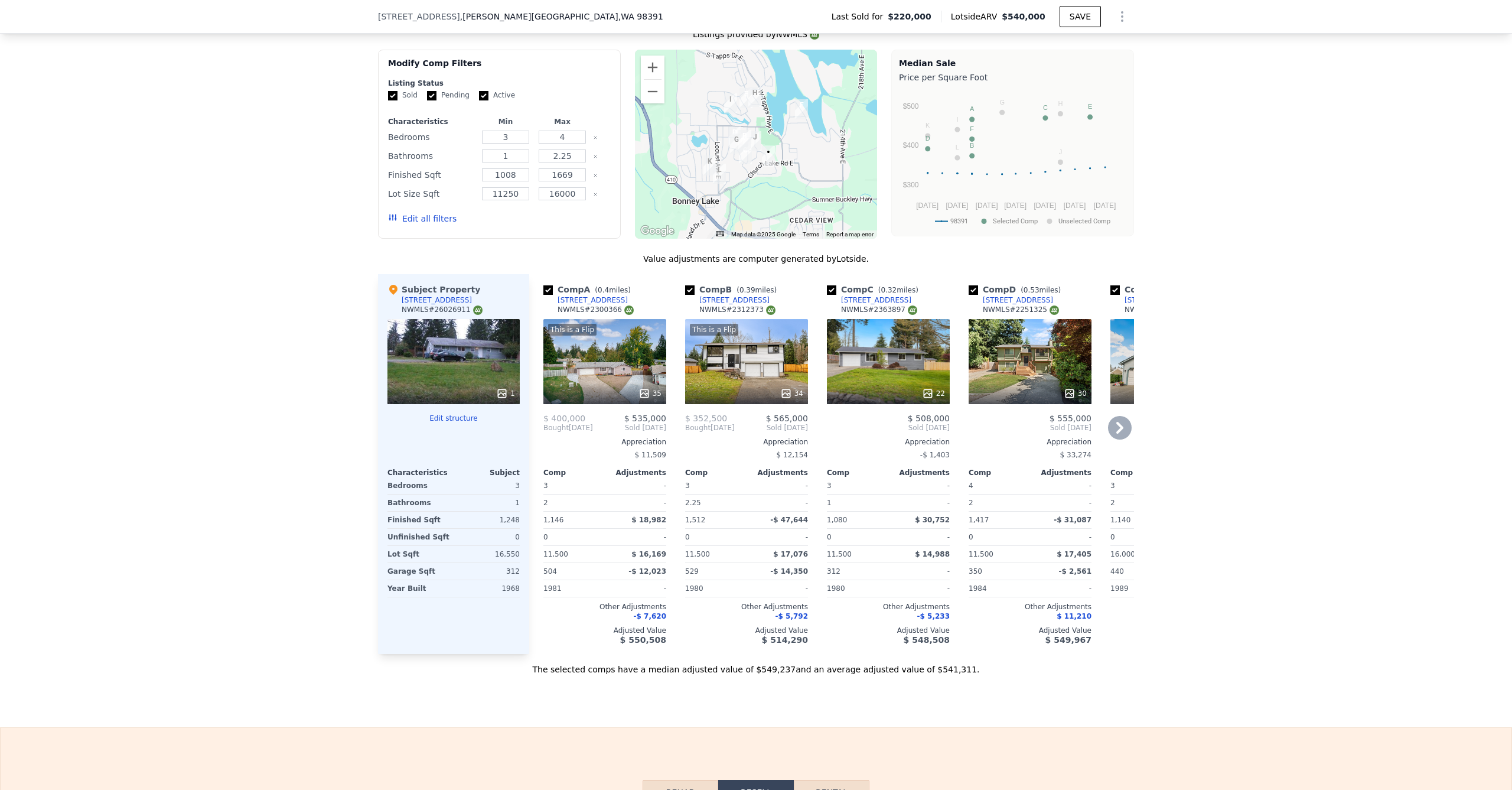
click at [708, 379] on div "This is a Flip 34" at bounding box center [747, 362] width 123 height 85
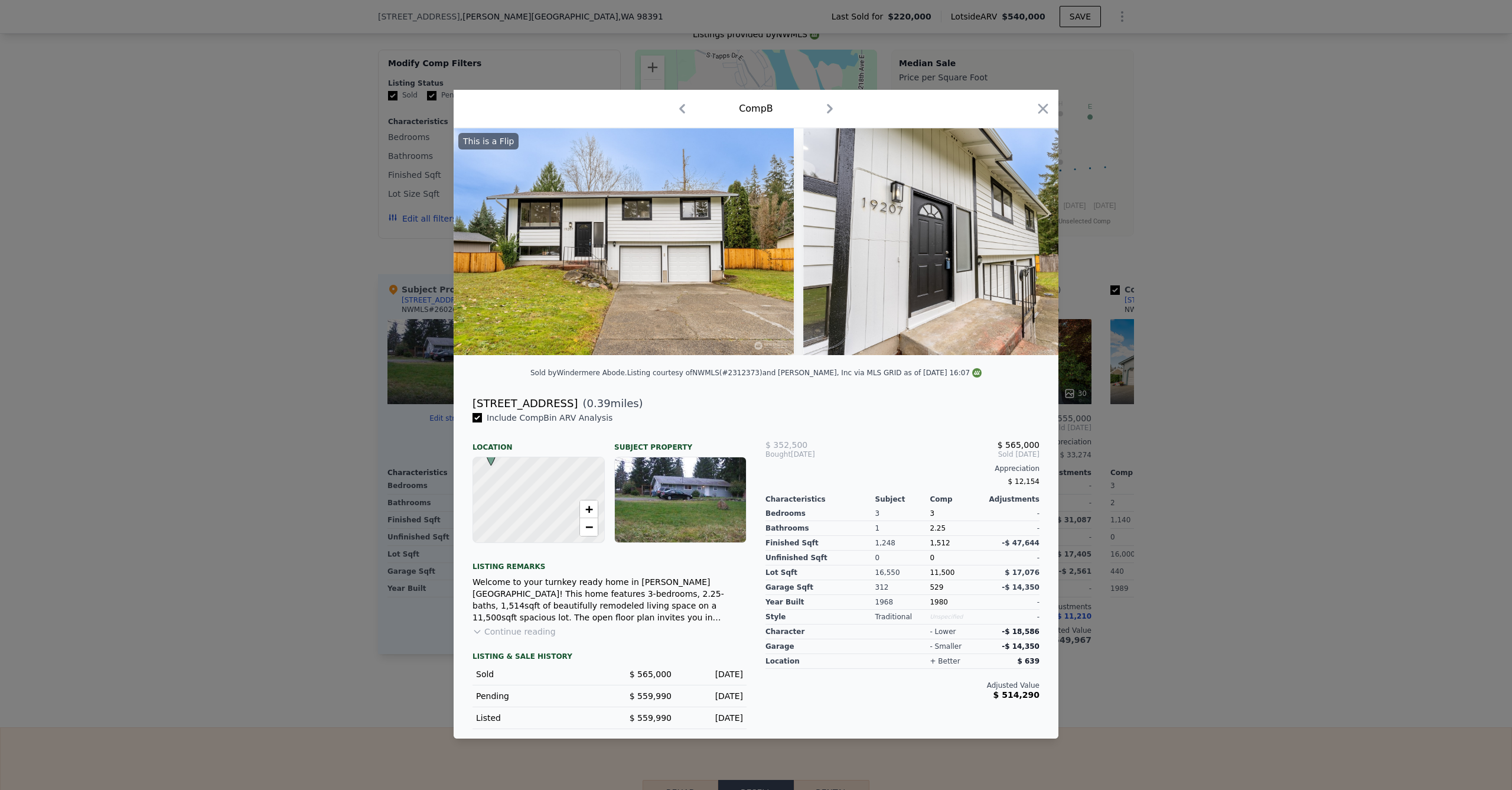
click at [292, 352] on div at bounding box center [756, 395] width 1512 height 790
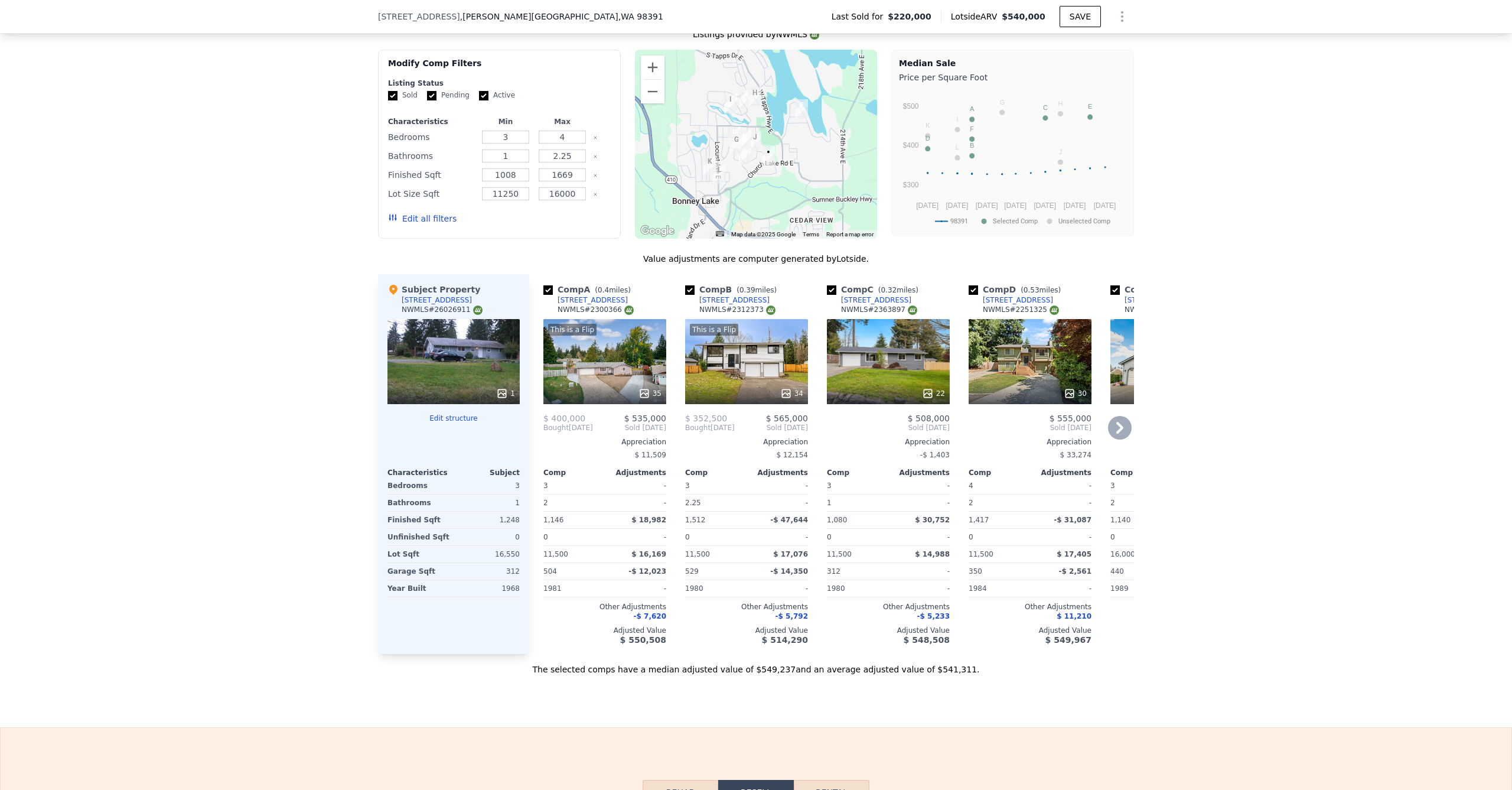
click at [712, 387] on div "34" at bounding box center [747, 393] width 113 height 12
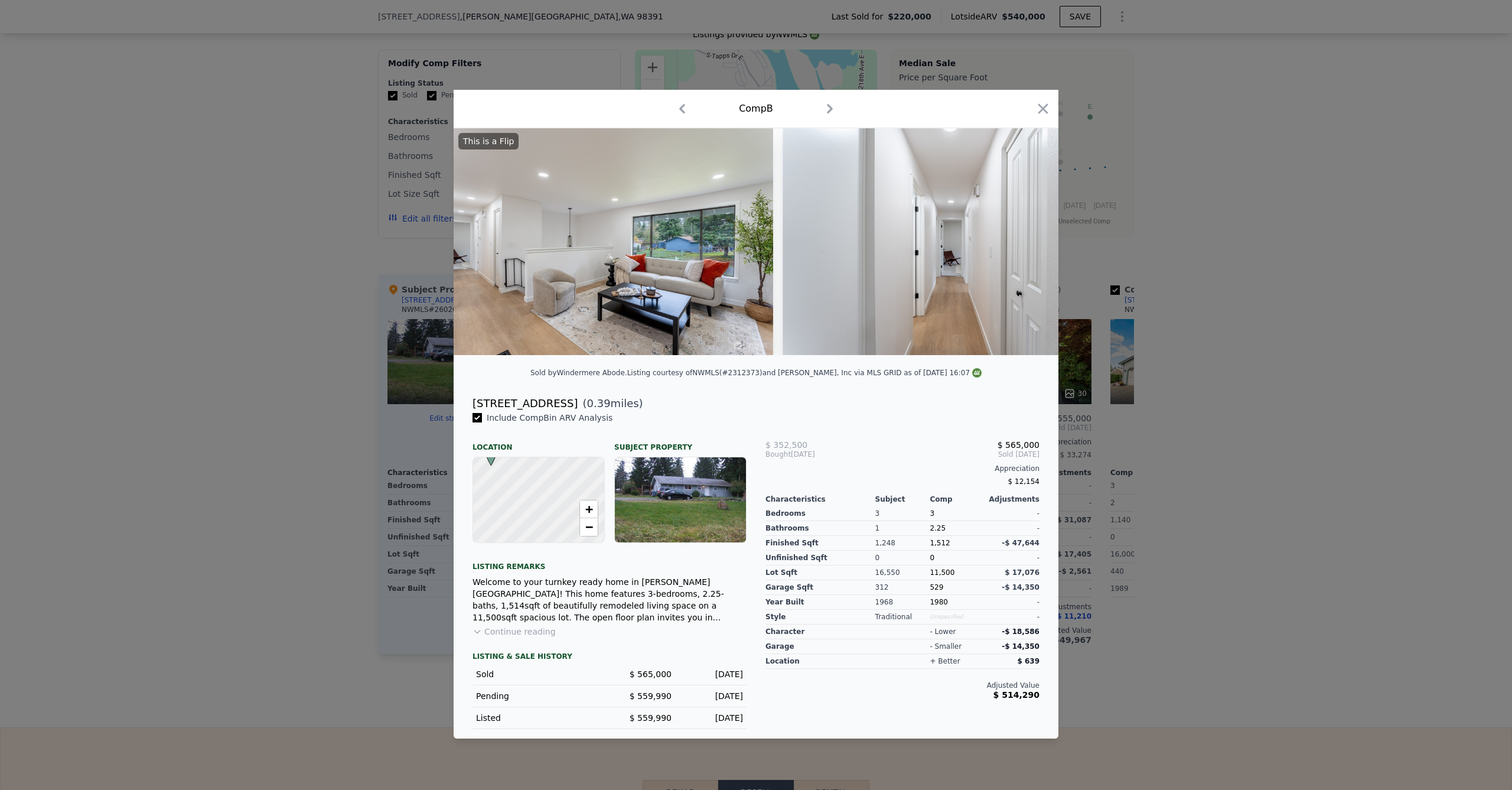
scroll to position [0, 1238]
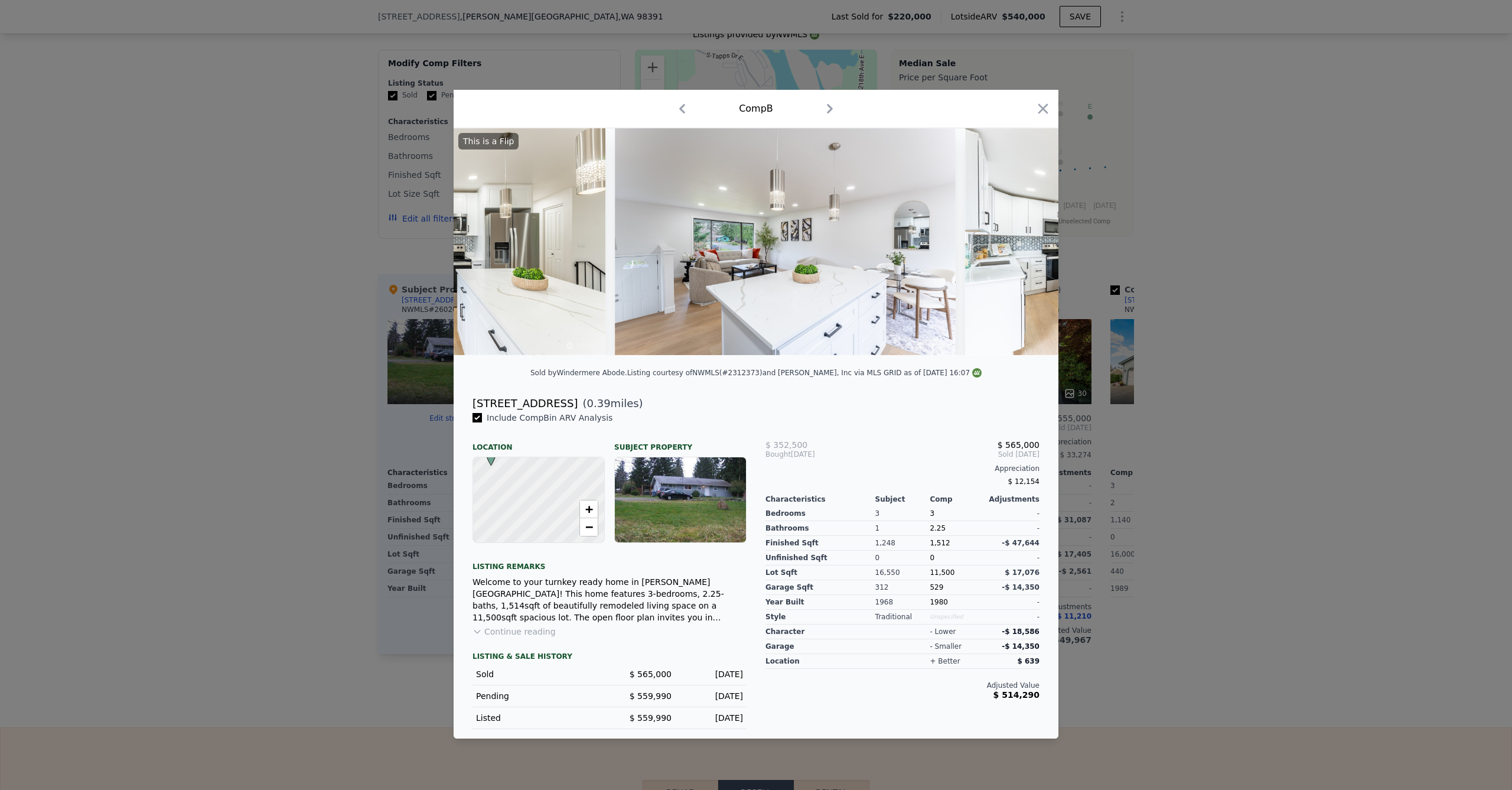
click at [363, 337] on div at bounding box center [756, 395] width 1512 height 790
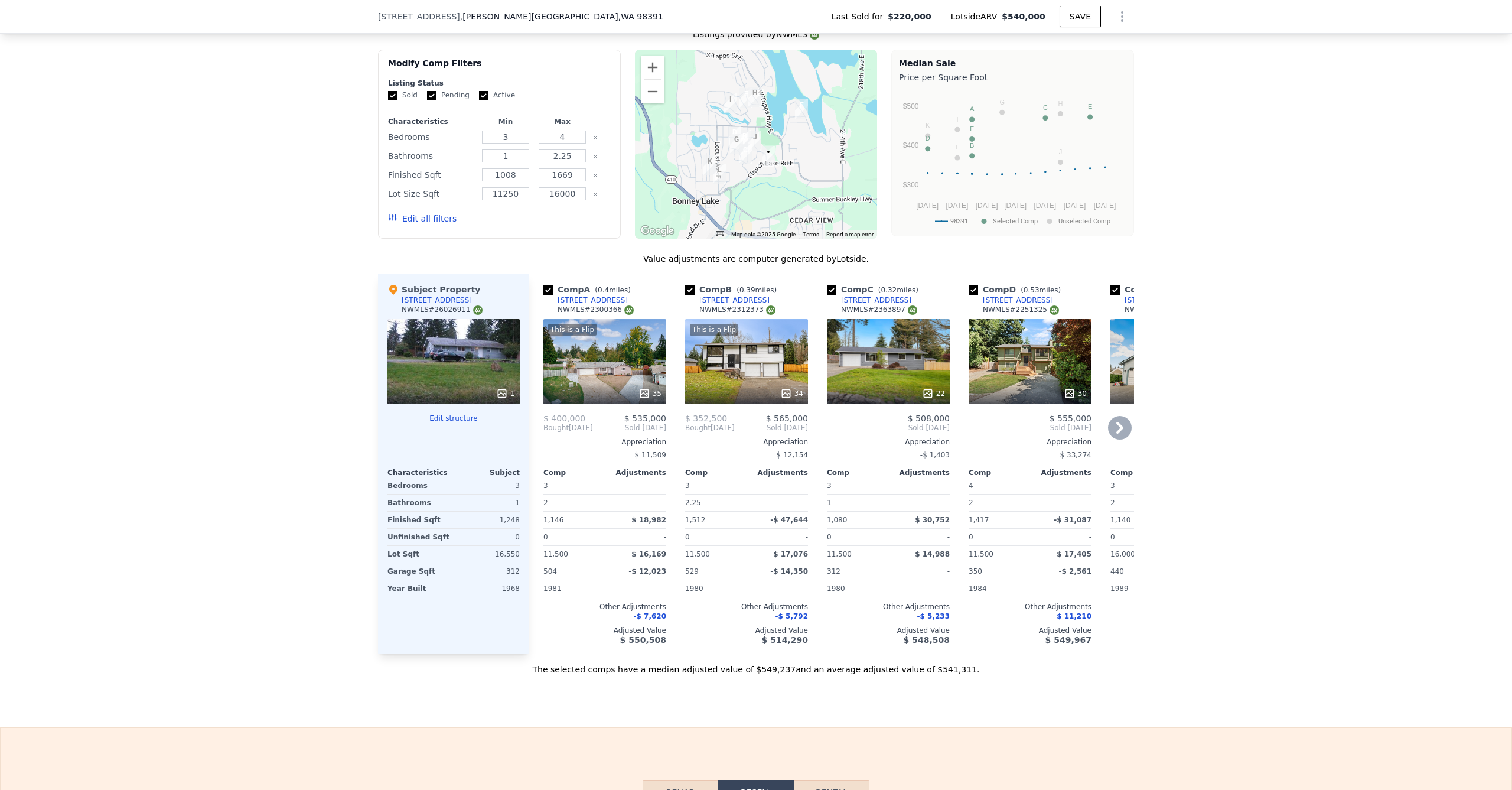
click at [870, 367] on div "22" at bounding box center [888, 362] width 123 height 85
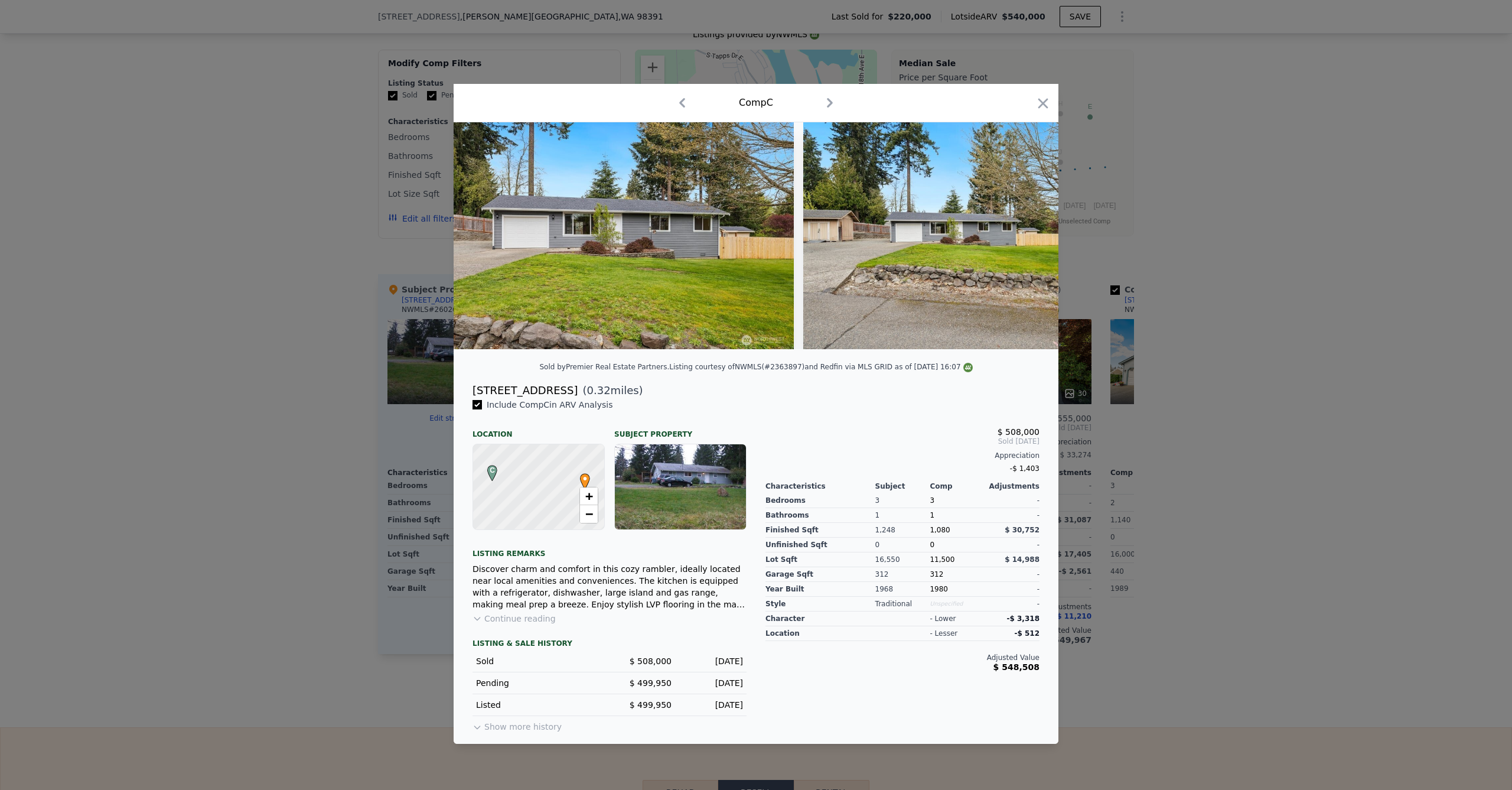
drag, startPoint x: 182, startPoint y: 323, endPoint x: 175, endPoint y: 321, distance: 7.3
click at [175, 320] on div at bounding box center [756, 395] width 1512 height 790
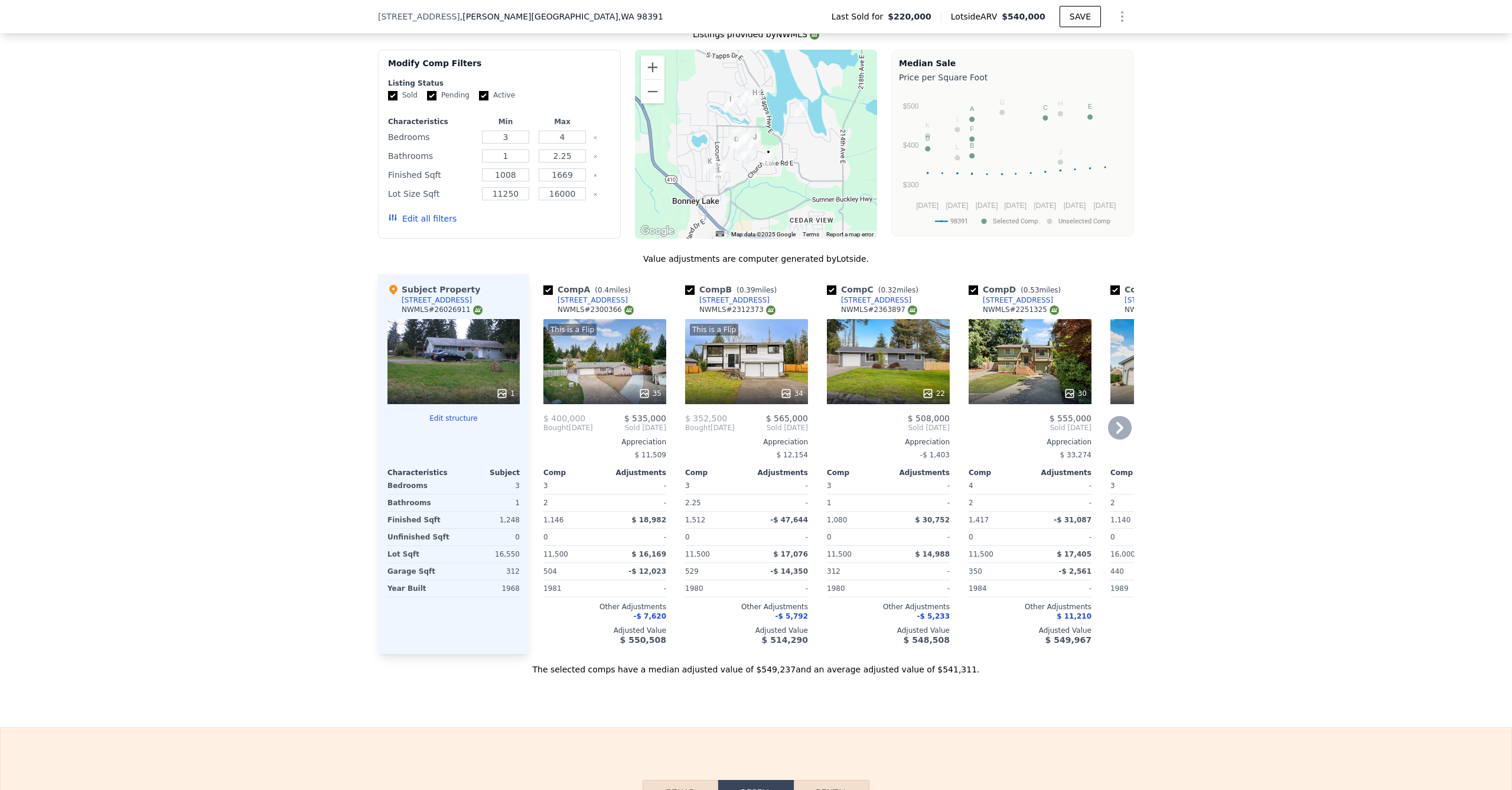
click at [606, 372] on div "This is a Flip 35" at bounding box center [605, 362] width 123 height 85
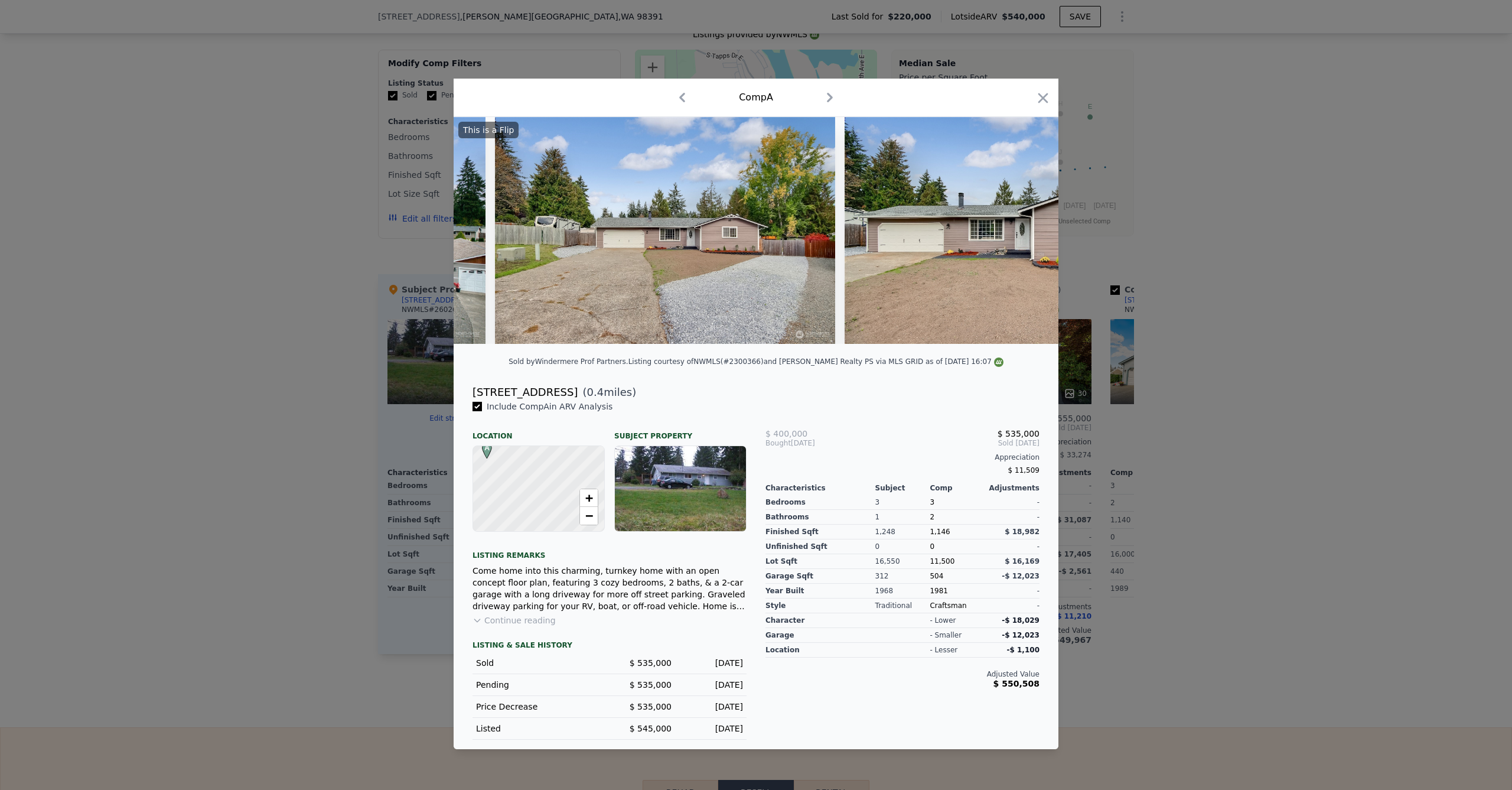
scroll to position [0, 142]
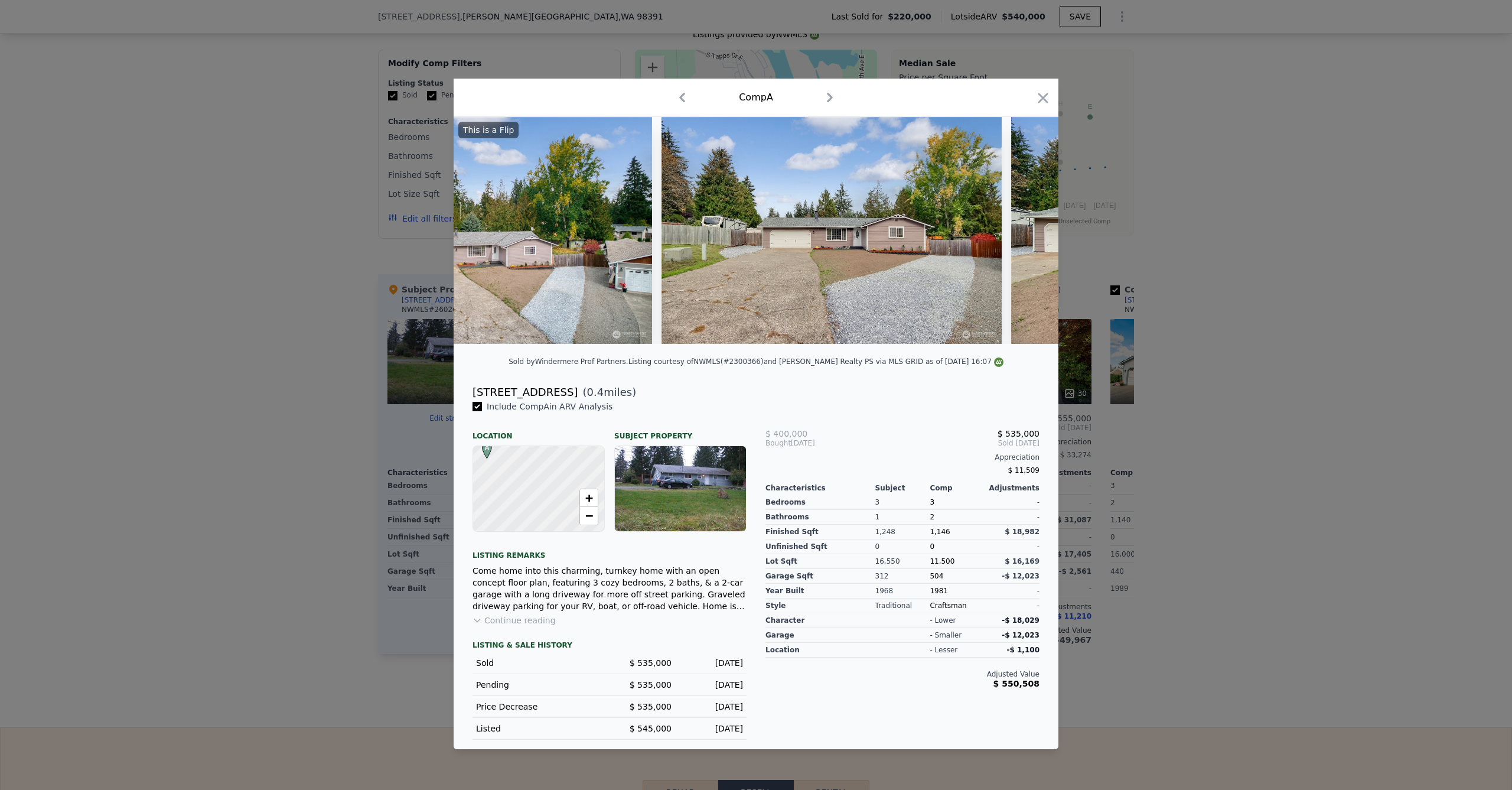
click at [235, 332] on div at bounding box center [756, 395] width 1512 height 790
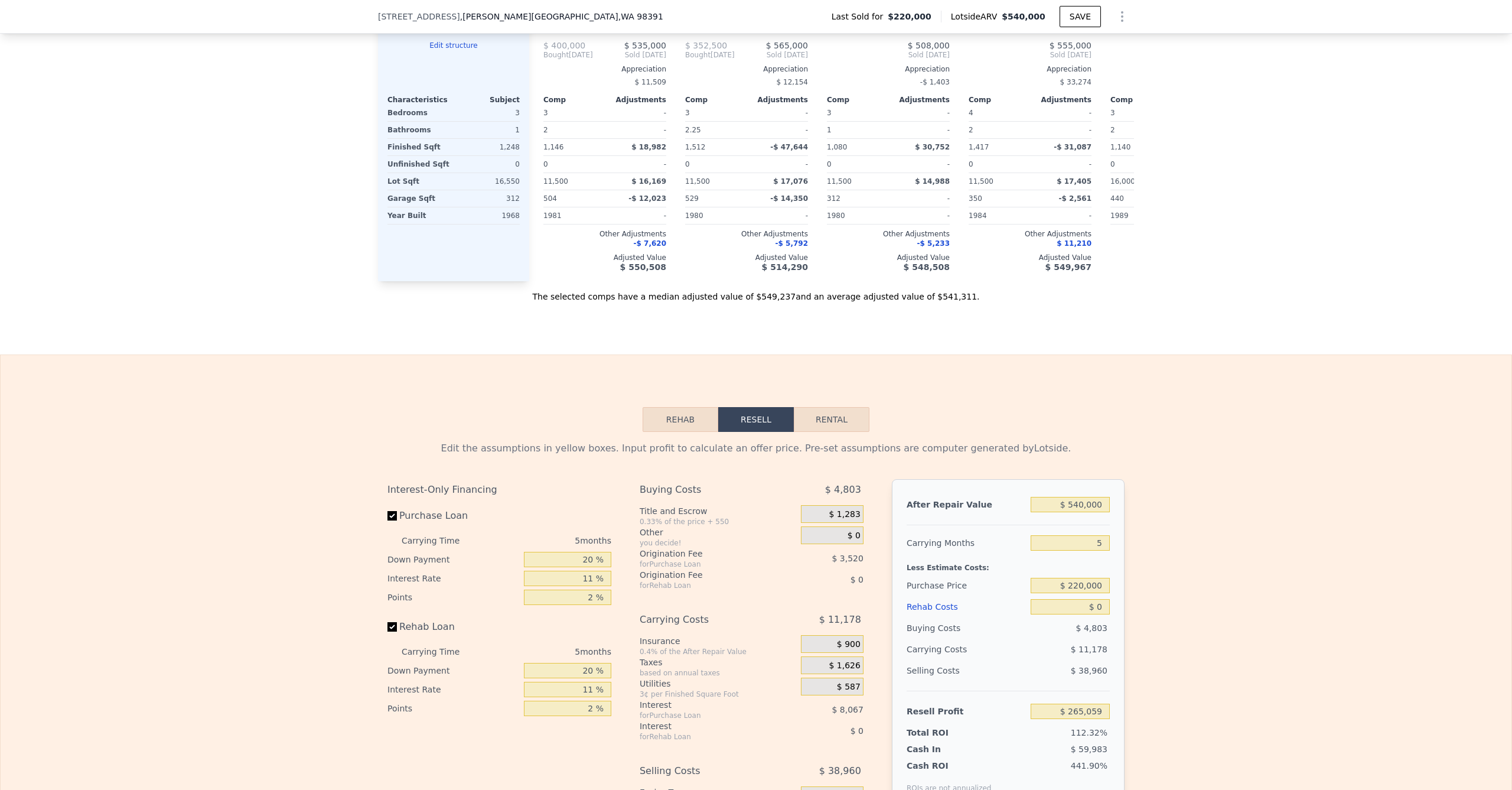
scroll to position [1570, 0]
click at [1069, 591] on input "$ 220,000" at bounding box center [1070, 582] width 79 height 15
type input "$ 300,000"
click at [1176, 563] on div "Edit the assumptions in yellow boxes. Input profit to calculate an offer price.…" at bounding box center [756, 649] width 1511 height 440
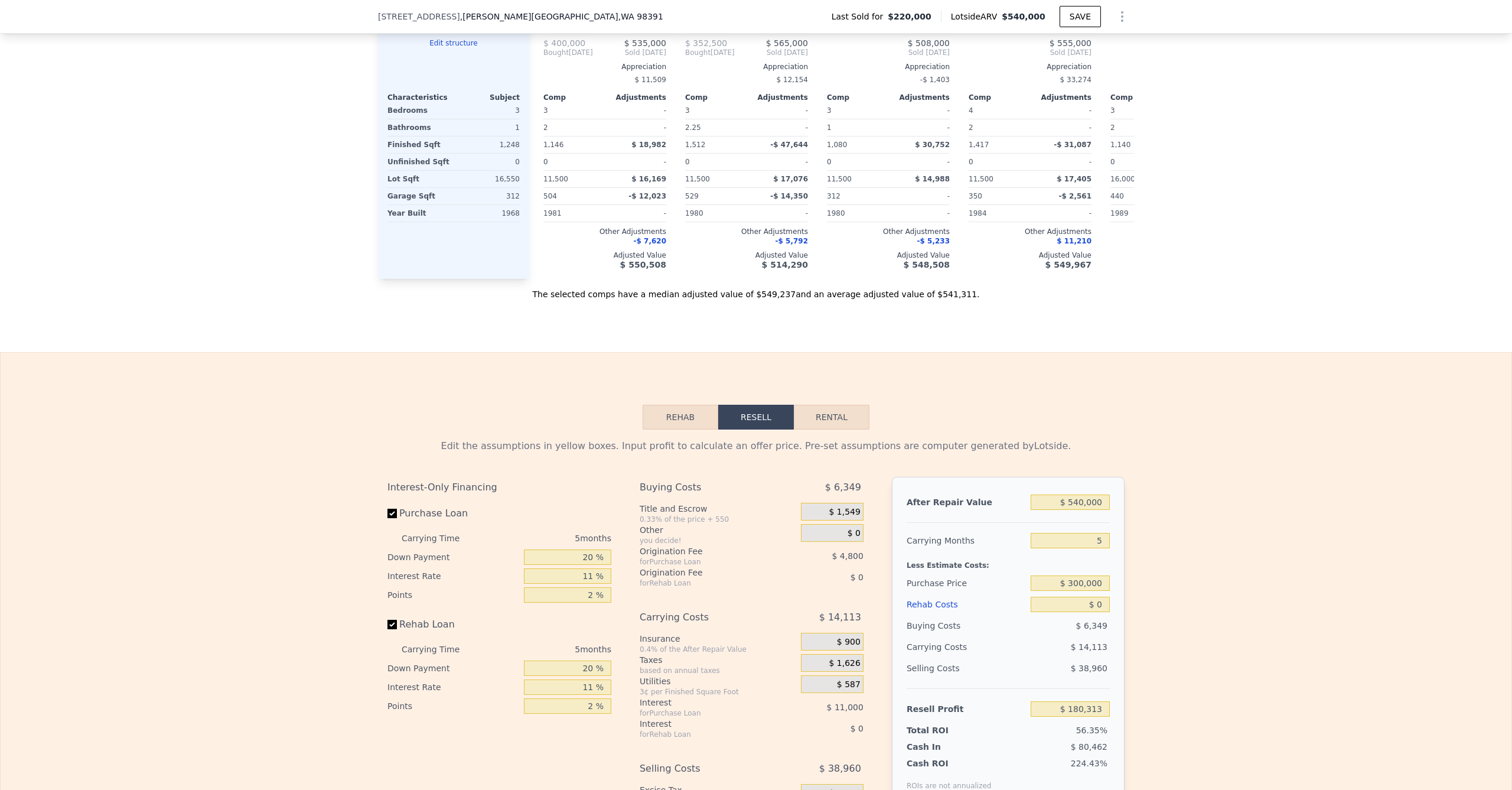
type input "$ 180,578"
click at [1083, 508] on input "$ 540,000" at bounding box center [1070, 502] width 79 height 15
type input "$ 5"
type input "-$ 320,107"
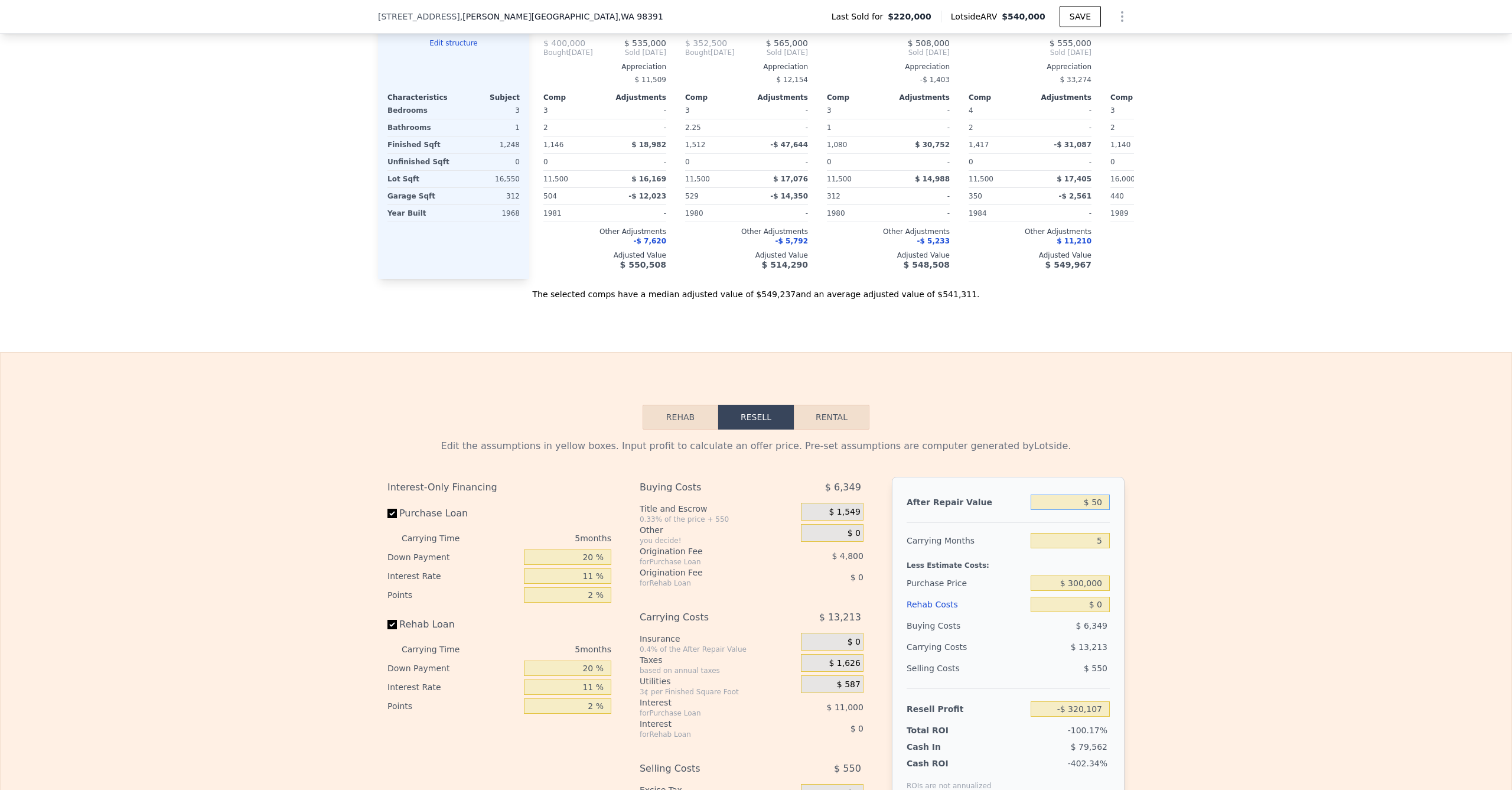
type input "$ 500"
type input "-$ 319,650"
type input "$ 5,000"
type input "-$ 315,476"
type input "$ 50,000"
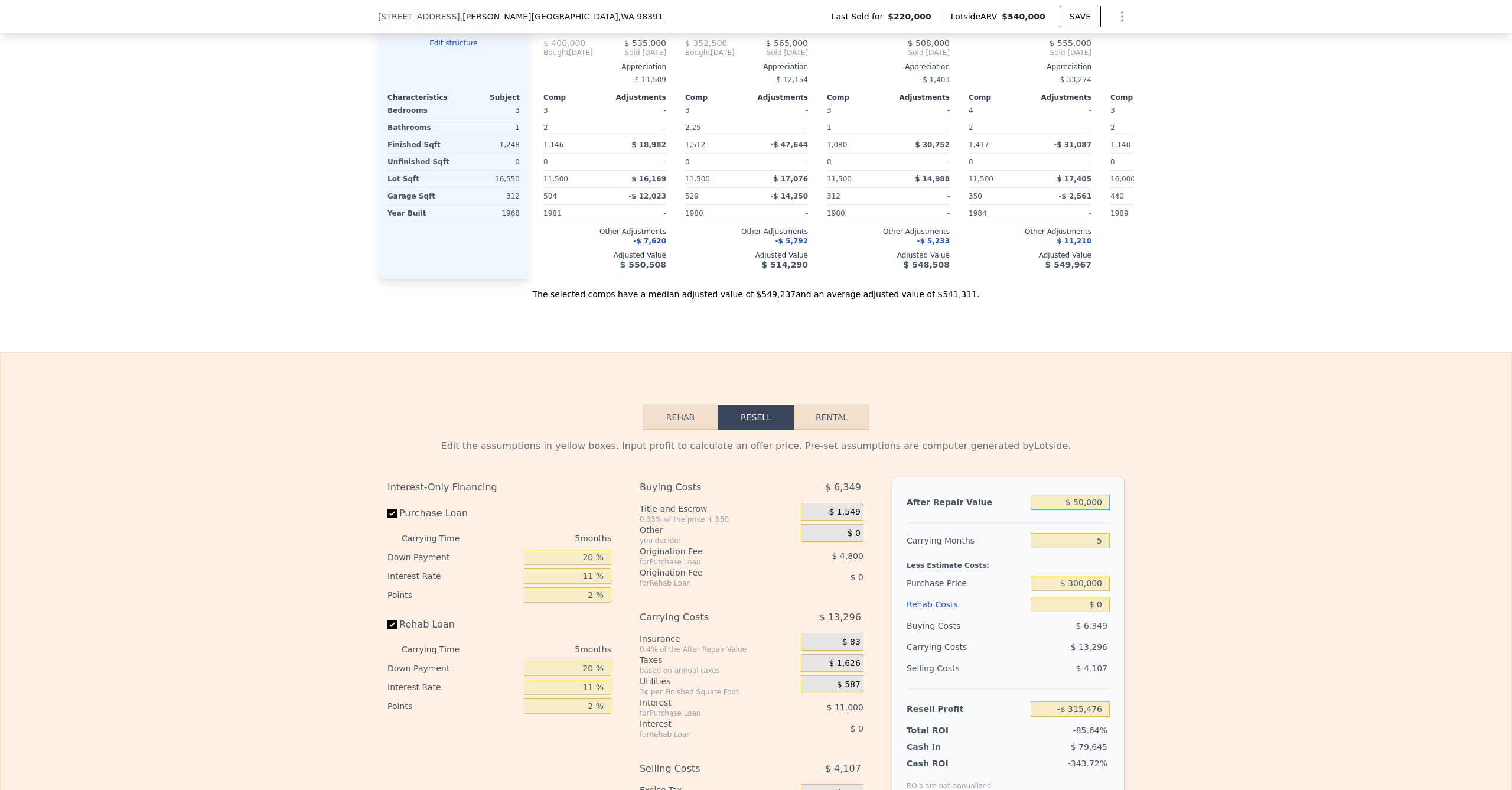
type input "-$ 273,752"
type input "$ 500,000"
type input "$ 143,490"
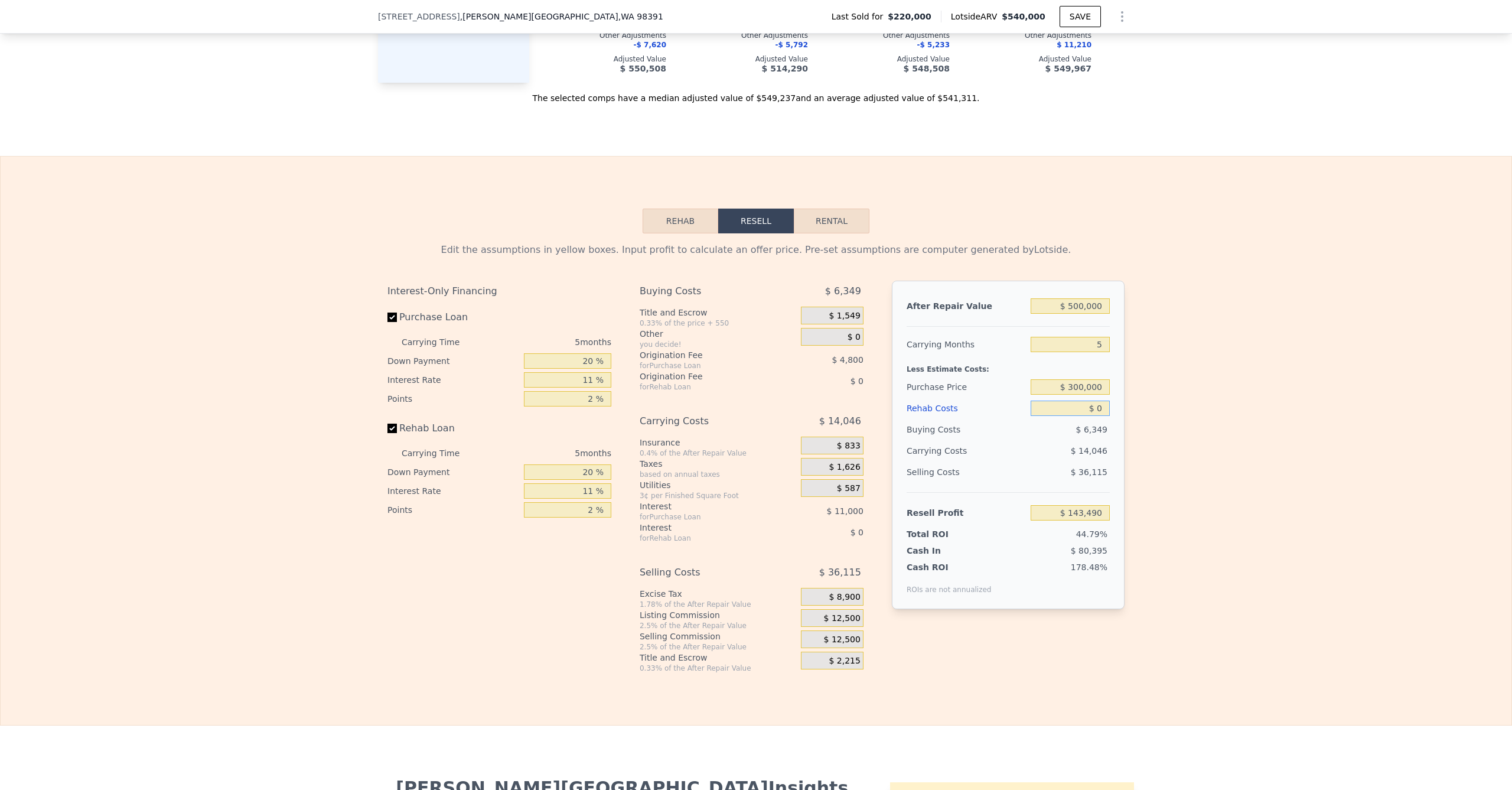
click at [1075, 414] on input "$ 0" at bounding box center [1070, 408] width 79 height 15
type input "$ 50"
type input "$ 143,439"
type input "$ 500"
type input "$ 142,962"
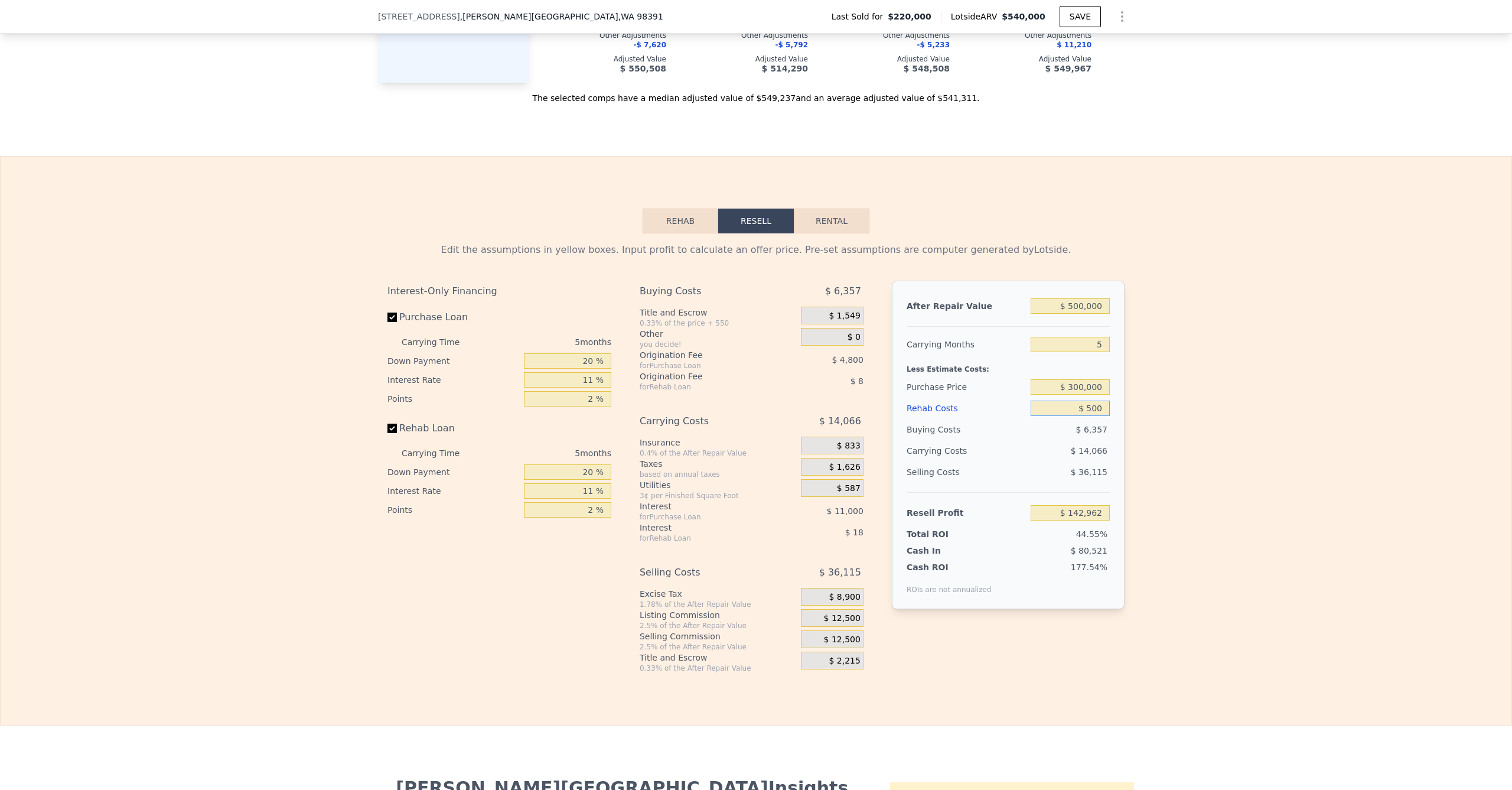
type input "$ 5,000"
type input "$ 138,225"
type input "$ 50,000"
type input "$ 90,855"
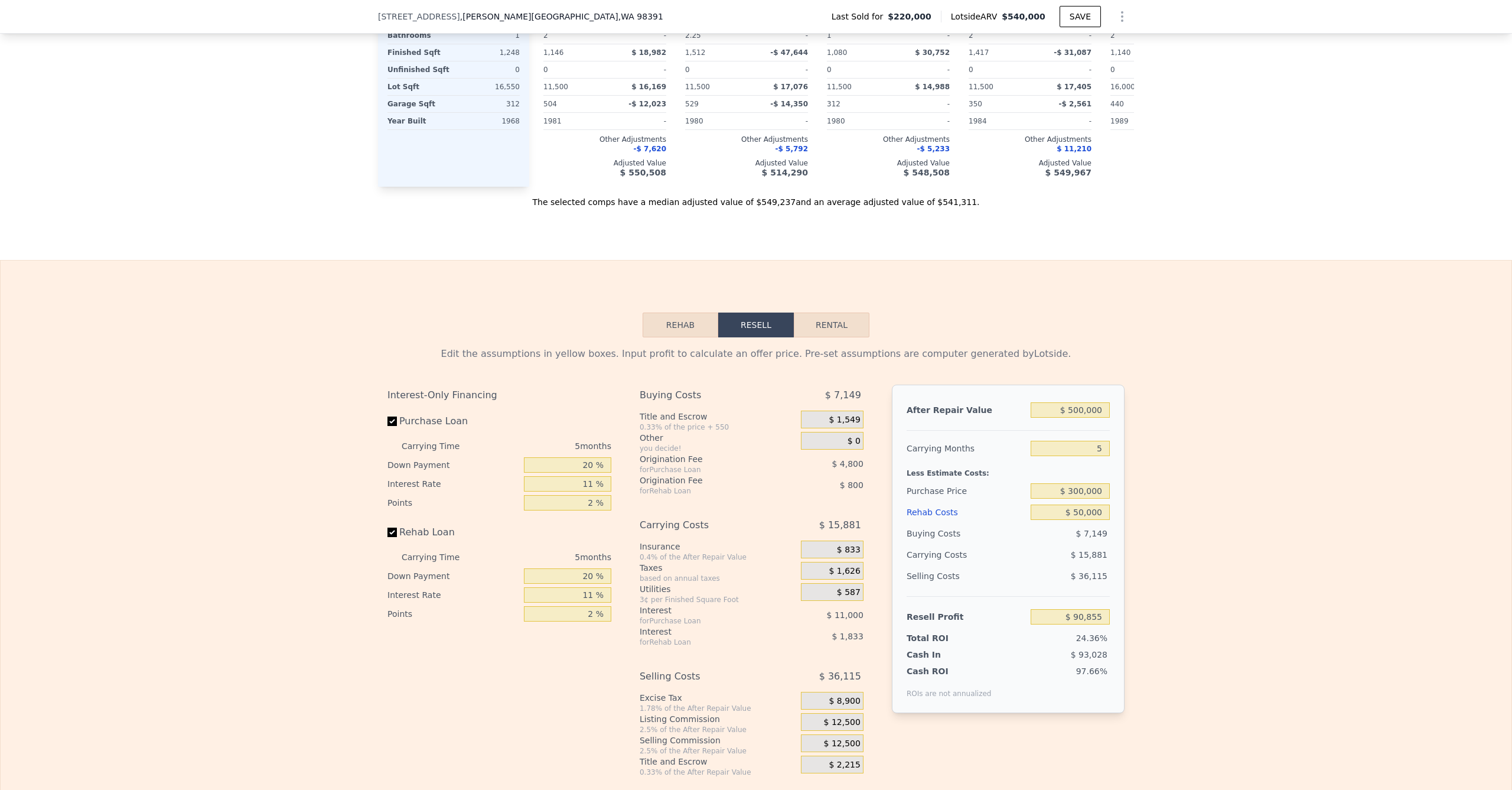
click at [1200, 452] on div "Edit the assumptions in yellow boxes. Input profit to calculate an offer price.…" at bounding box center [756, 557] width 1511 height 440
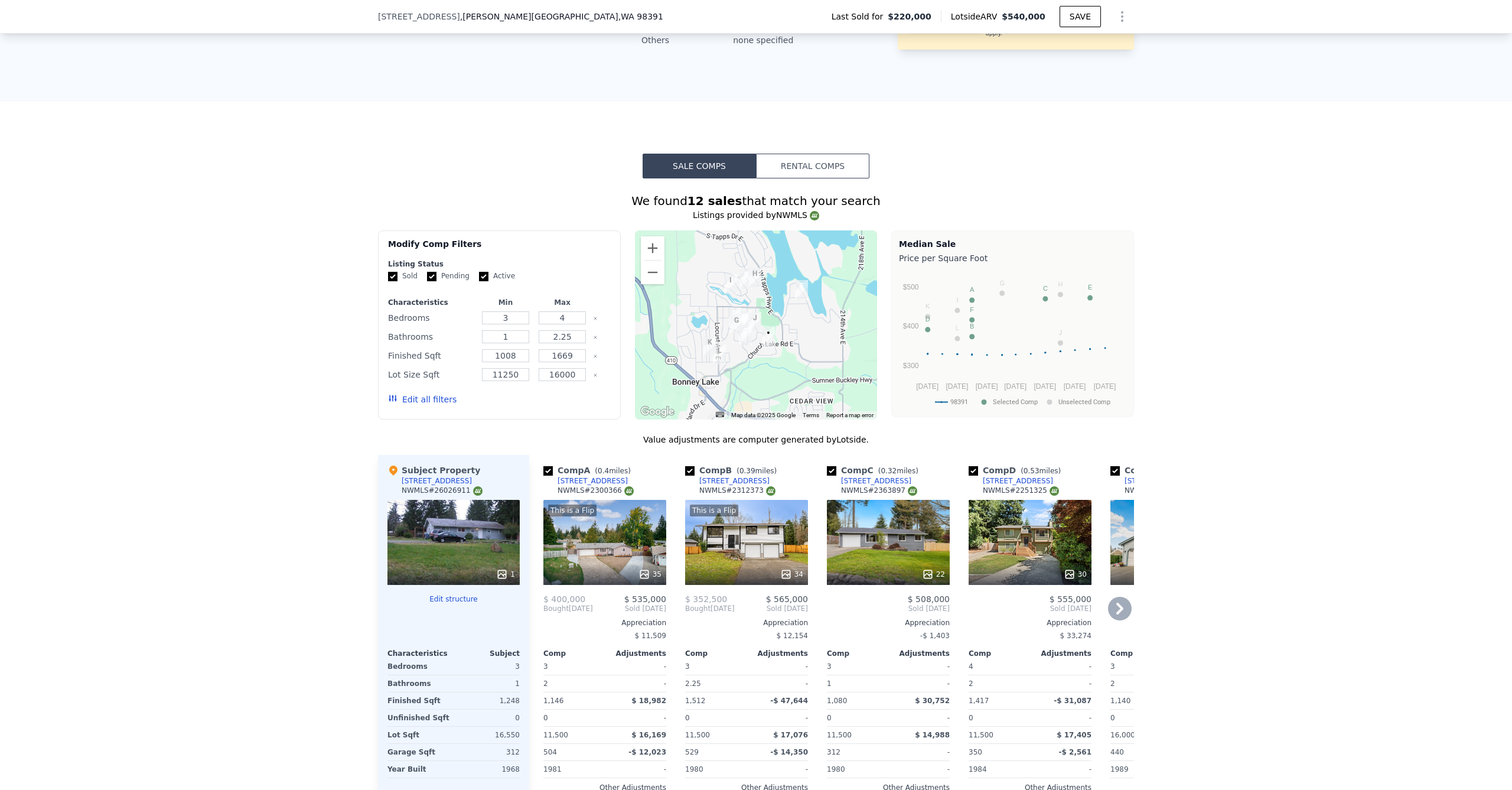
scroll to position [1213, 0]
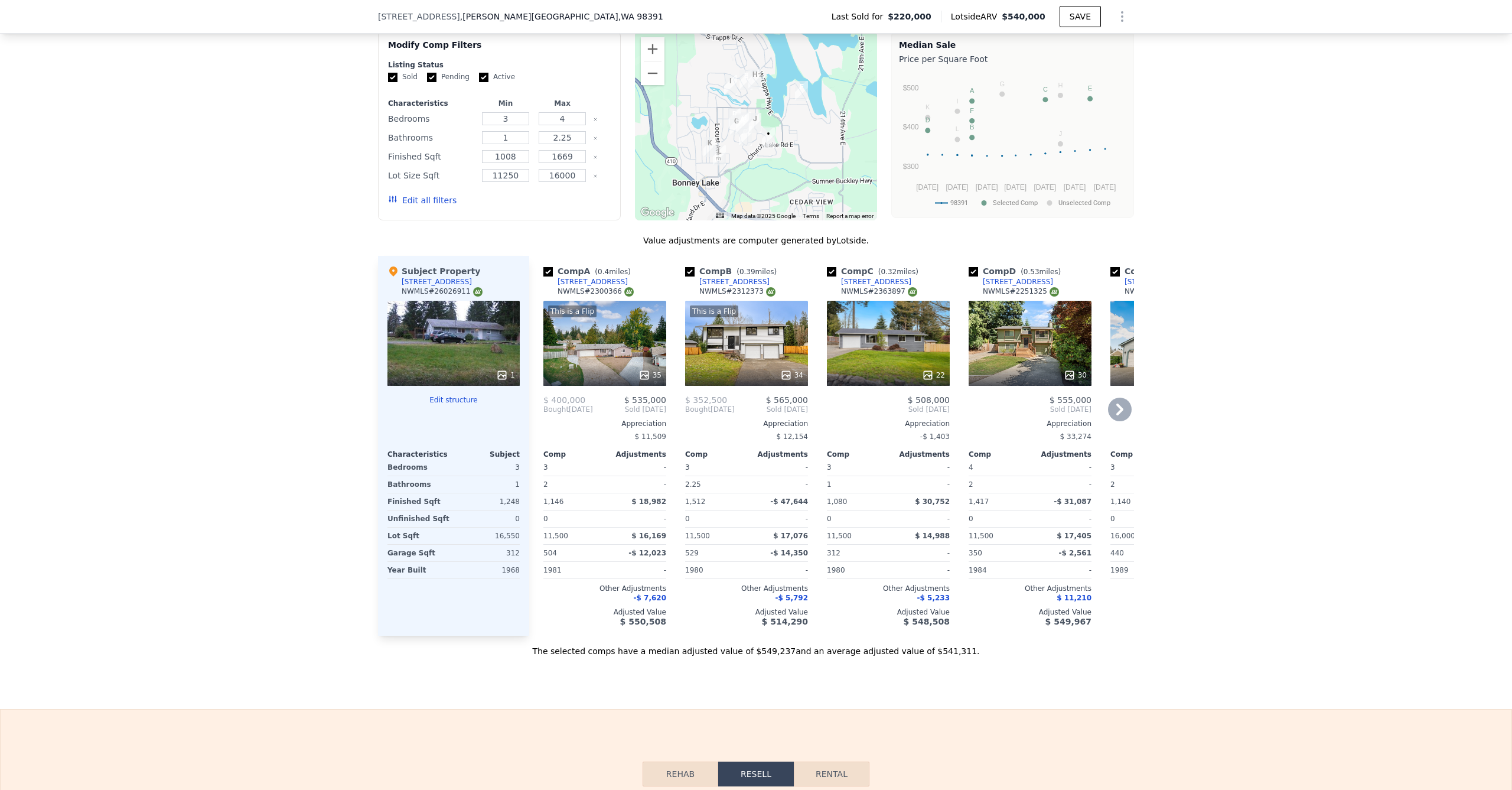
click at [620, 355] on div "This is a Flip 35" at bounding box center [605, 343] width 123 height 85
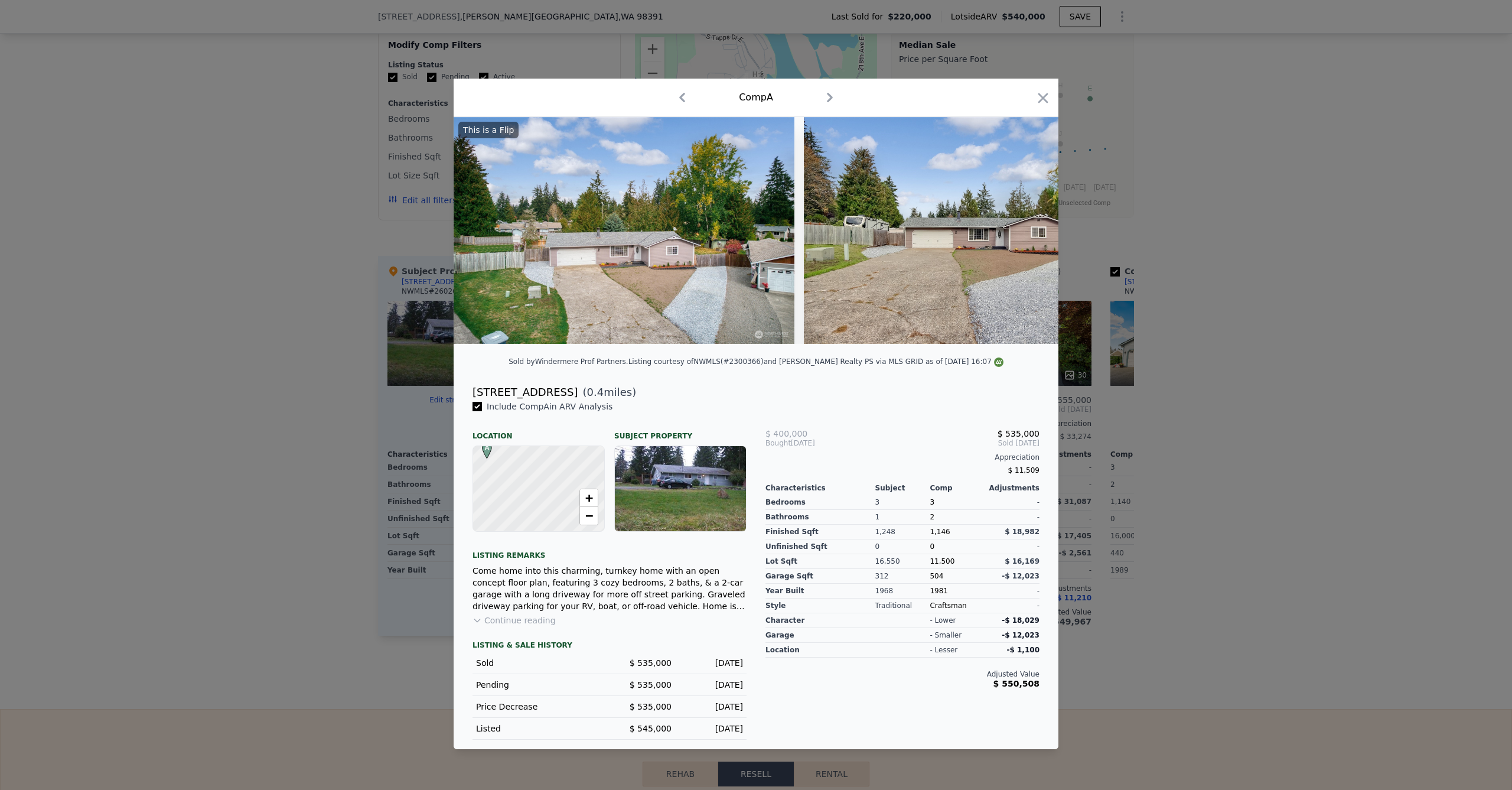
click at [303, 334] on div at bounding box center [756, 395] width 1512 height 790
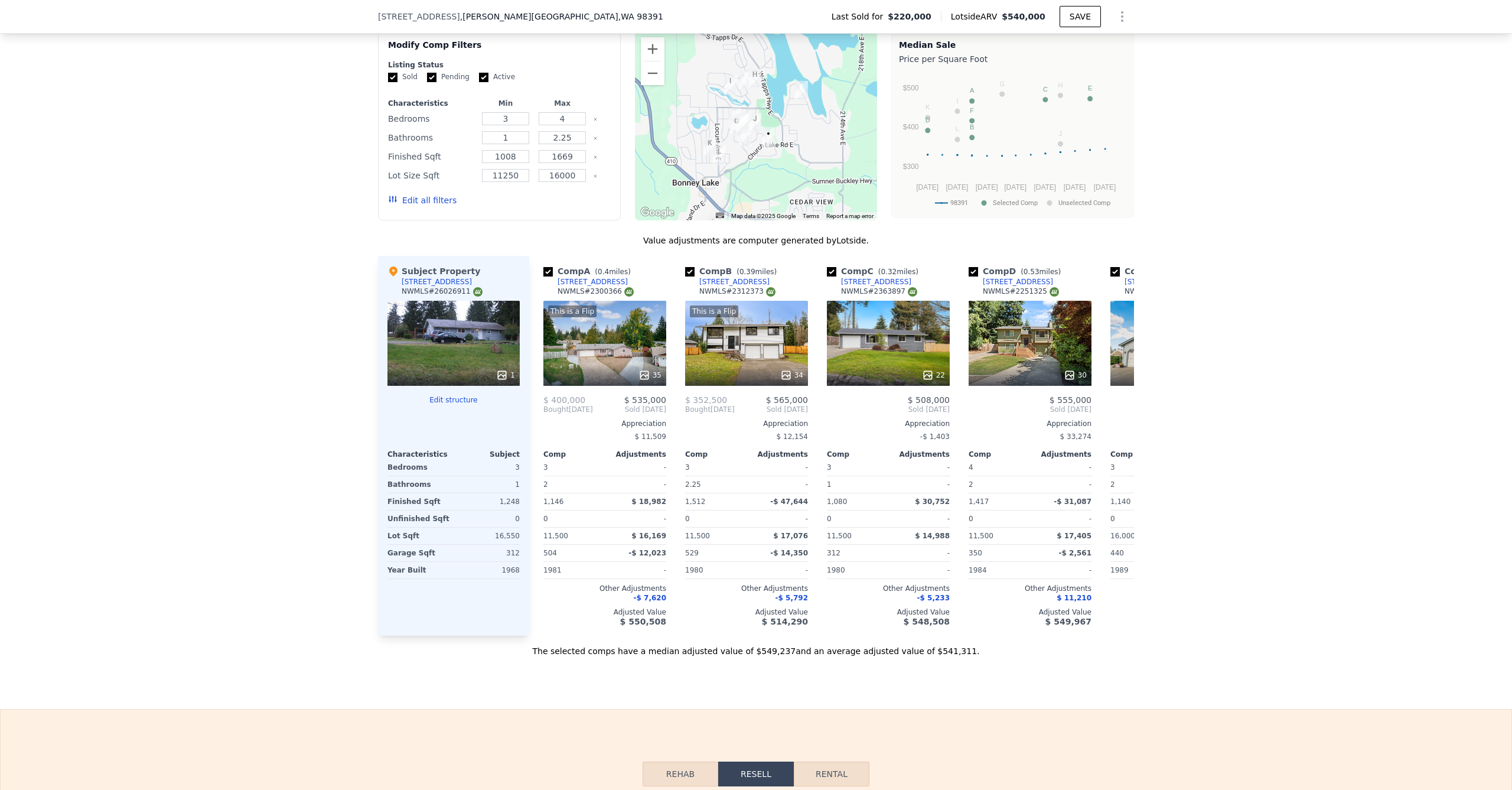
click at [423, 342] on div "1" at bounding box center [453, 343] width 132 height 85
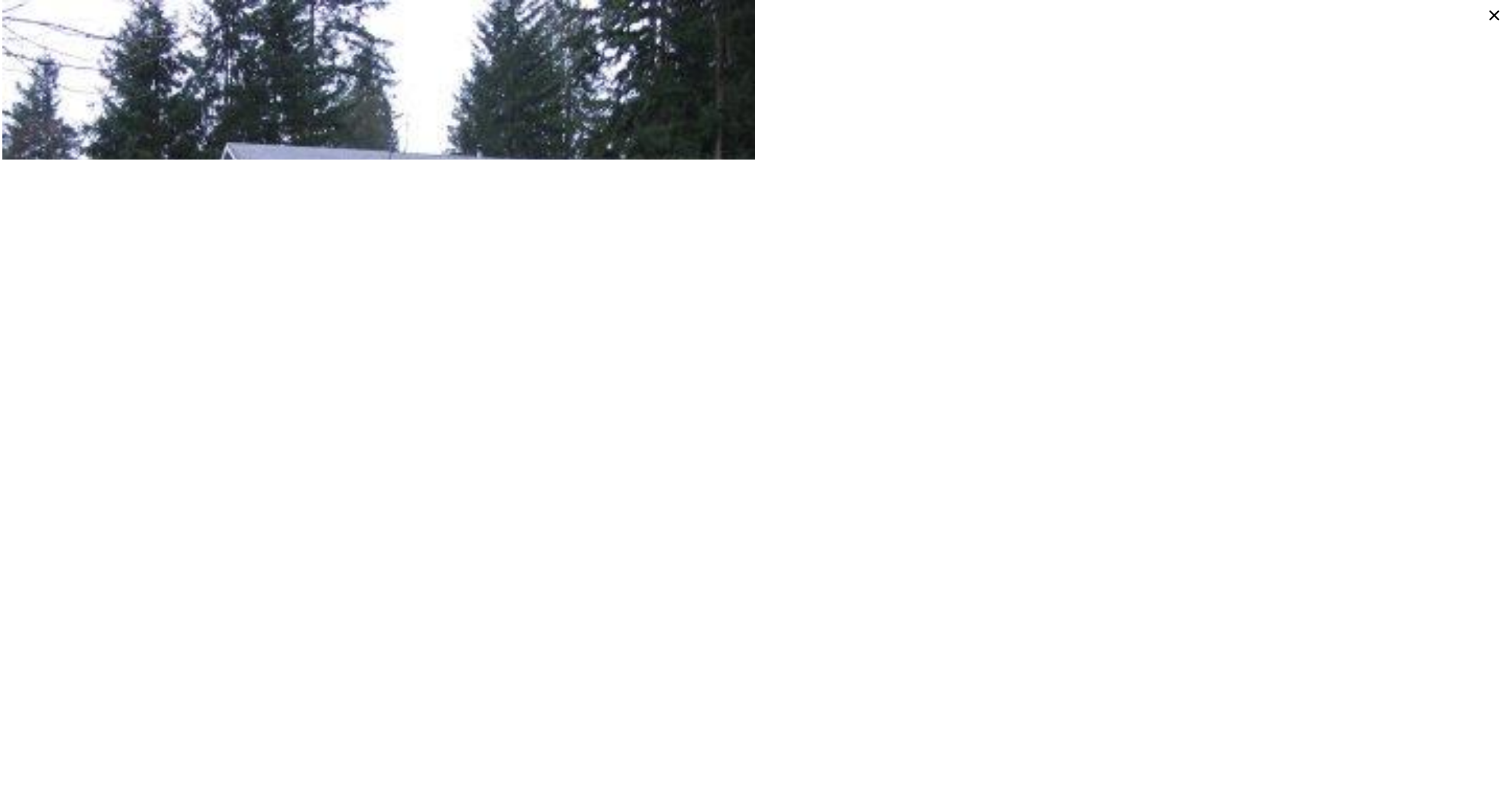
click at [1499, 17] on icon at bounding box center [1494, 15] width 21 height 21
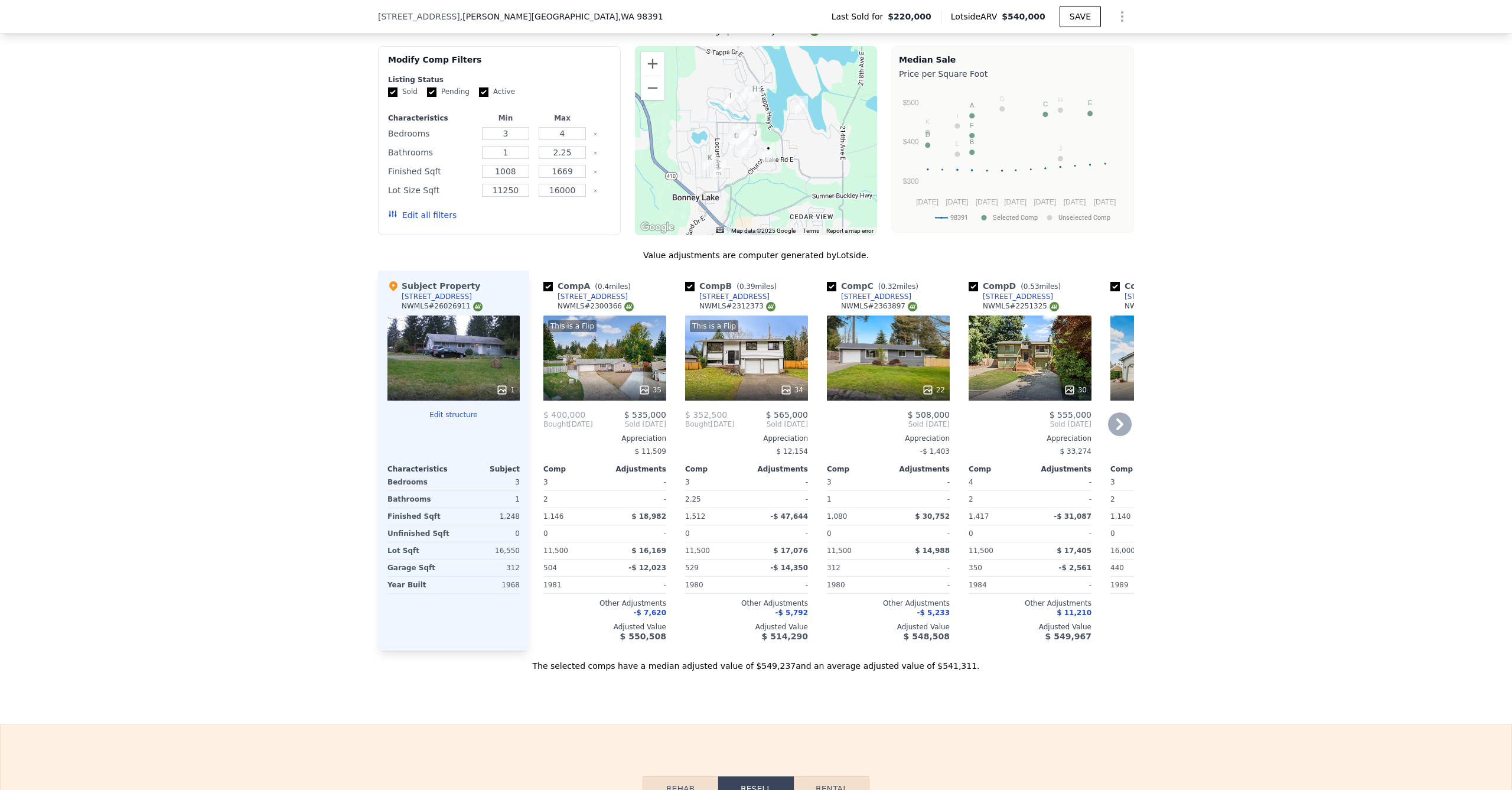
scroll to position [1201, 0]
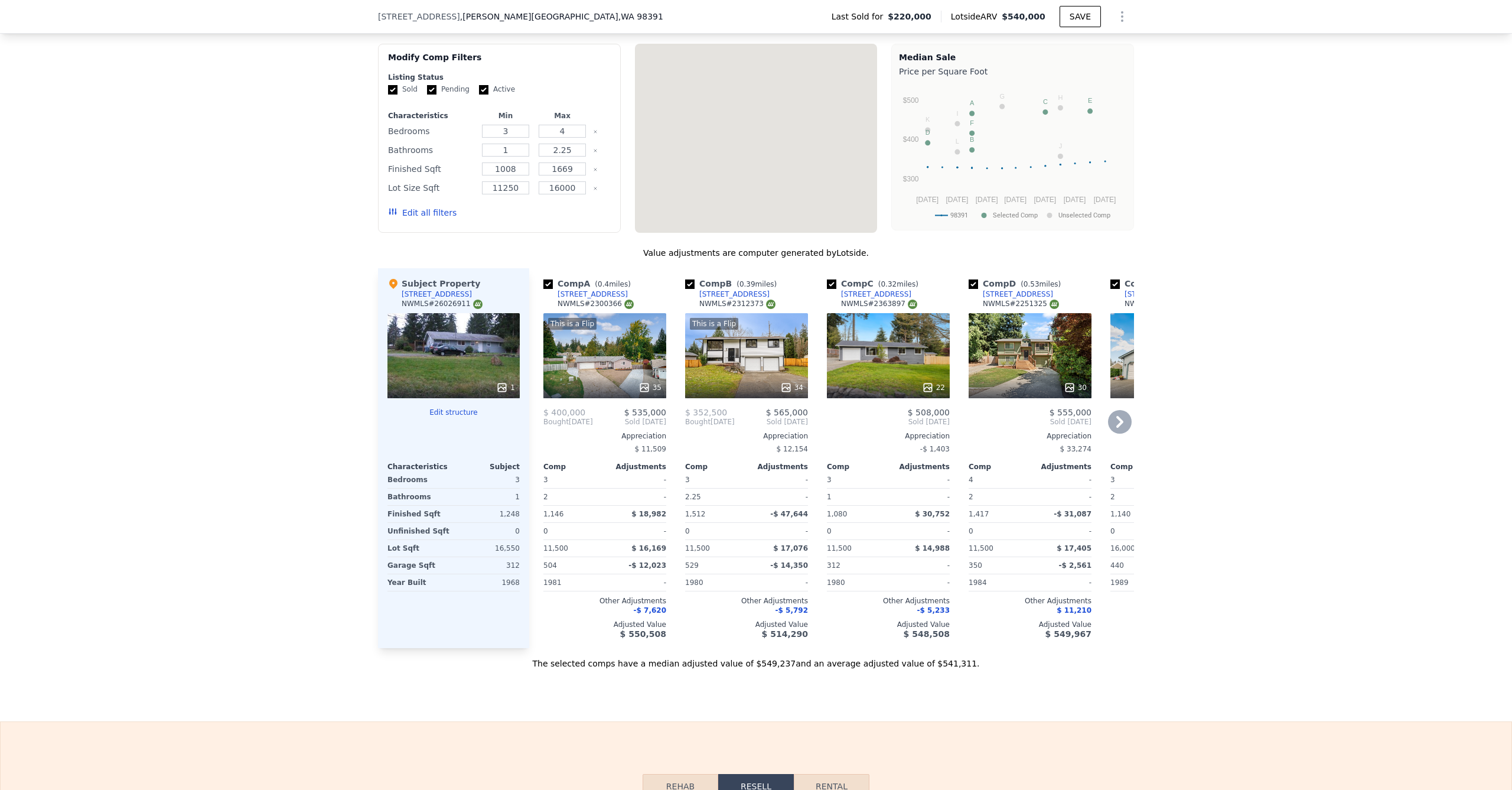
type input "$ 540,000"
type input "$ 0"
type input "$ 265,059"
click at [1123, 423] on icon at bounding box center [1119, 422] width 24 height 24
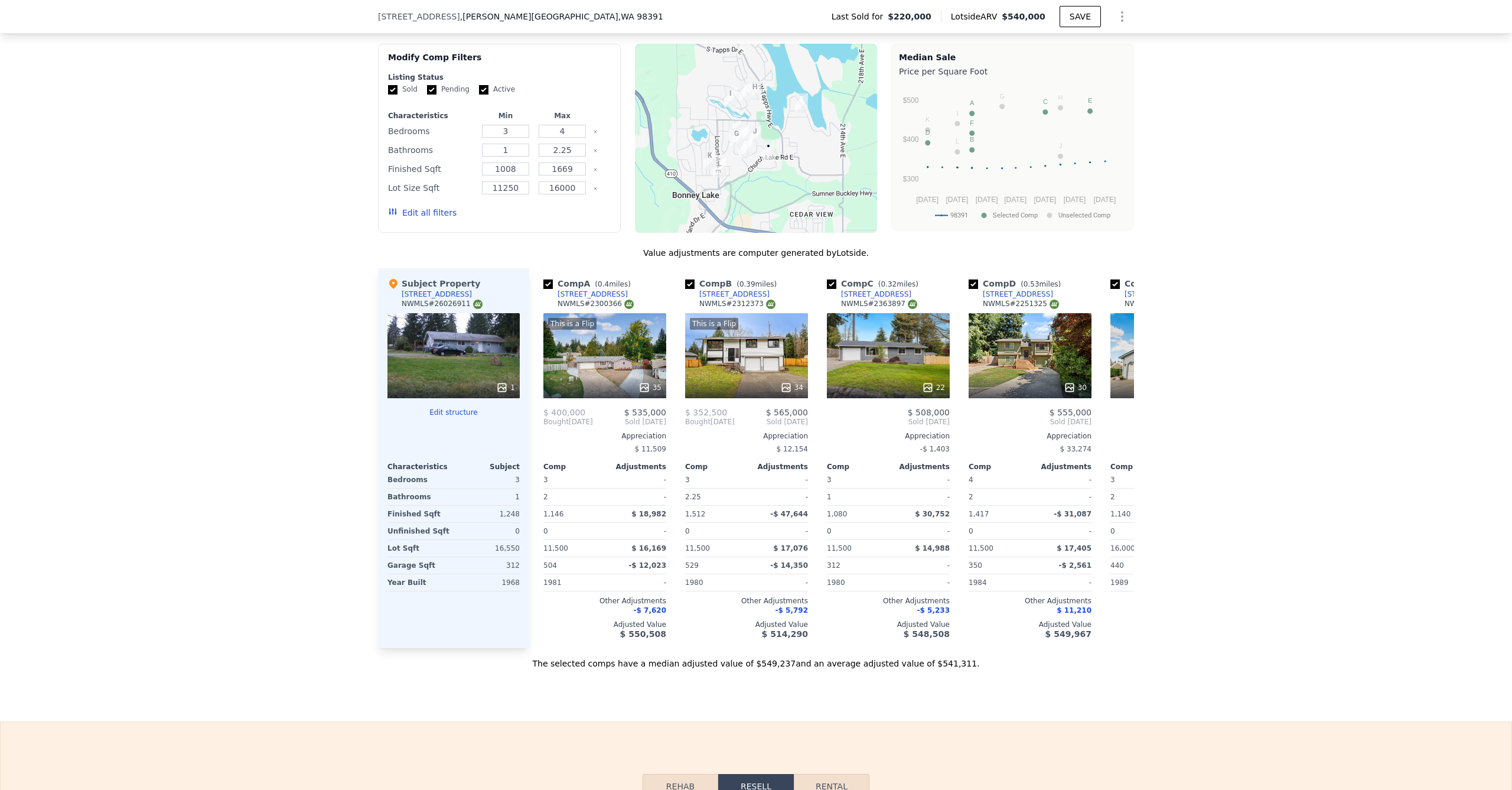
scroll to position [0, 284]
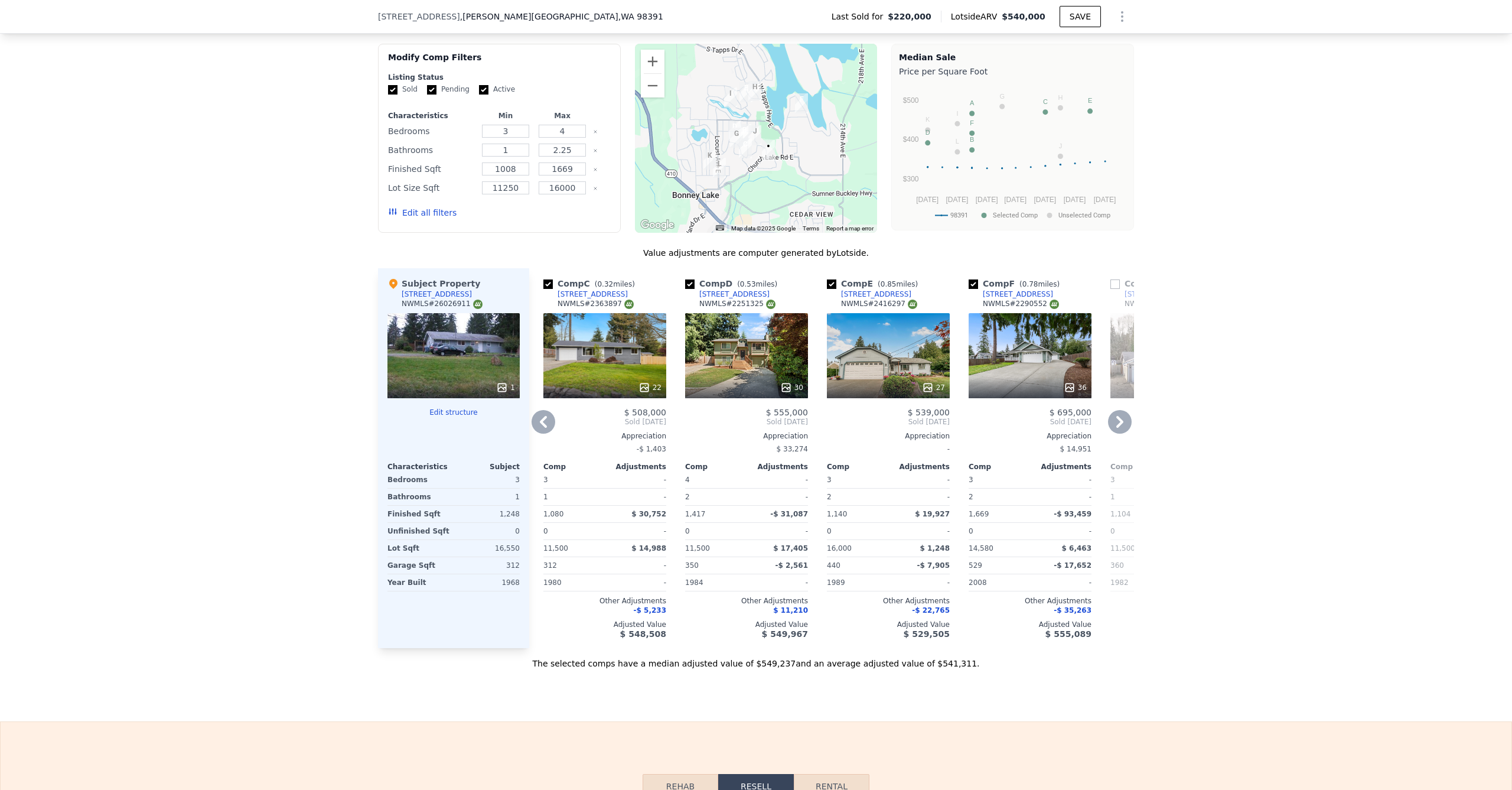
click at [536, 424] on icon at bounding box center [543, 422] width 24 height 24
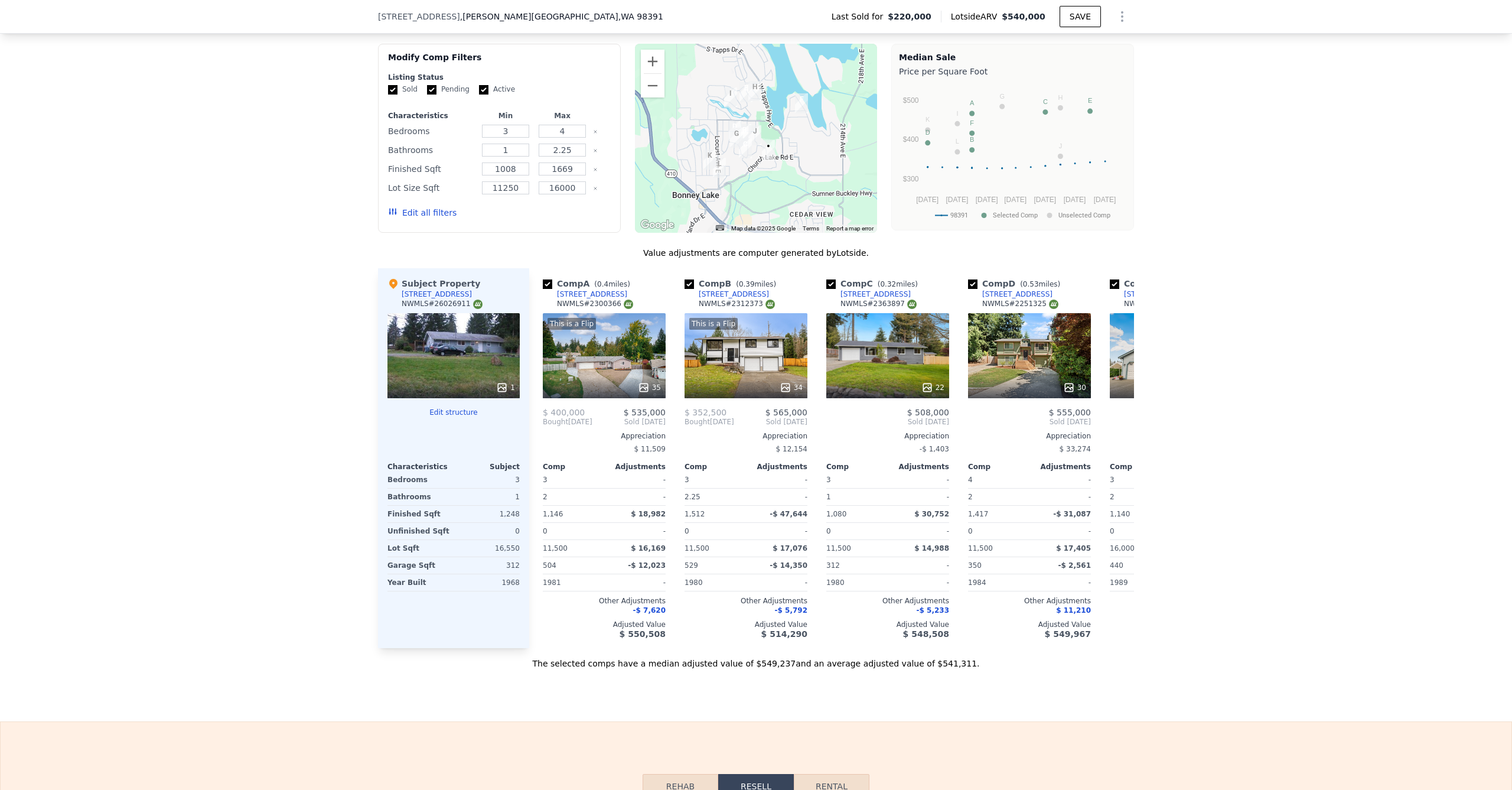
scroll to position [0, 0]
click at [591, 372] on div "This is a Flip 35" at bounding box center [605, 356] width 123 height 85
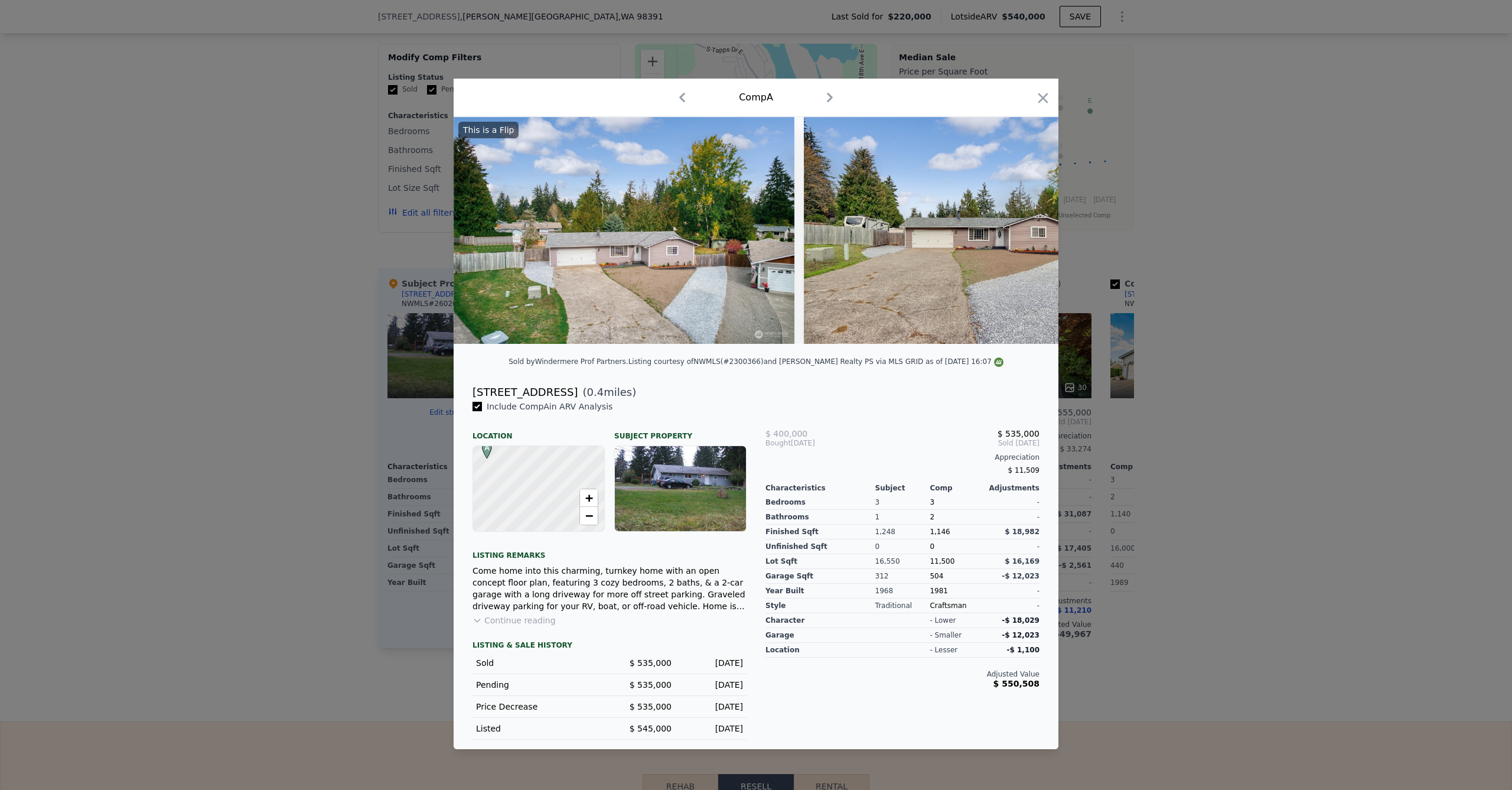
click at [356, 348] on div at bounding box center [756, 395] width 1512 height 790
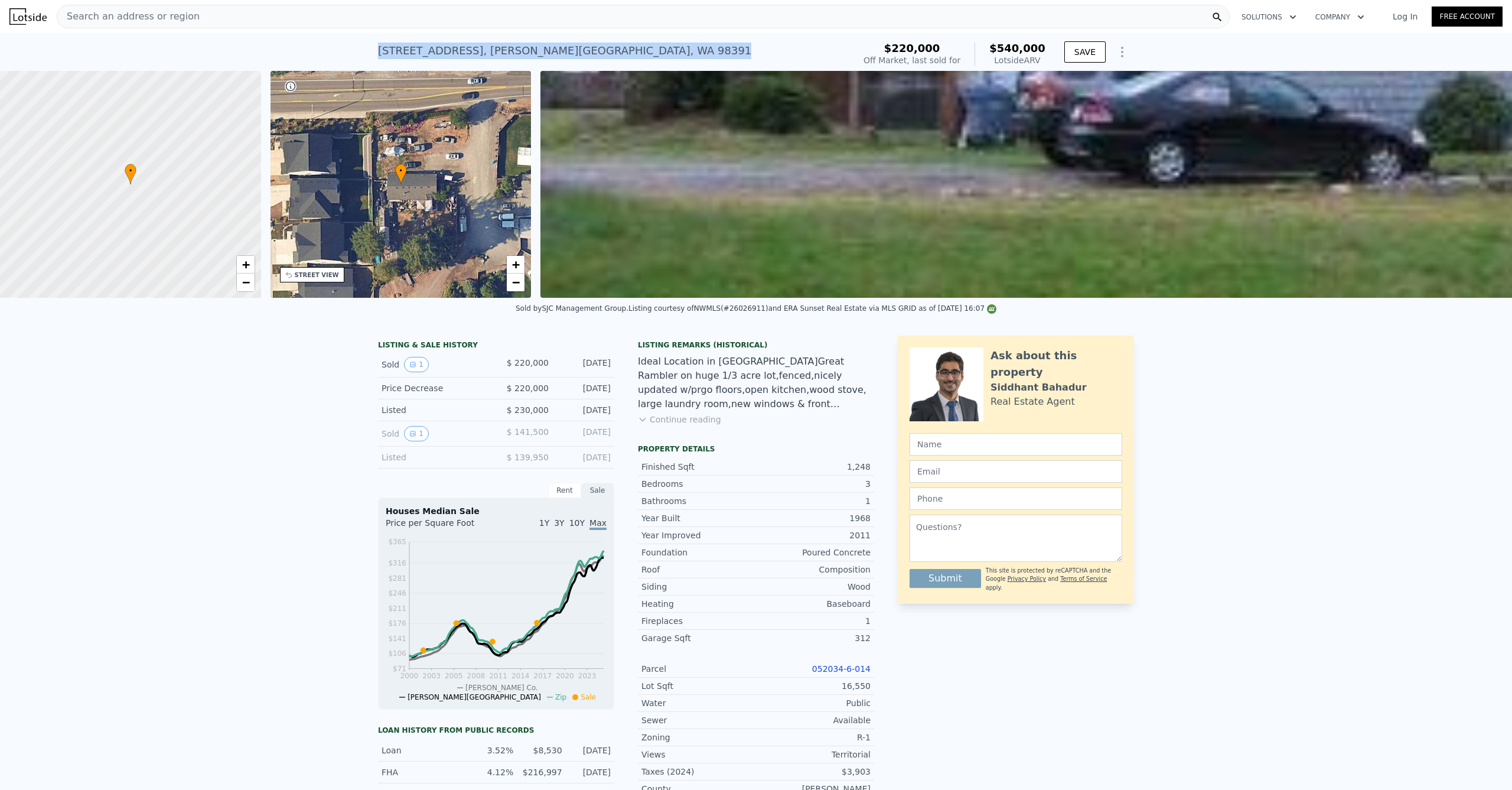
drag, startPoint x: 604, startPoint y: 52, endPoint x: 369, endPoint y: 47, distance: 235.1
click at [369, 47] on div "19804 Church Lake Rd E , Bonney Lake , WA 98391 Sold Apr 2006 for $220k (~ARV $…" at bounding box center [756, 52] width 1512 height 38
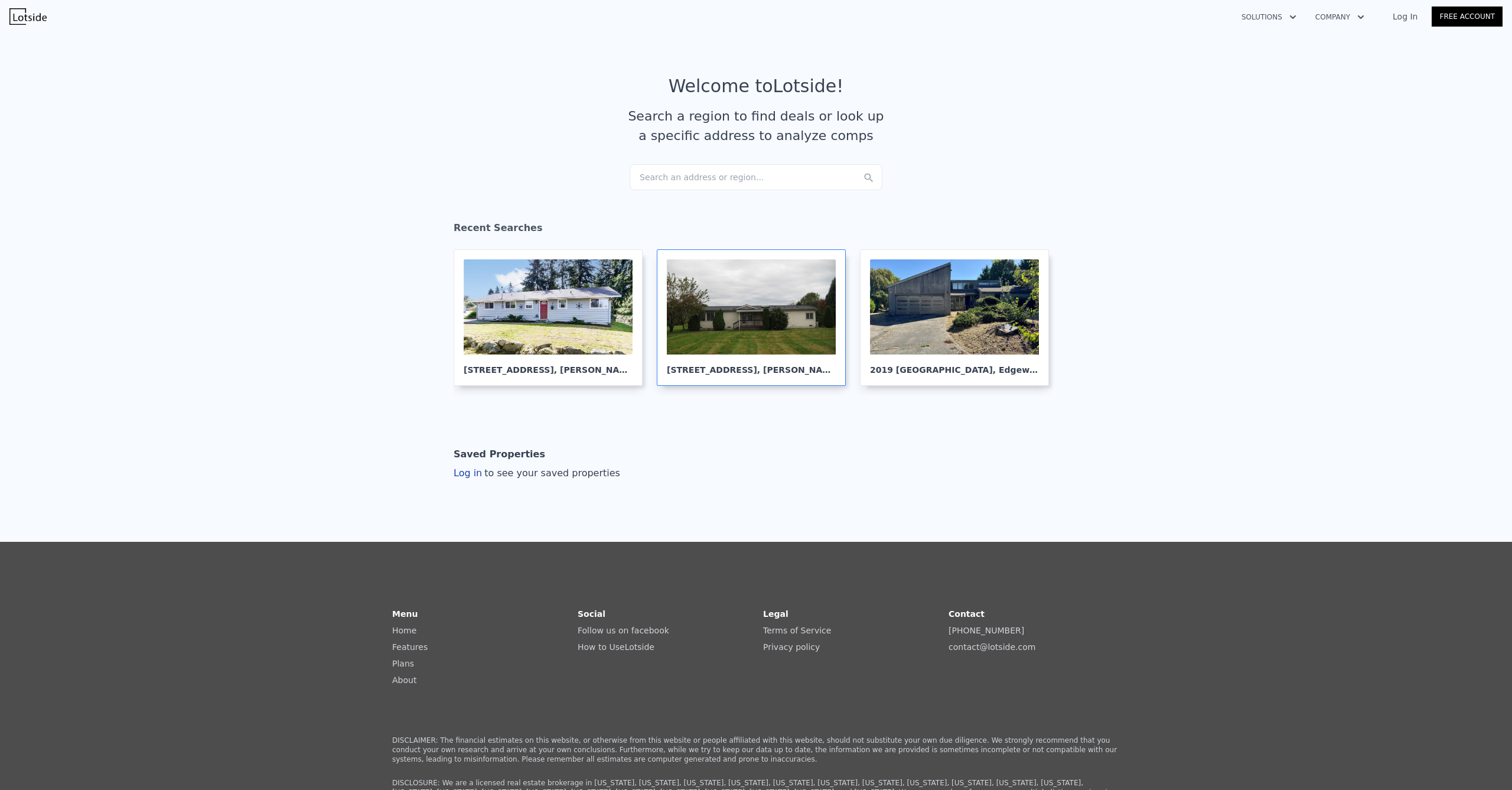
click at [747, 294] on div at bounding box center [751, 307] width 169 height 95
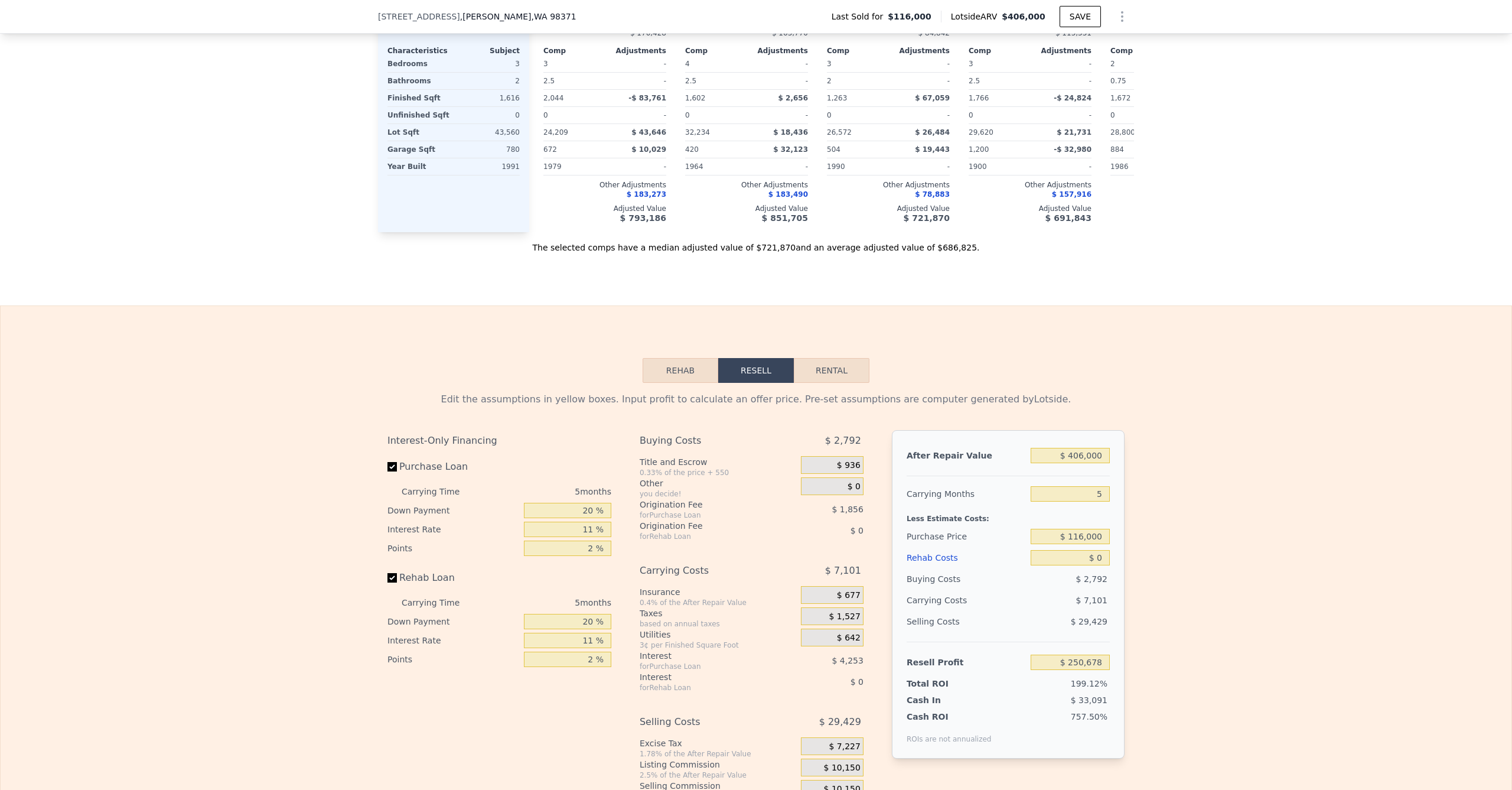
scroll to position [1458, 0]
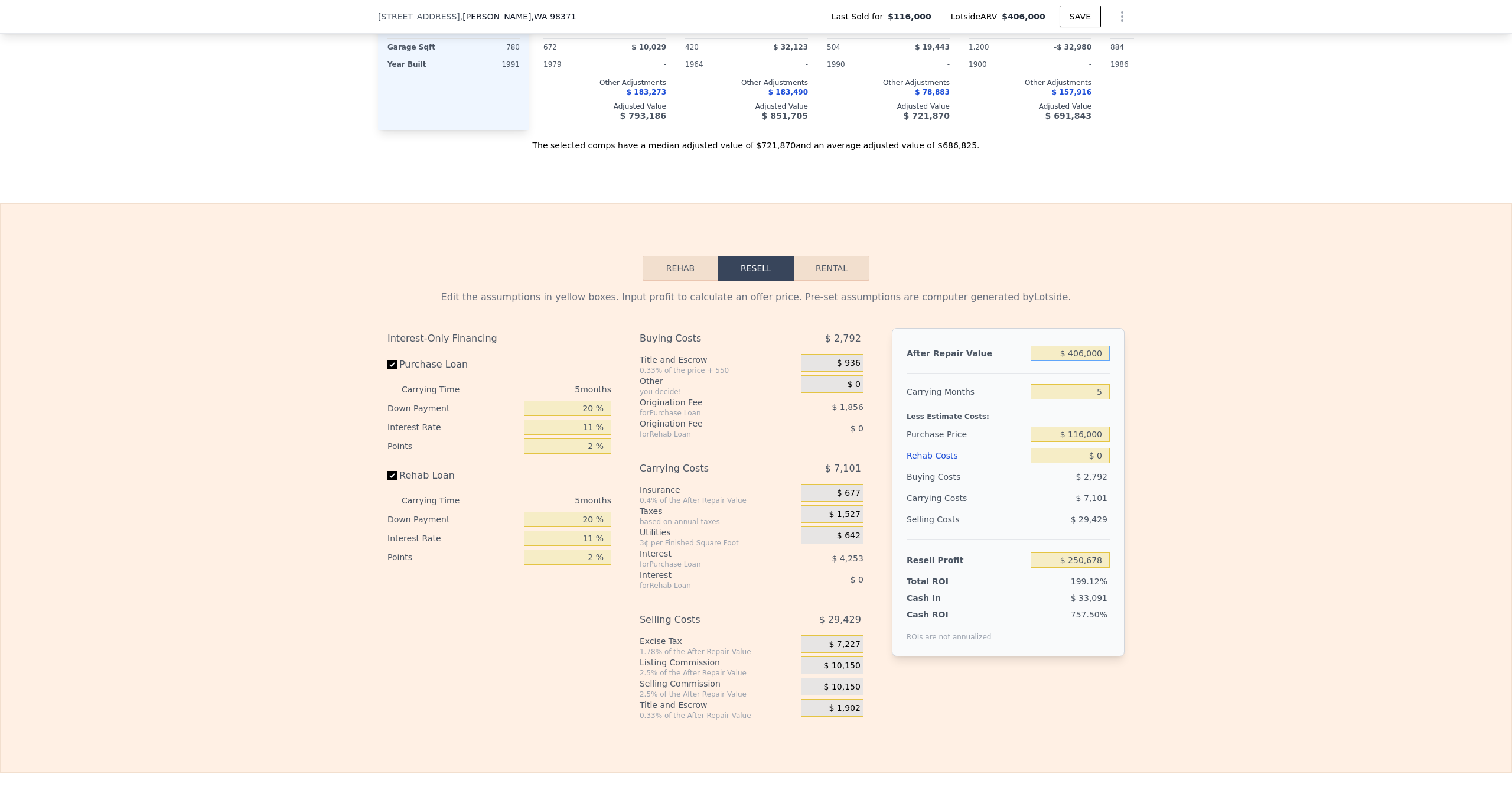
click at [1061, 361] on input "$ 406,000" at bounding box center [1070, 353] width 79 height 15
type input "$ 5"
type input "-$ 125,761"
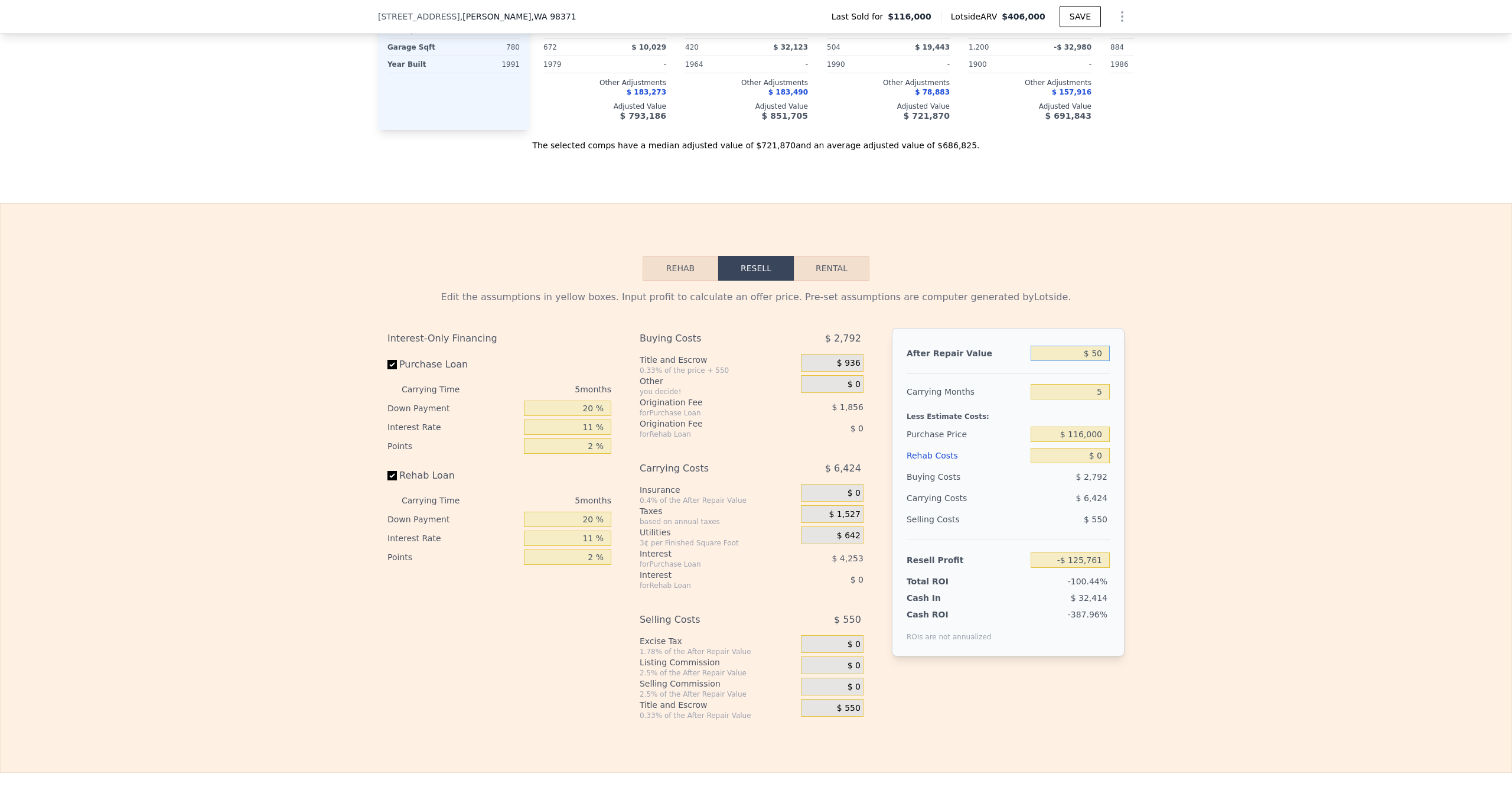
type input "$ 500"
type input "-$ 125,719"
type input "$ 5,000"
type input "-$ 121,130"
type input "-$ 5,000"
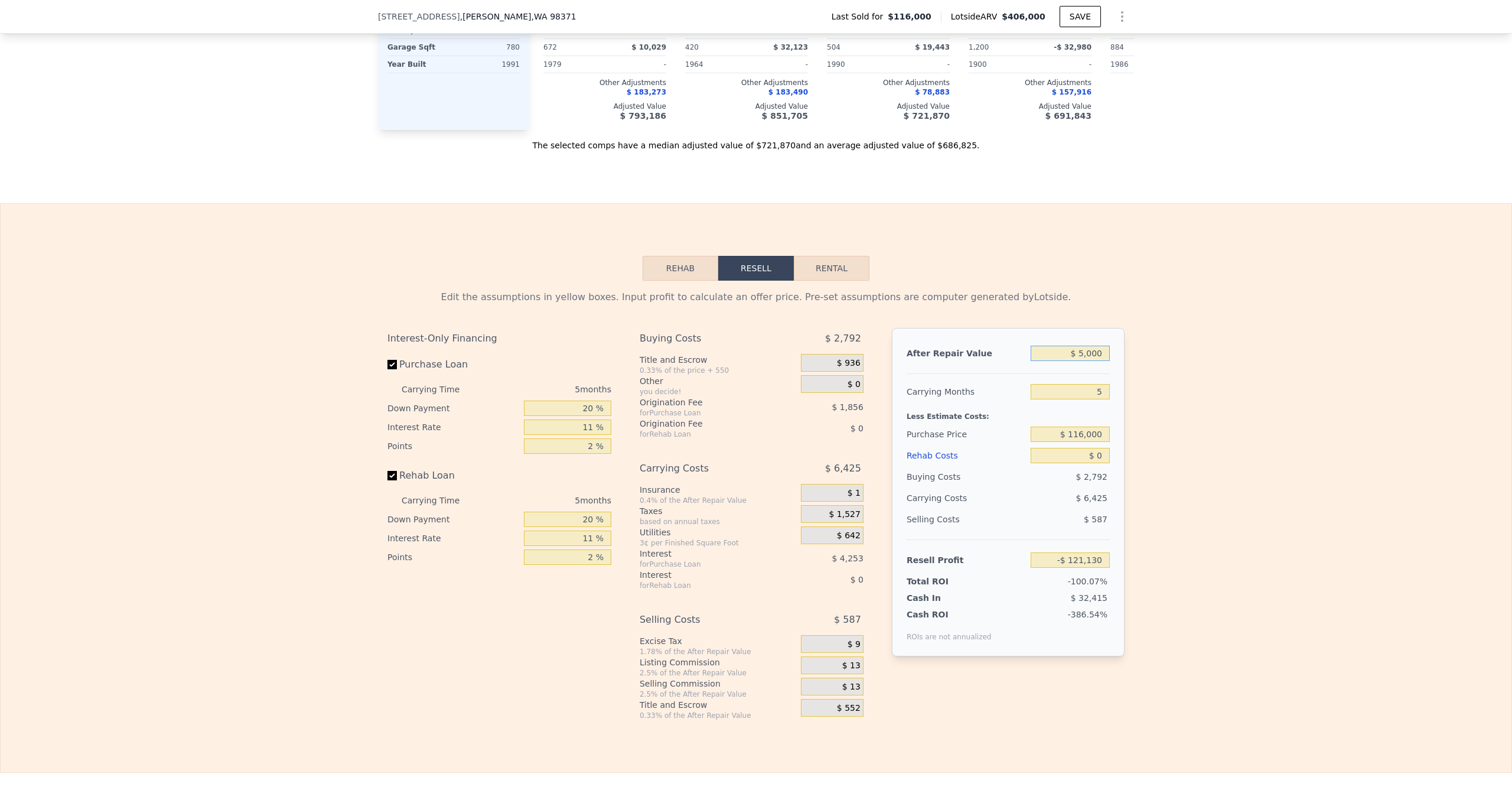
type input "-$ 130,402"
type input "-$ 500,000"
type input "-$ 589,368"
click at [1055, 361] on input "-$ 500,000" at bounding box center [1070, 353] width 79 height 15
click at [1057, 361] on input "-$ 500,000" at bounding box center [1070, 353] width 79 height 15
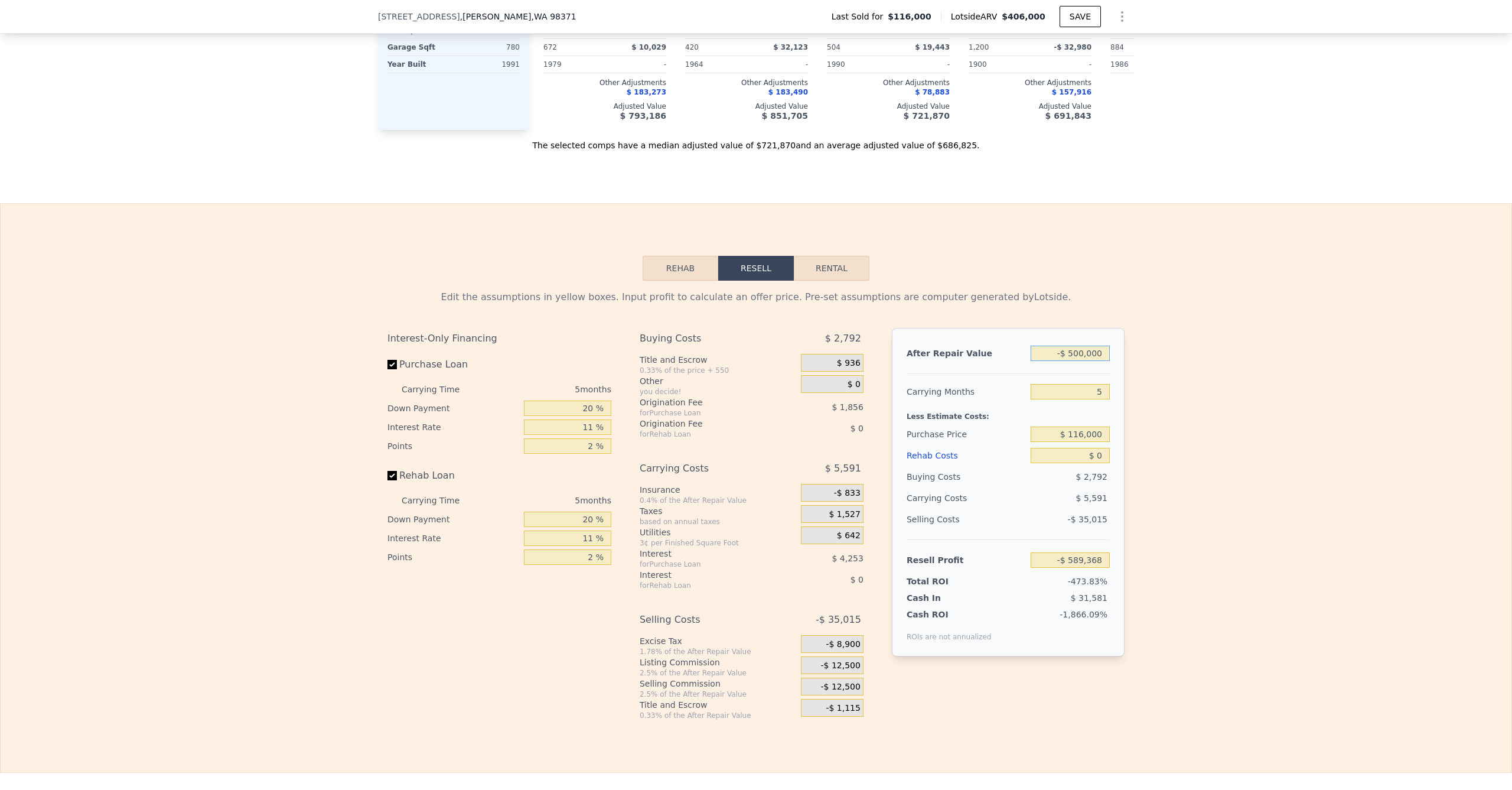
type input "$ 500,000"
type input "$ 337,836"
click at [1091, 399] on input "5" at bounding box center [1070, 391] width 79 height 15
click at [1085, 442] on input "$ 116,000" at bounding box center [1070, 434] width 79 height 15
click at [1086, 442] on input "$ 116,000" at bounding box center [1070, 434] width 79 height 15
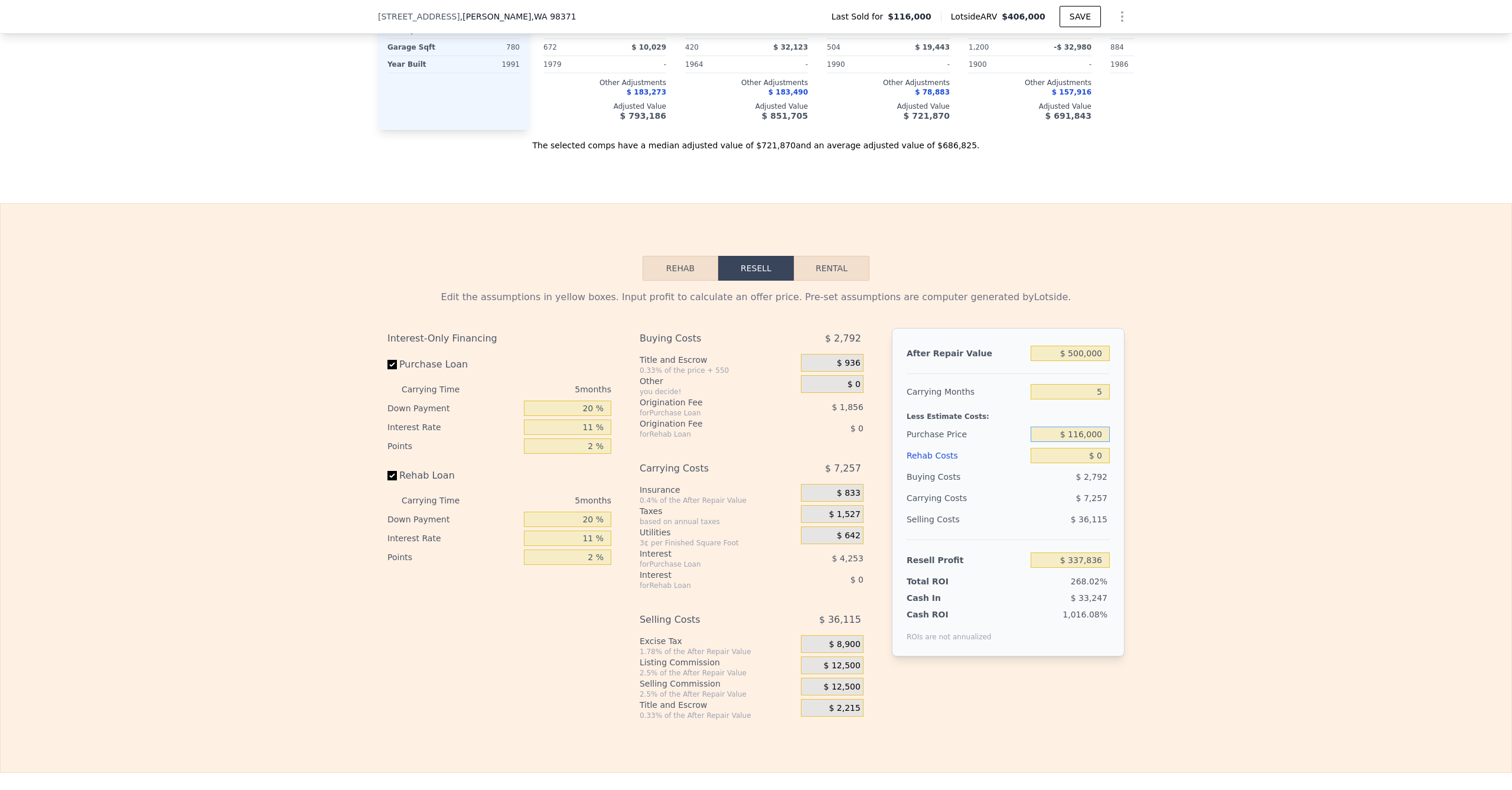
click at [1086, 442] on input "$ 116,000" at bounding box center [1070, 434] width 79 height 15
type input "$ 6"
type input "$ 2"
type input "$ 360,000"
type input "$ 80,174"
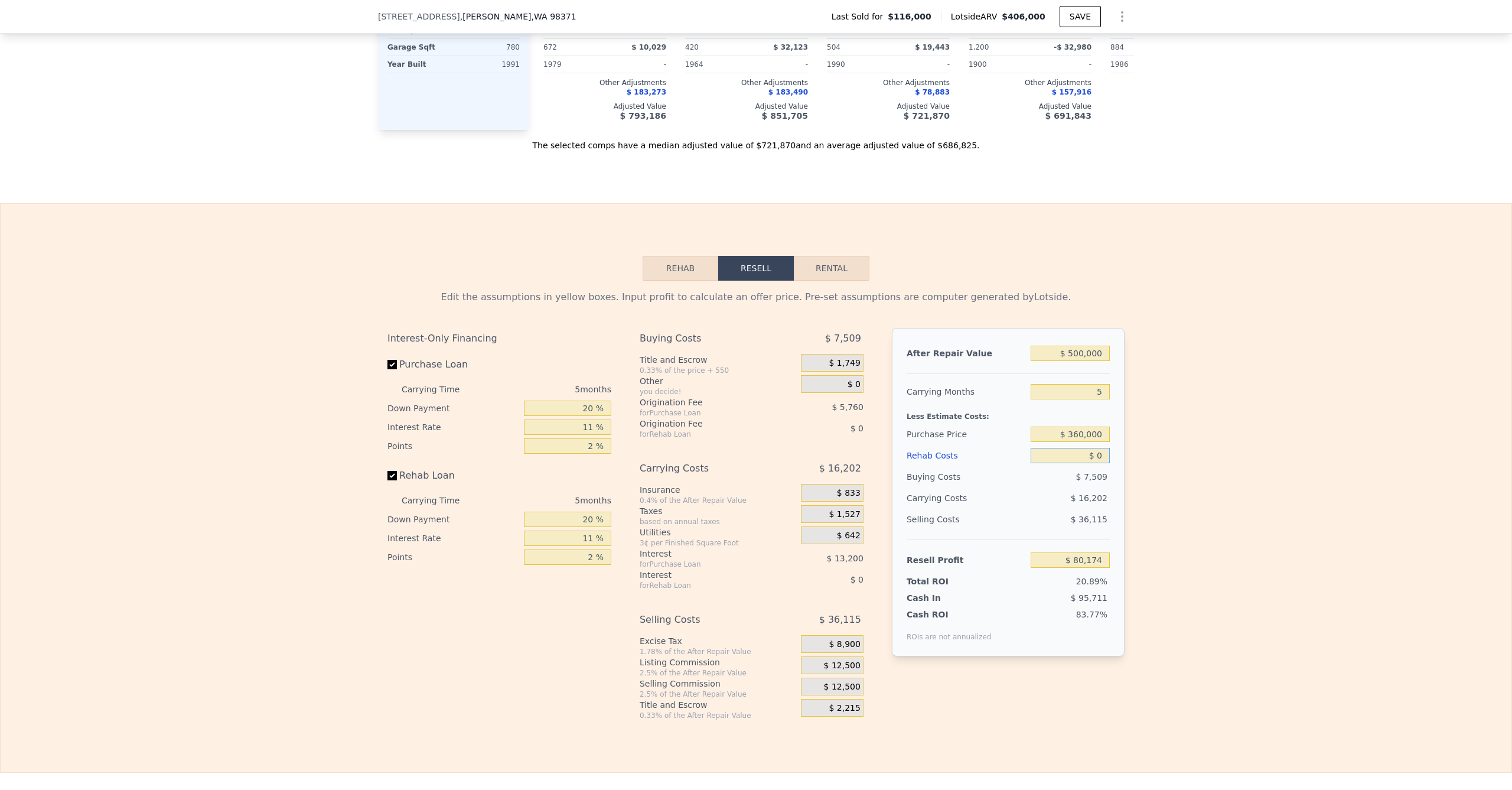
click at [1067, 463] on input "$ 0" at bounding box center [1070, 455] width 79 height 15
type input "$ 60"
type input "$ 80,113"
type input "$ 650"
type input "$ 79,489"
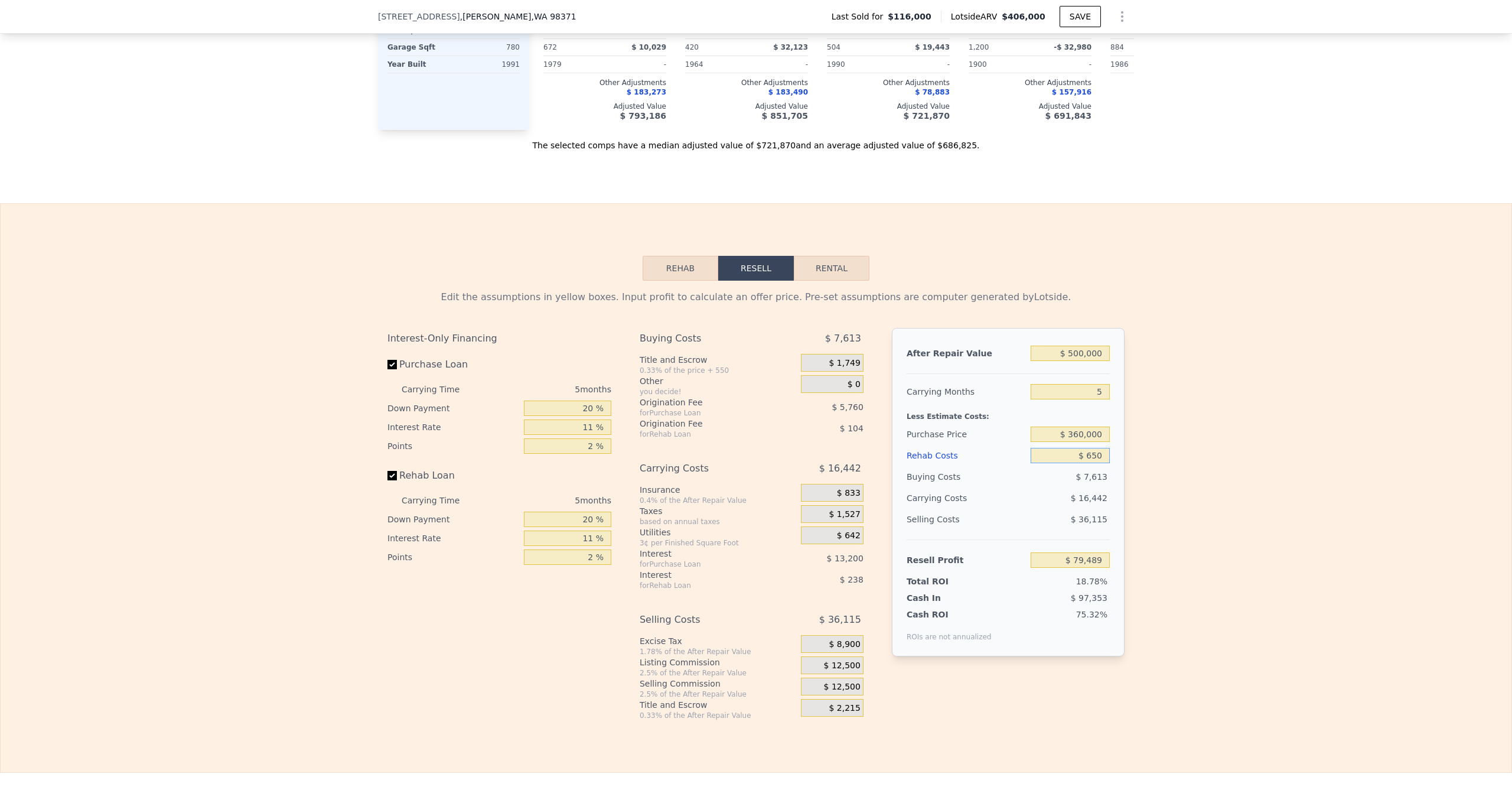
type input "$ 6,500"
type input "$ 73,330"
type input "$ 65,000"
type input "$ 11,749"
click at [1190, 494] on div "Edit the assumptions in yellow boxes. Input profit to calculate an offer price.…" at bounding box center [756, 500] width 1511 height 440
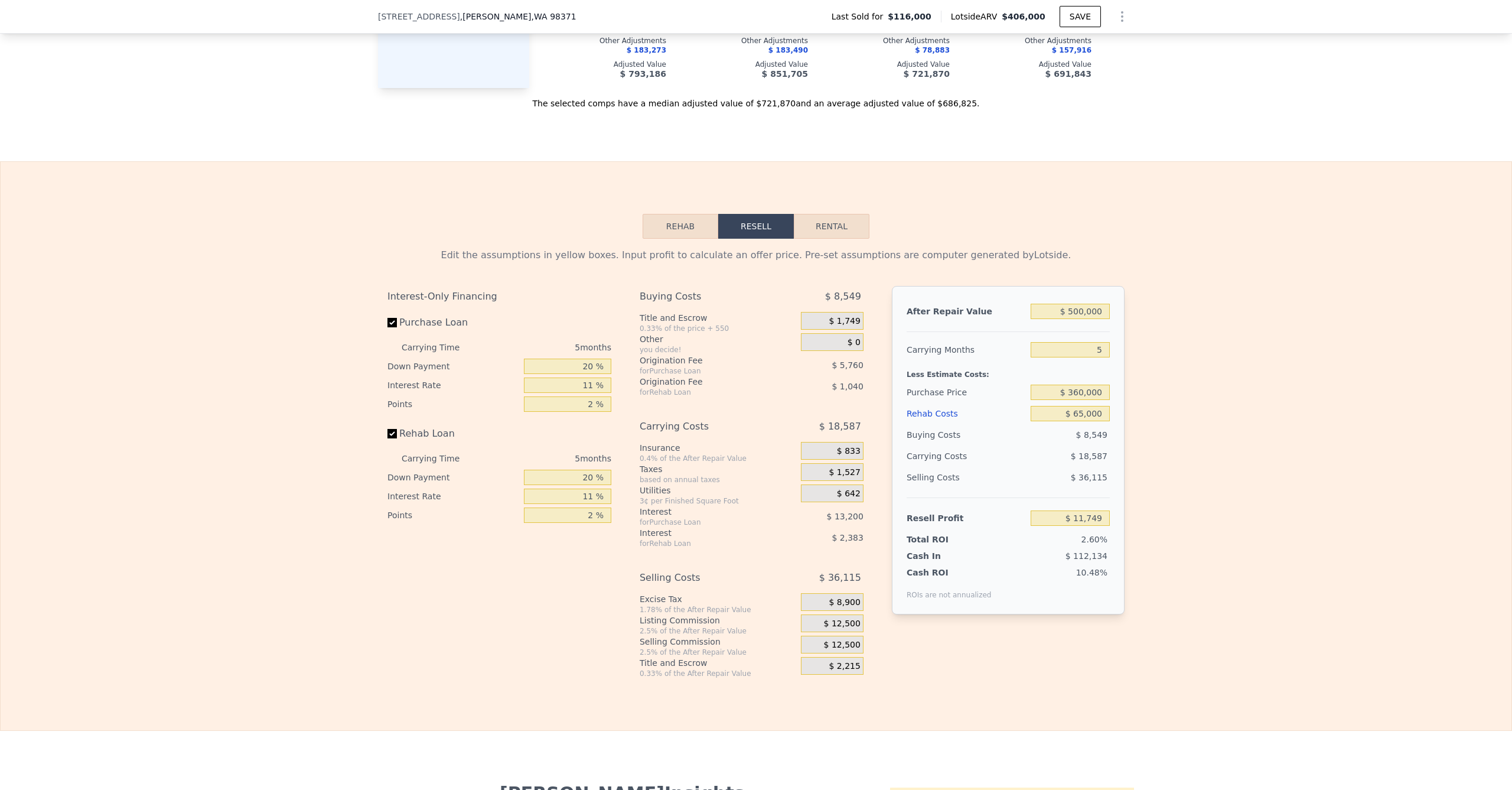
scroll to position [1512, 0]
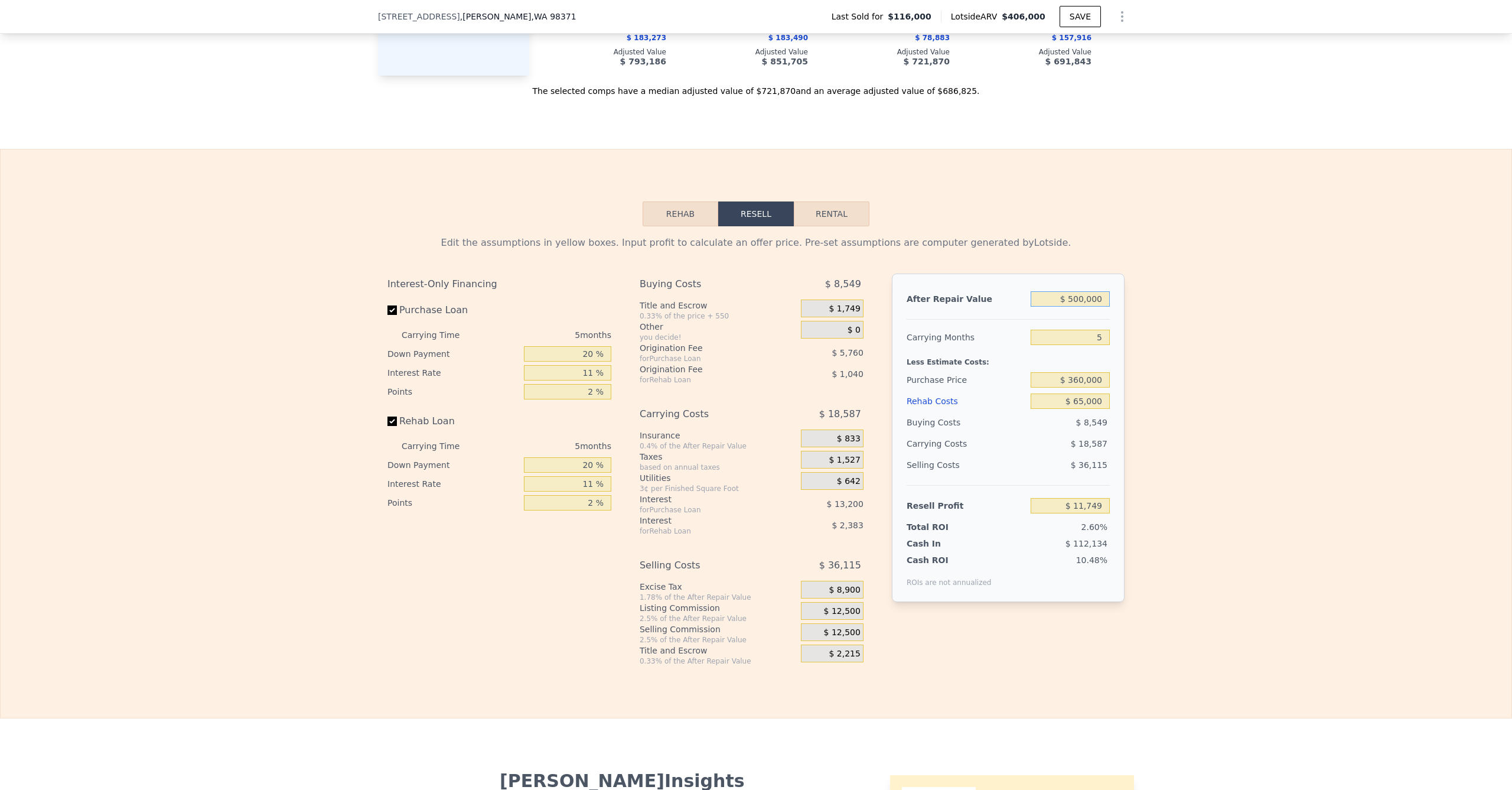
click at [1079, 307] on input "$ 500,000" at bounding box center [1070, 299] width 79 height 15
type input "$ 5,000"
type input "-$ 405,493"
type input "$ 52,000"
type input "-$ 403,639"
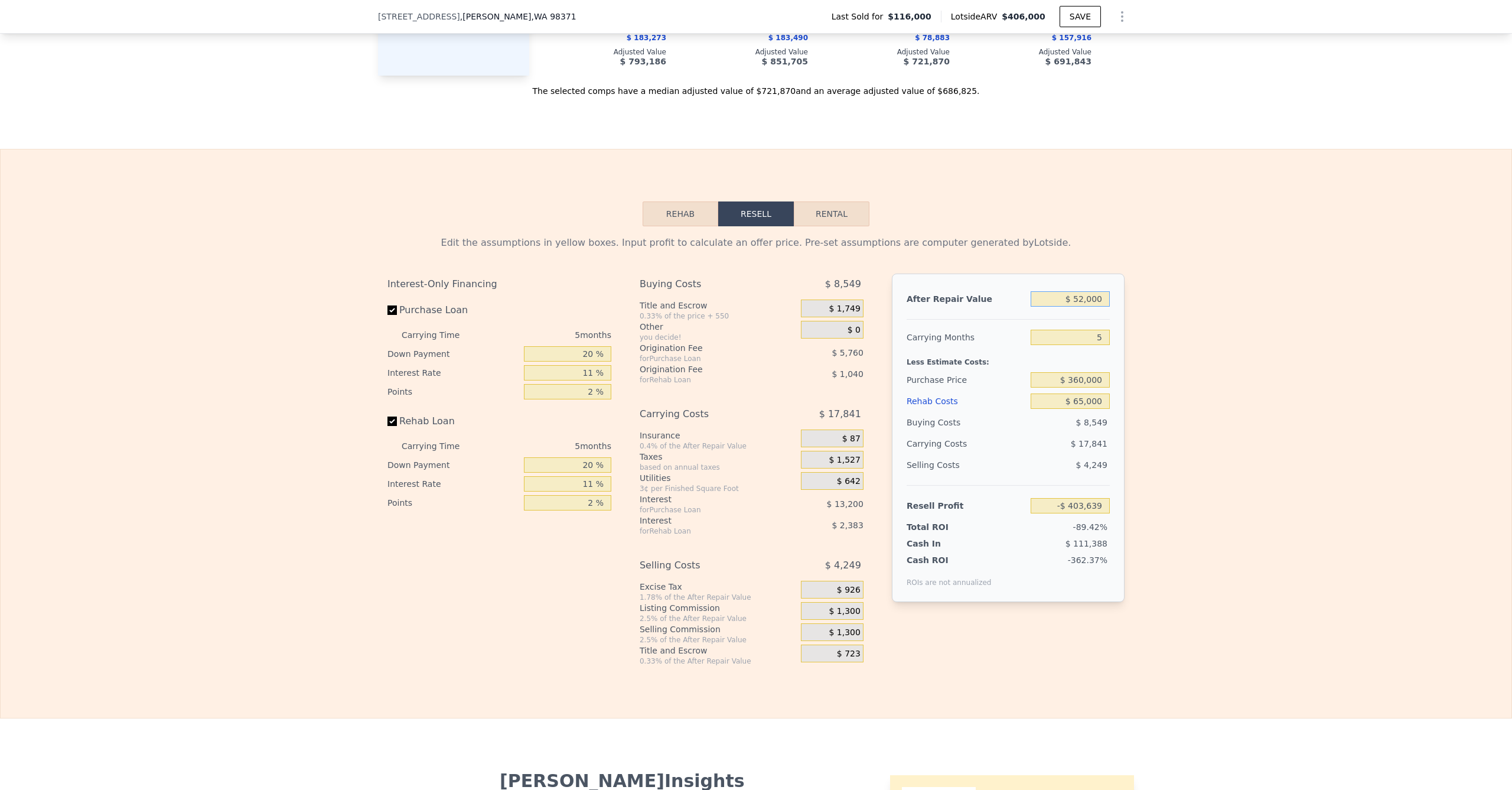
type input "$ 525,000"
type input "$ 34,929"
click at [1152, 332] on div "Edit the assumptions in yellow boxes. Input profit to calculate an offer price.…" at bounding box center [756, 446] width 1511 height 440
click at [1080, 307] on input "$ 525,000" at bounding box center [1070, 299] width 79 height 15
type input "$ 5,000"
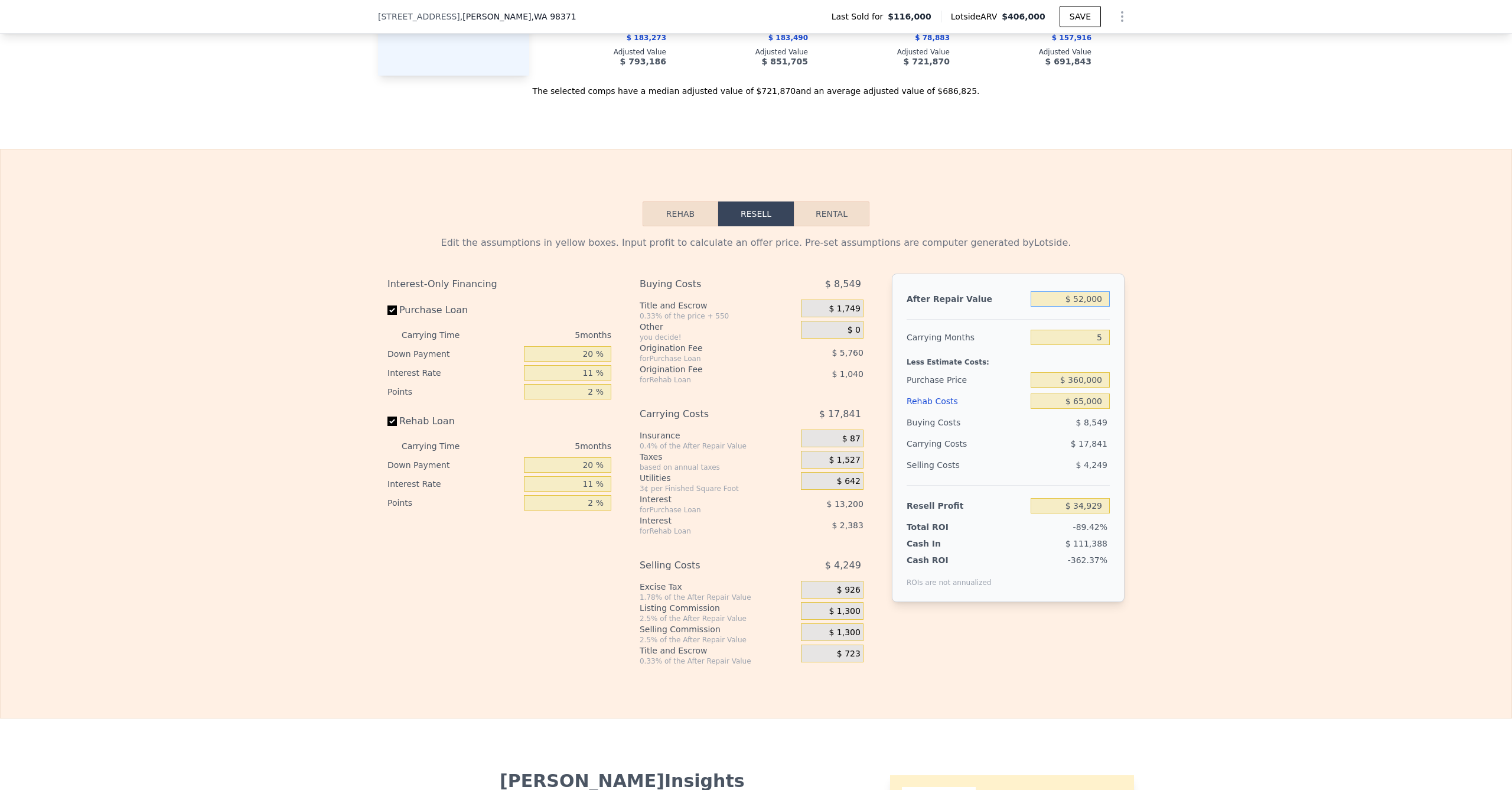
type input "-$ 447,217"
type input "$ 55,000"
type input "-$ 400,857"
type input "$ 550,000"
type input "$ 58,108"
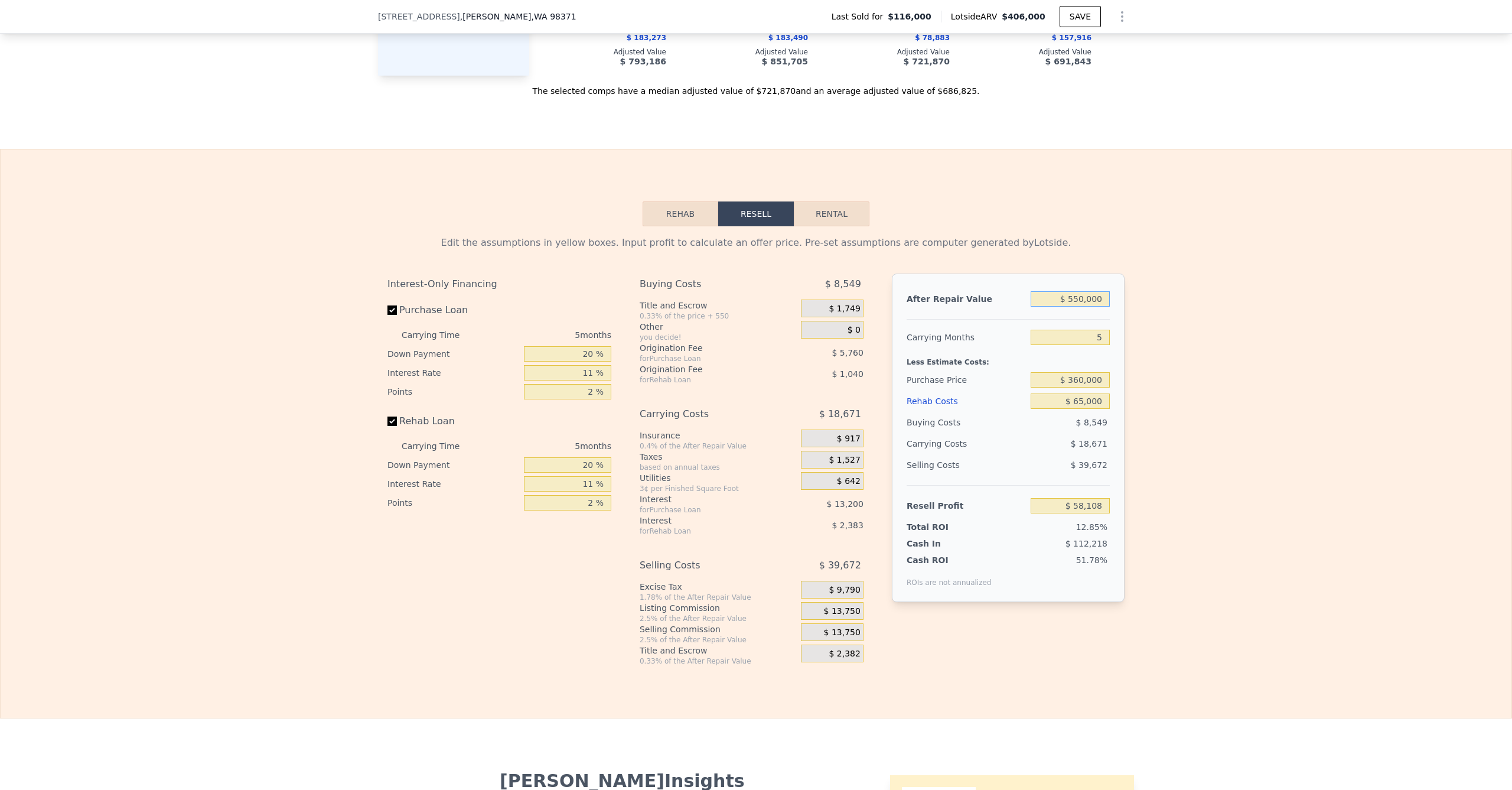
type input "$ 550,000"
click at [1182, 377] on div "Edit the assumptions in yellow boxes. Input profit to calculate an offer price.…" at bounding box center [756, 446] width 1511 height 440
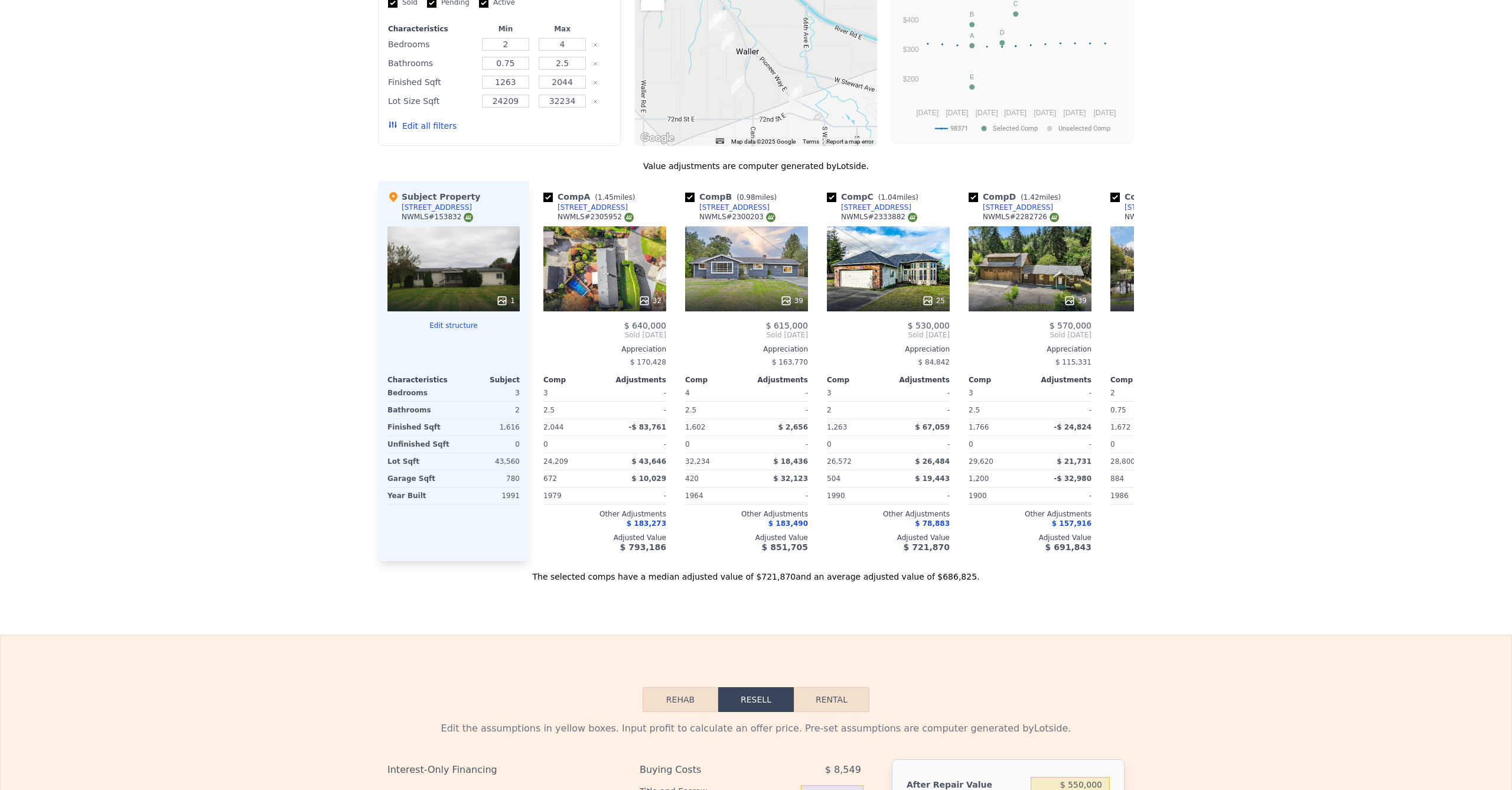
scroll to position [0, 0]
